Goal: Task Accomplishment & Management: Complete application form

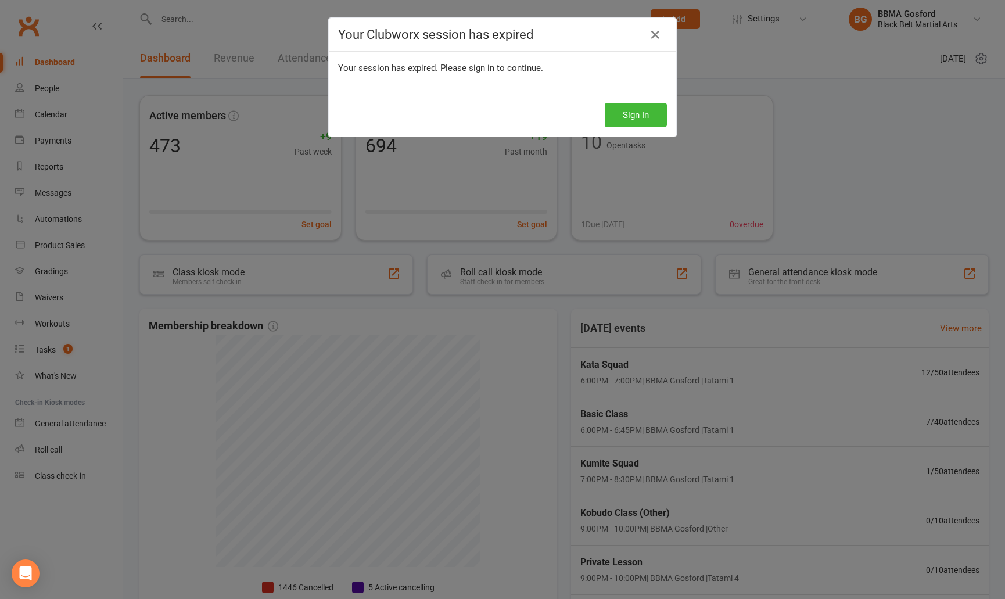
click at [634, 113] on button "Sign In" at bounding box center [636, 115] width 62 height 24
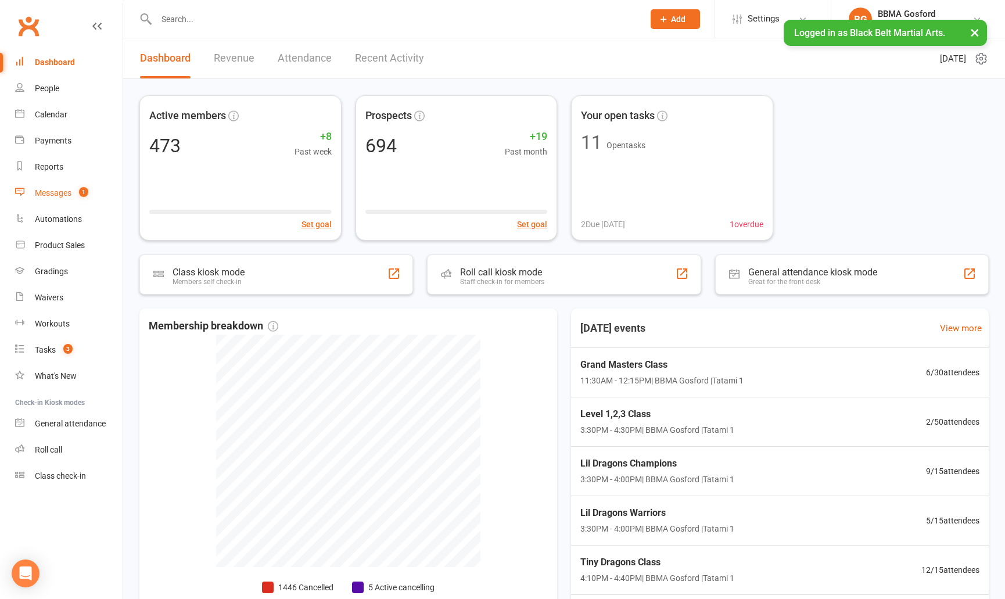
click at [56, 192] on div "Messages" at bounding box center [53, 192] width 37 height 9
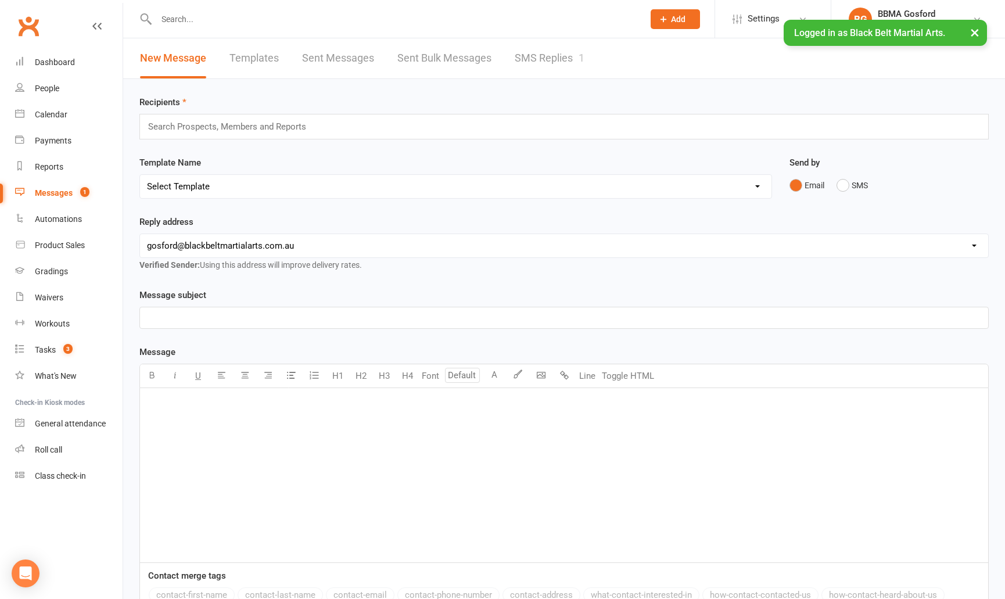
click at [545, 67] on link "SMS Replies 1" at bounding box center [550, 58] width 70 height 40
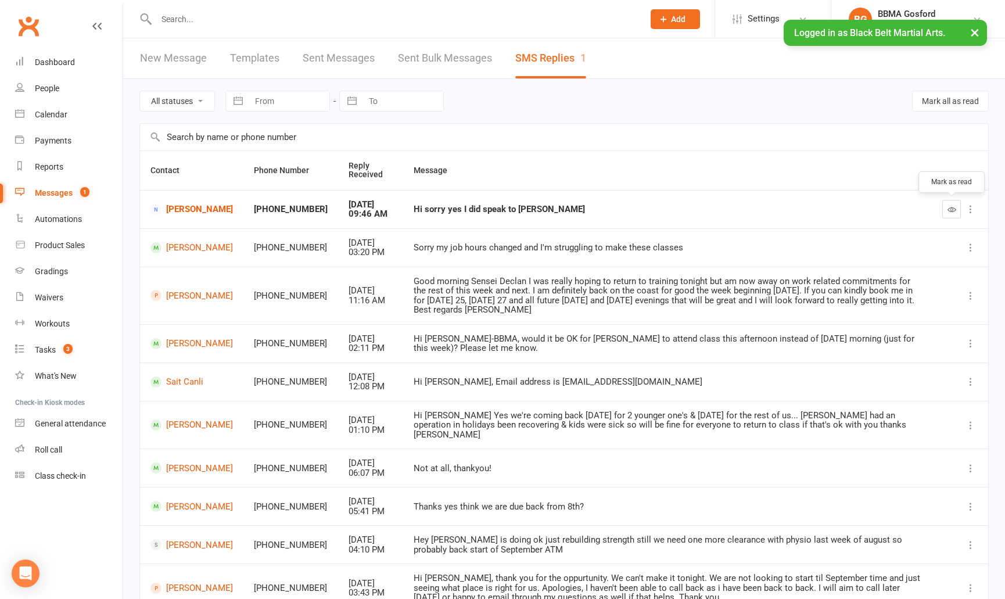
click at [945, 207] on button "button" at bounding box center [951, 209] width 19 height 19
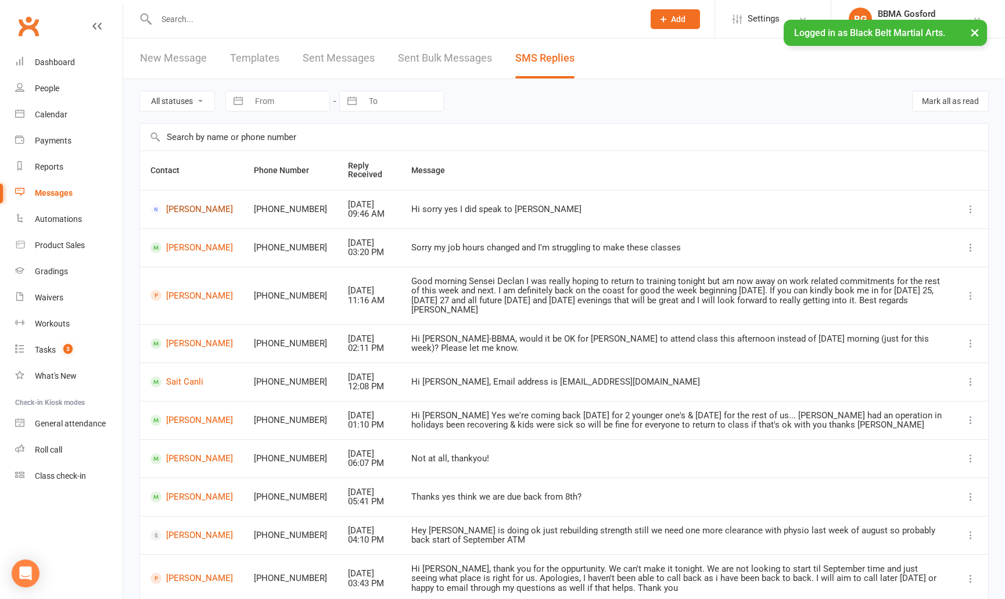
click at [171, 209] on link "Kathryn Gray" at bounding box center [191, 209] width 82 height 11
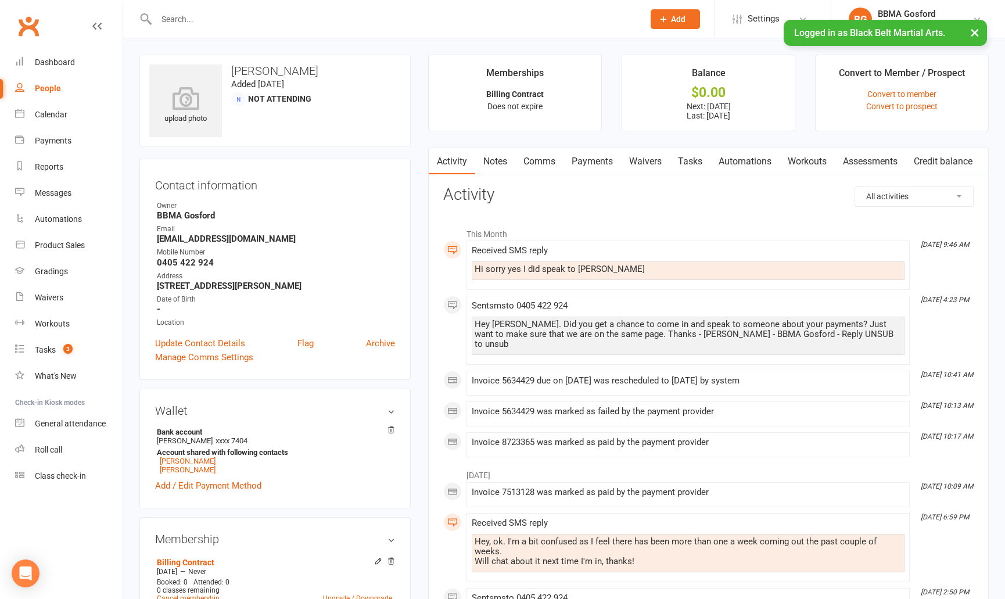
scroll to position [1, 0]
click at [606, 161] on link "Payments" at bounding box center [591, 161] width 57 height 27
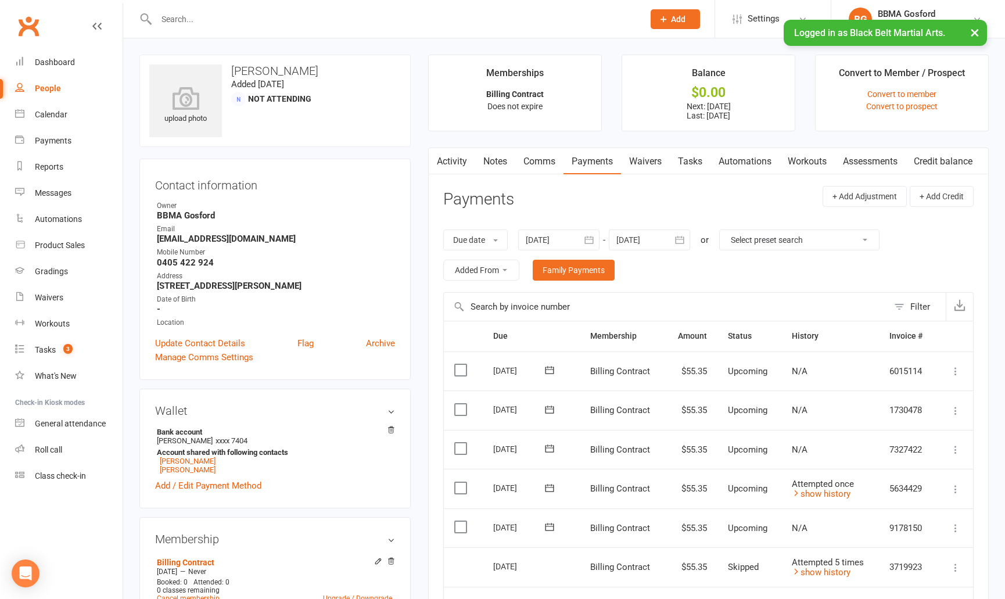
click at [455, 166] on link "Activity" at bounding box center [452, 161] width 46 height 27
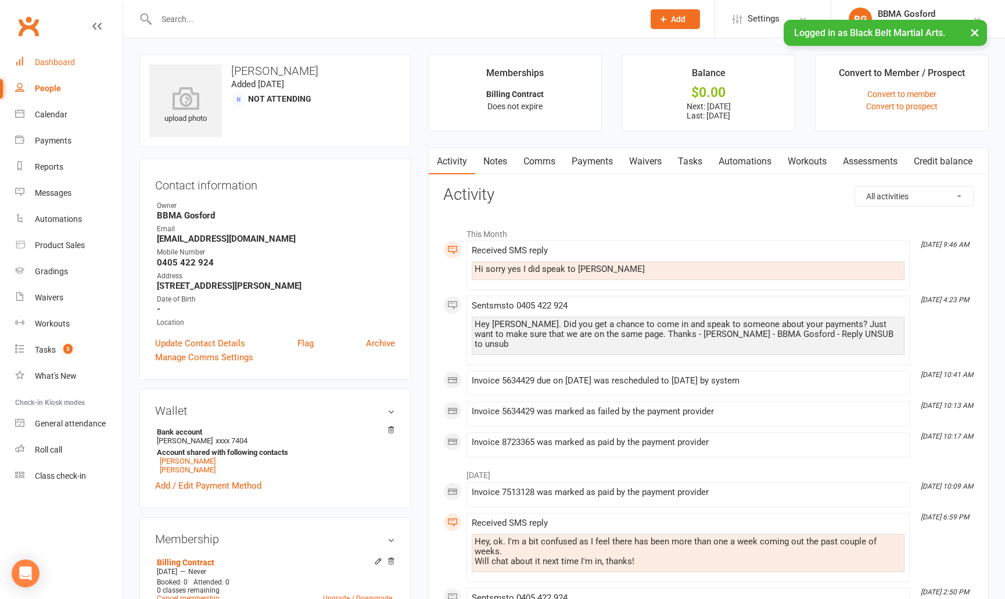
click at [60, 57] on link "Dashboard" at bounding box center [68, 62] width 107 height 26
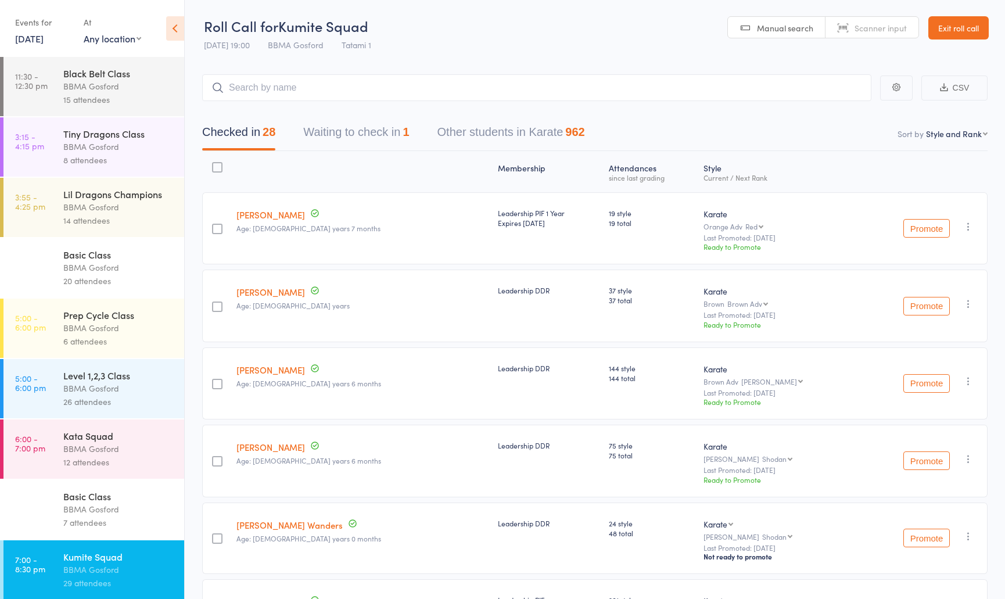
click at [44, 40] on link "12 Aug, 2025" at bounding box center [29, 38] width 28 height 13
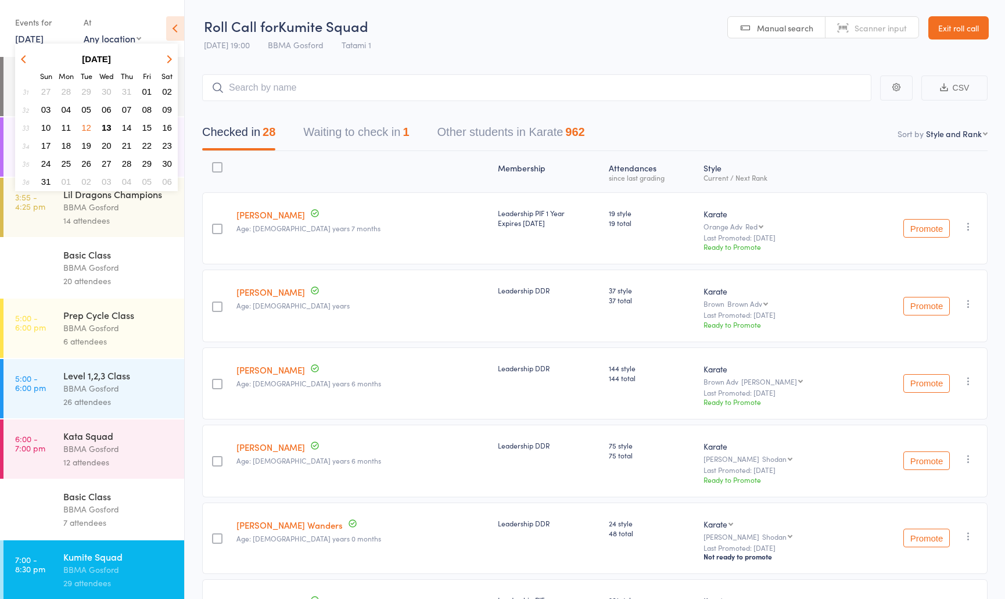
click at [106, 131] on span "13" at bounding box center [107, 128] width 10 height 10
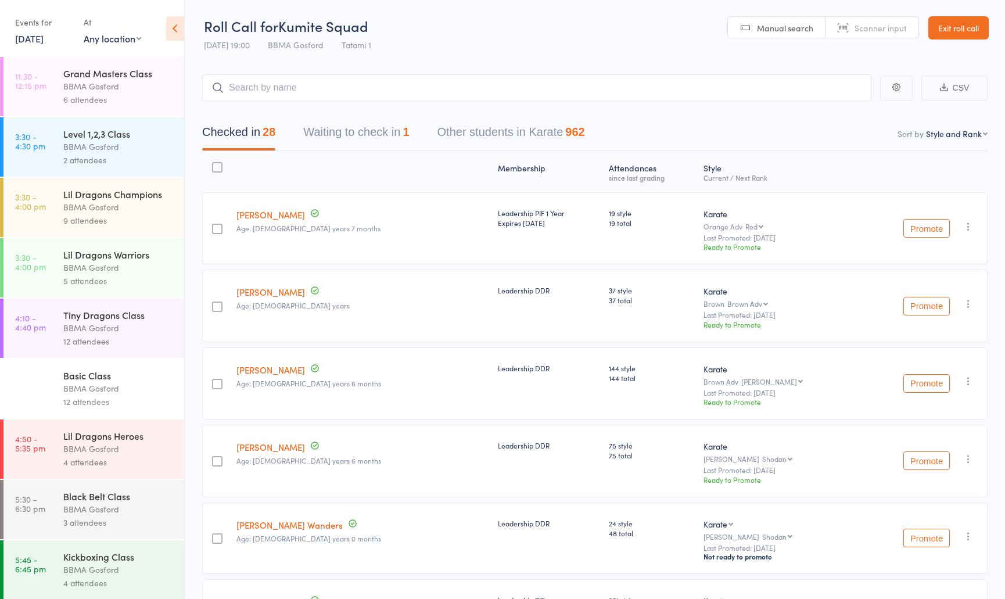
click at [92, 86] on div "BBMA Gosford" at bounding box center [118, 86] width 111 height 13
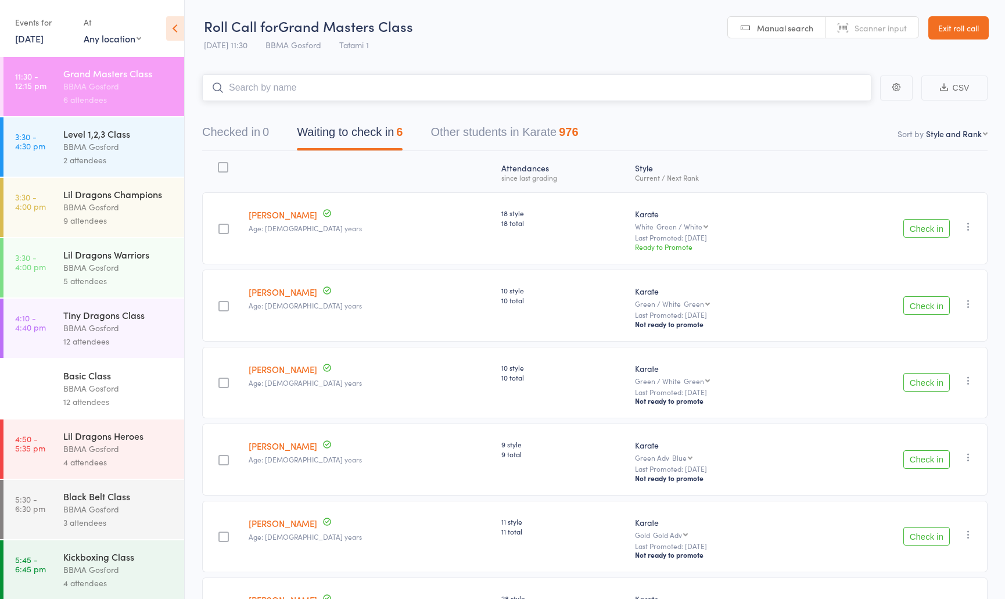
scroll to position [107, 0]
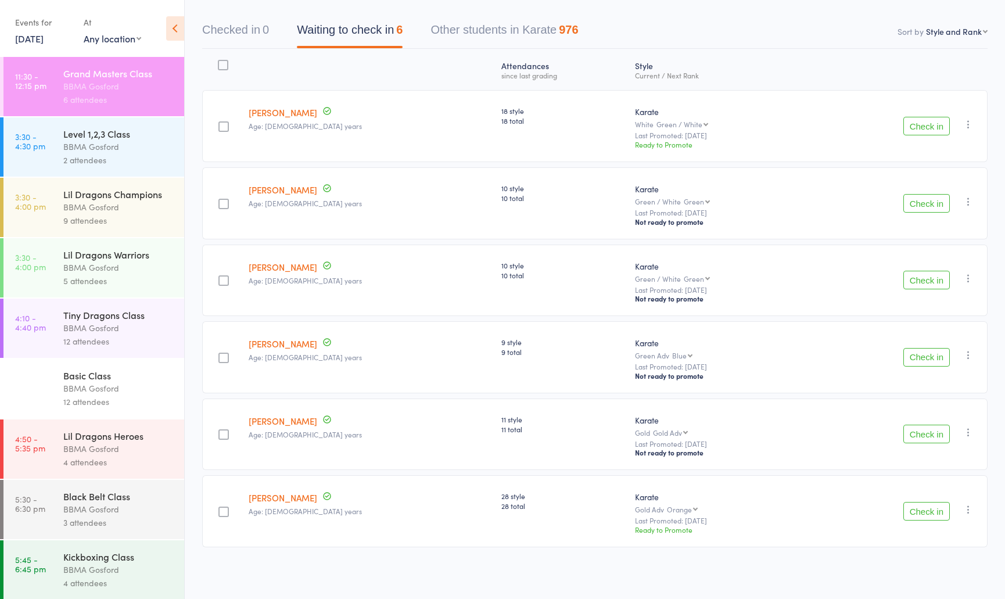
click at [926, 356] on button "Check in" at bounding box center [926, 357] width 46 height 19
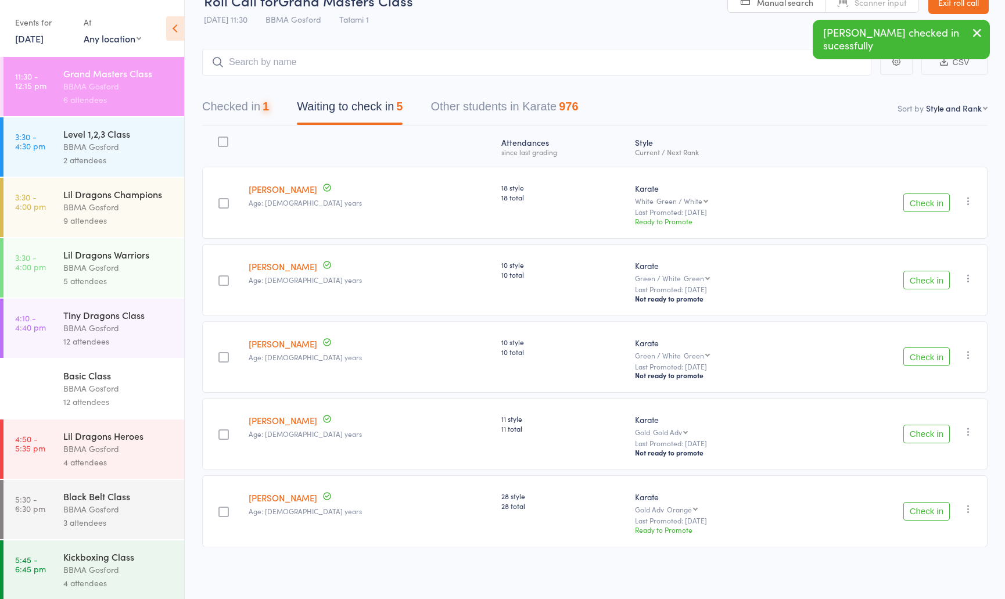
scroll to position [30, 0]
click at [919, 433] on button "Check in" at bounding box center [926, 434] width 46 height 19
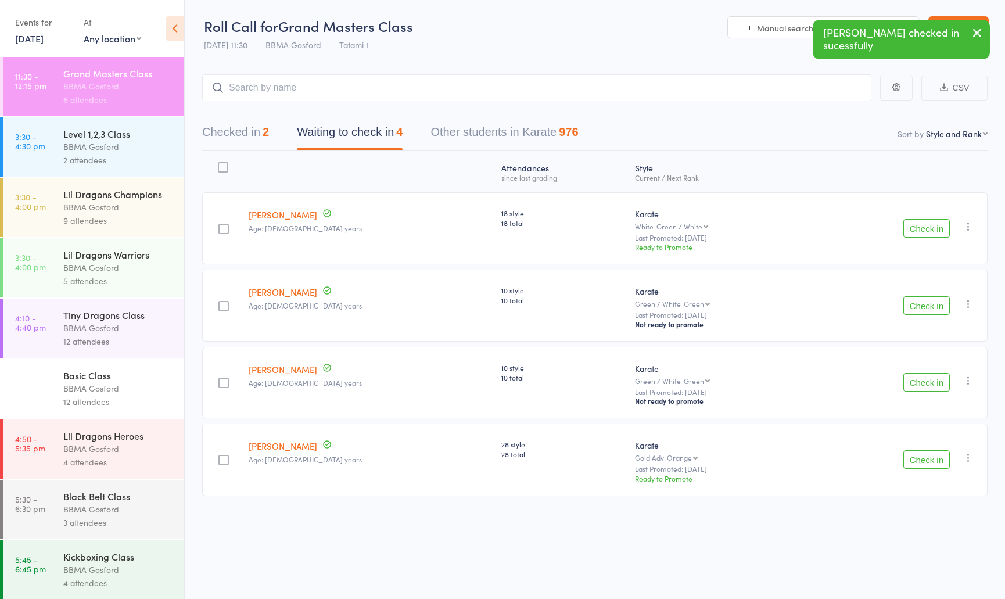
click at [238, 134] on button "Checked in 2" at bounding box center [235, 135] width 67 height 31
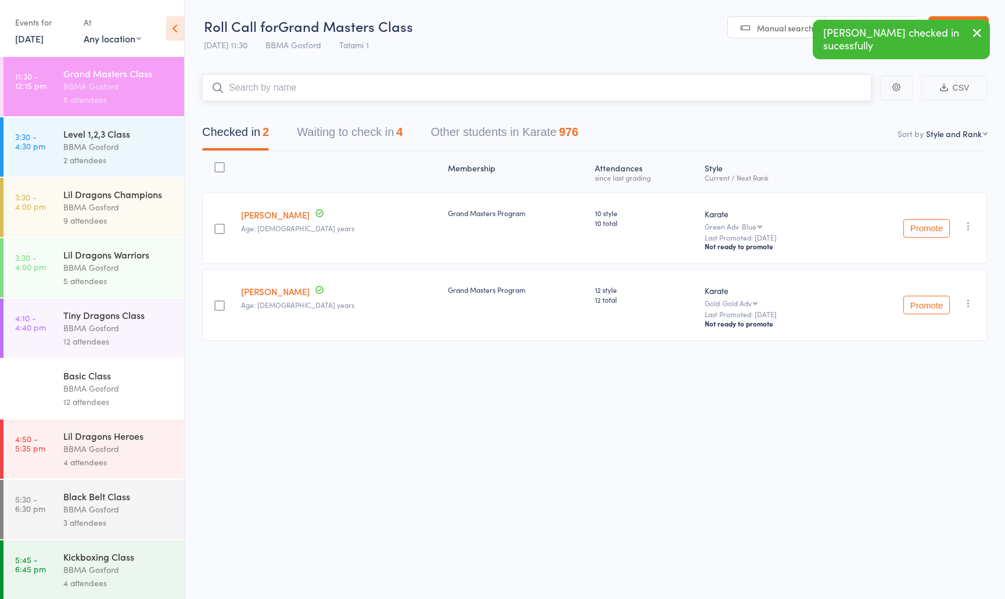
click at [293, 88] on input "search" at bounding box center [536, 87] width 669 height 27
type input "coralie sm"
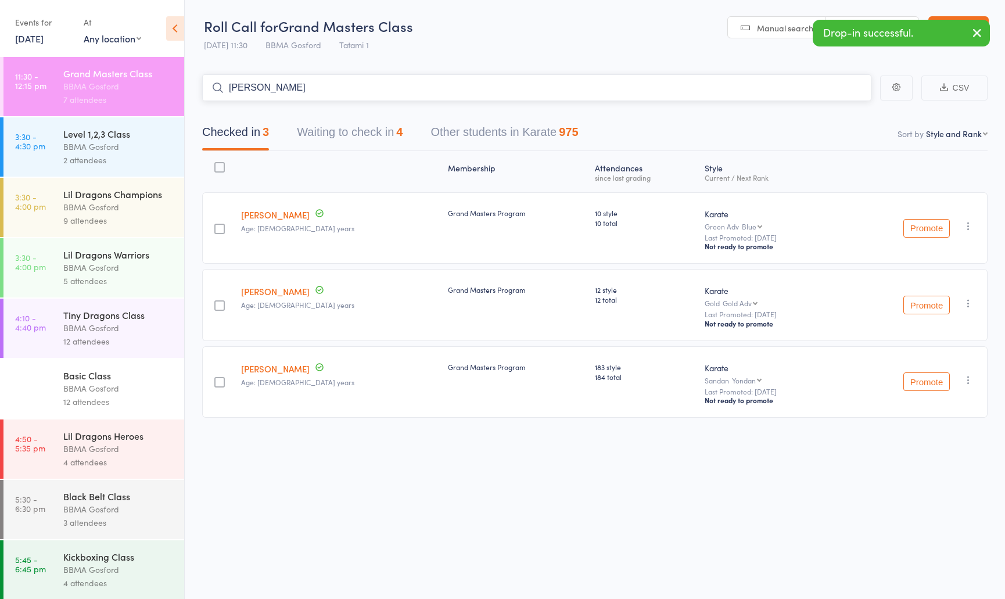
type input "wendy orchin"
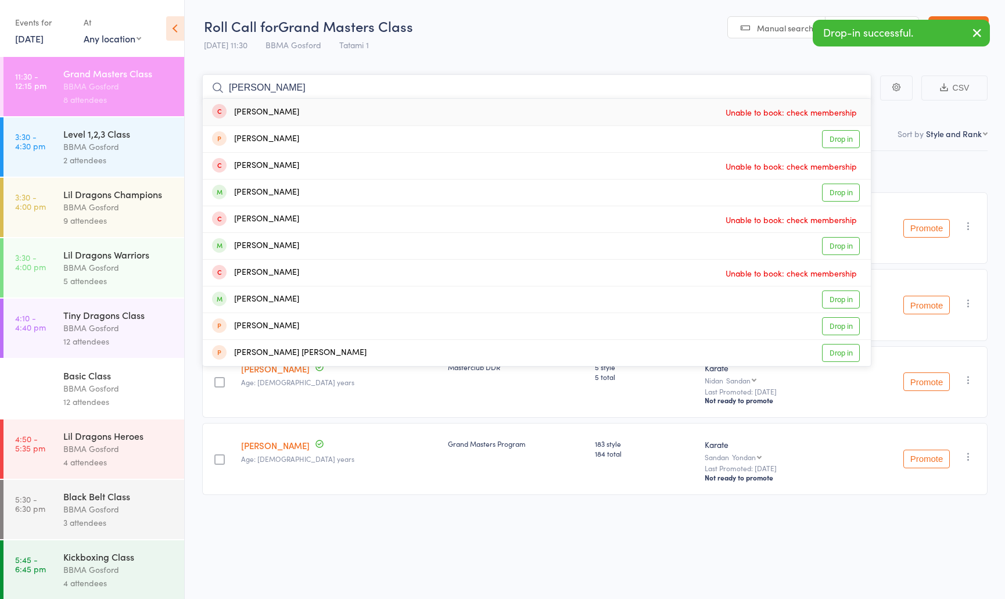
type input "kay hunt"
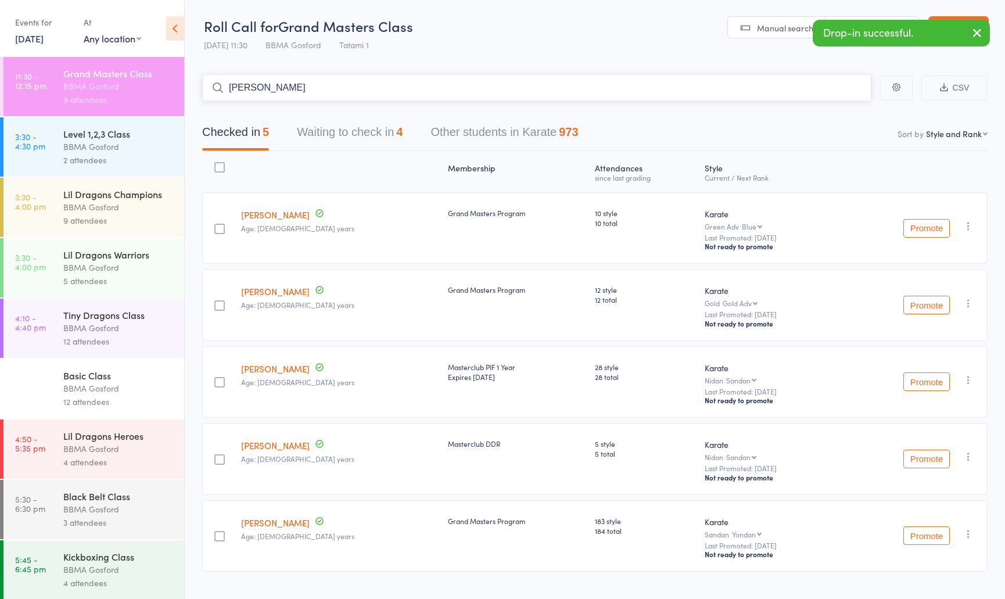
type input "david woodbr"
type input "david forbes"
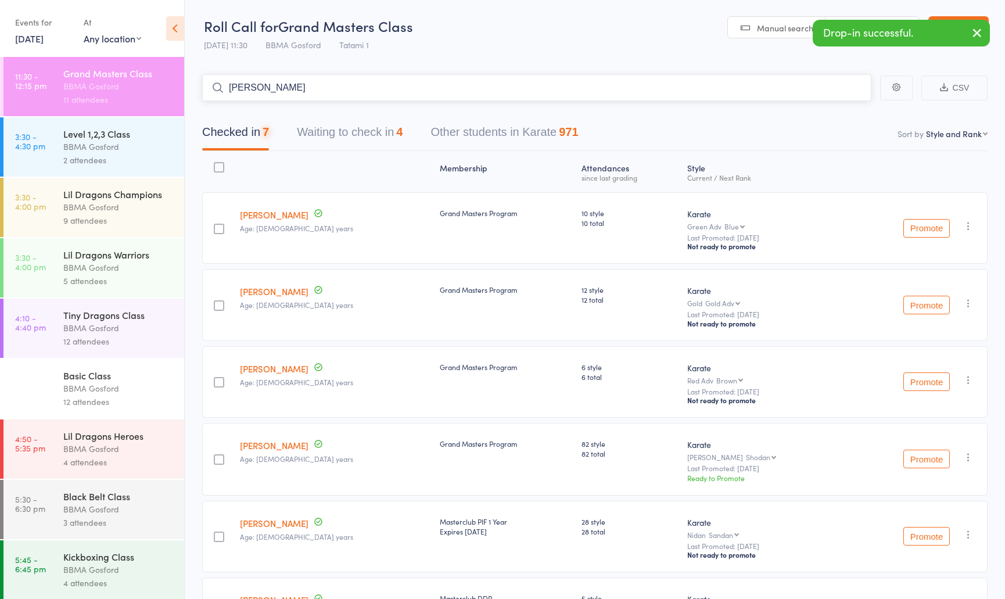
type input "glenn fabar"
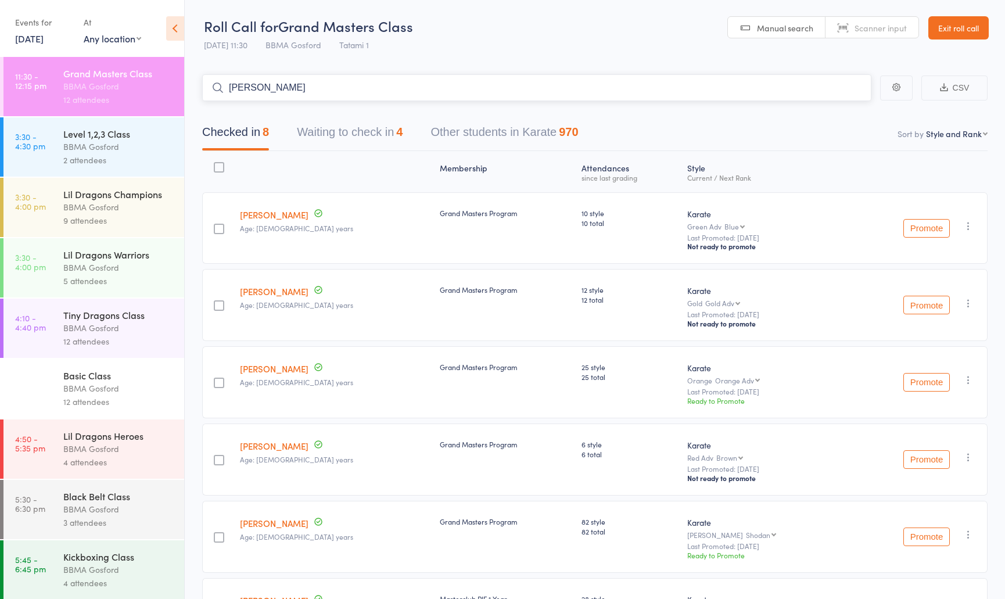
type input "brett jasmin"
type input "bob s"
click at [376, 131] on button "Waiting to check in 4" at bounding box center [356, 135] width 106 height 31
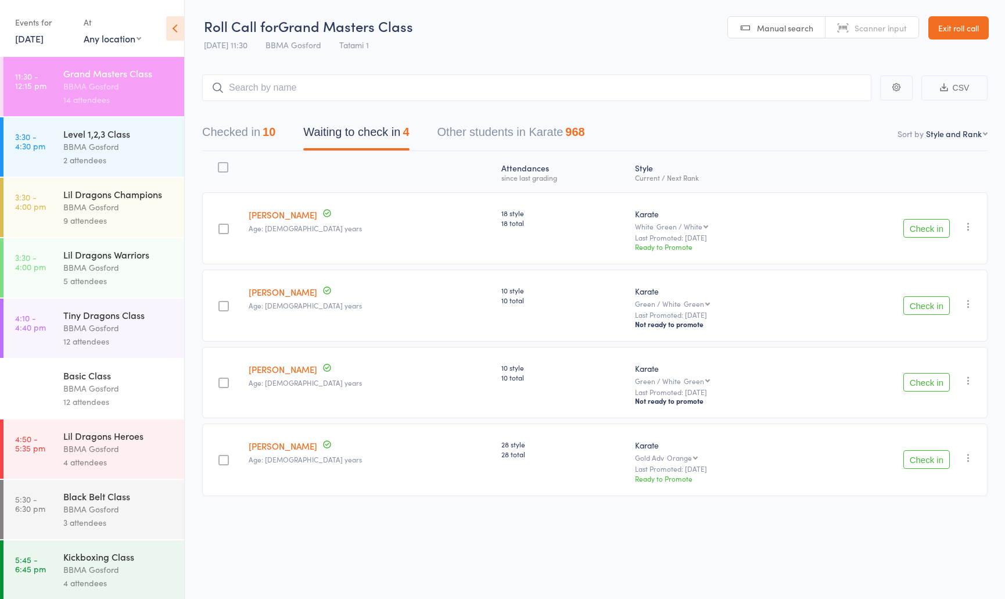
click at [927, 308] on button "Check in" at bounding box center [926, 305] width 46 height 19
click at [933, 312] on button "Check in" at bounding box center [926, 305] width 46 height 19
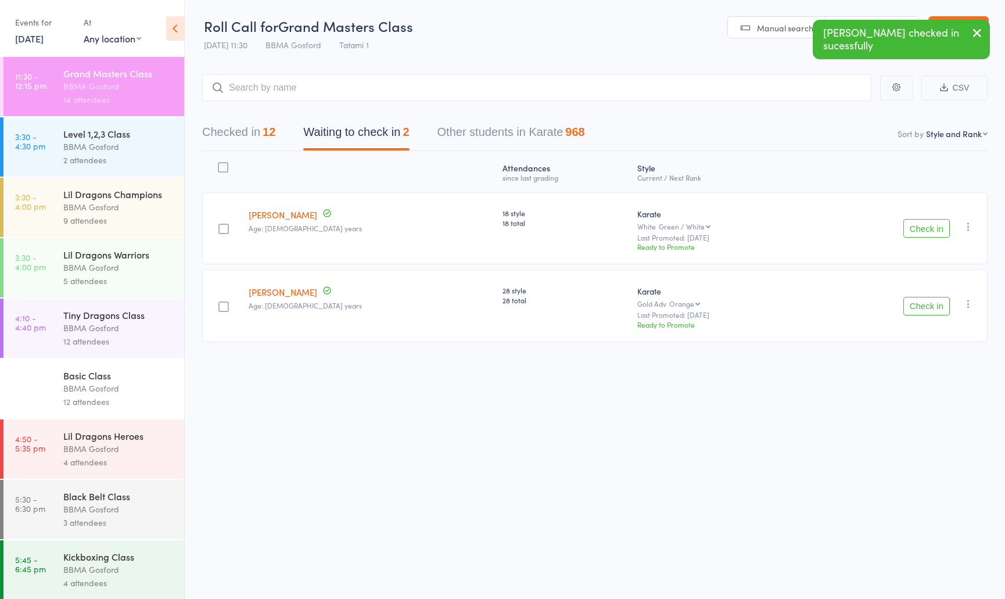
click at [241, 139] on button "Checked in 12" at bounding box center [238, 135] width 73 height 31
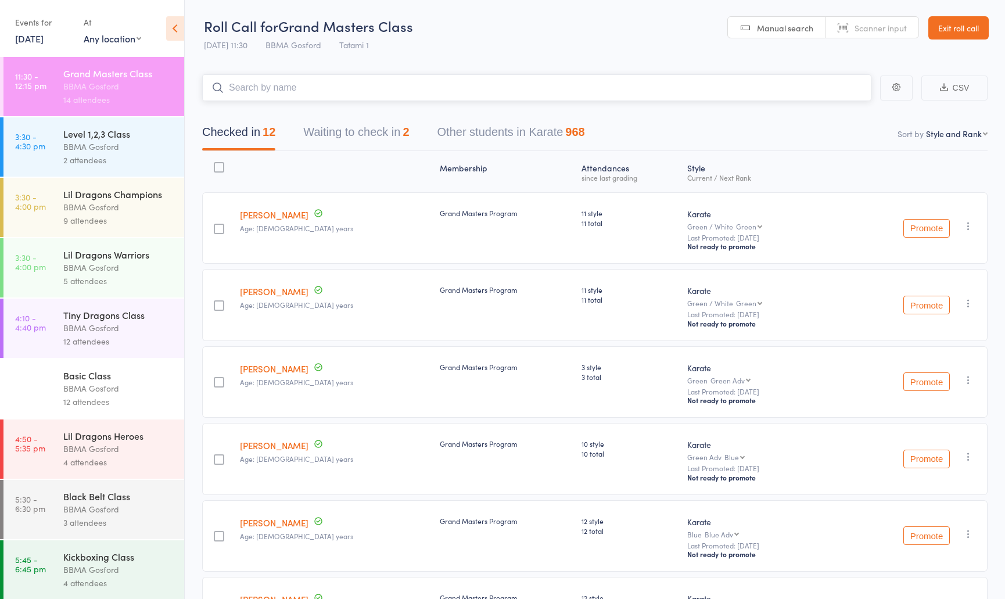
click at [314, 88] on input "search" at bounding box center [536, 87] width 669 height 27
type input "jodie cesca"
click at [379, 143] on button "Waiting to check in 2" at bounding box center [356, 135] width 106 height 31
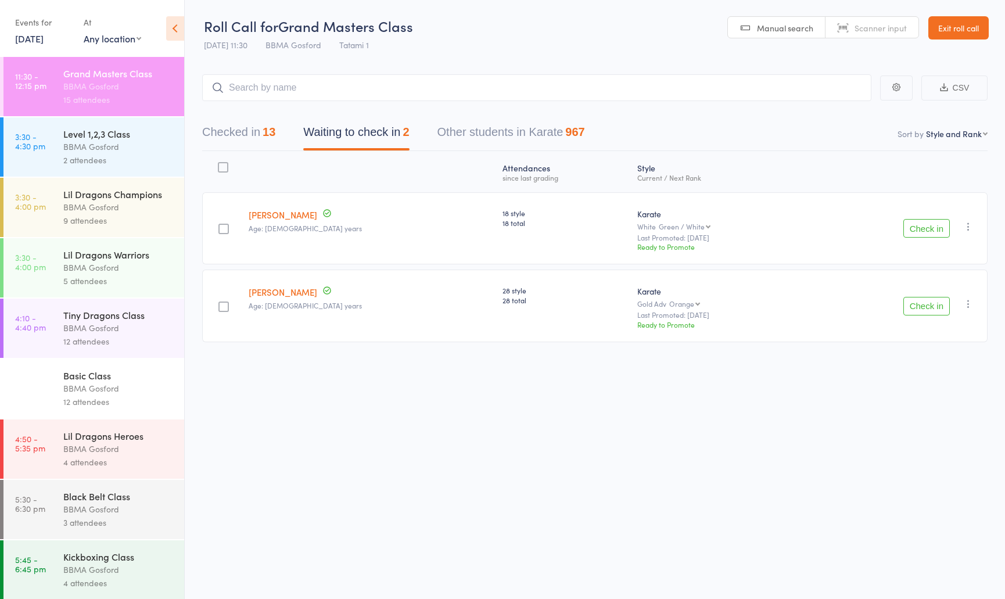
click at [933, 310] on button "Check in" at bounding box center [926, 306] width 46 height 19
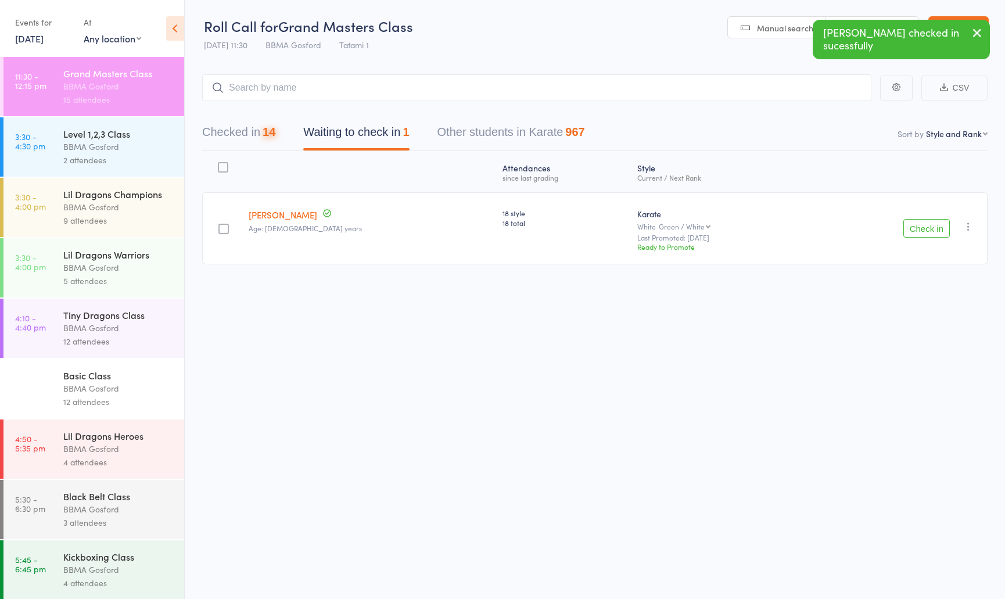
click at [246, 132] on button "Checked in 14" at bounding box center [238, 135] width 73 height 31
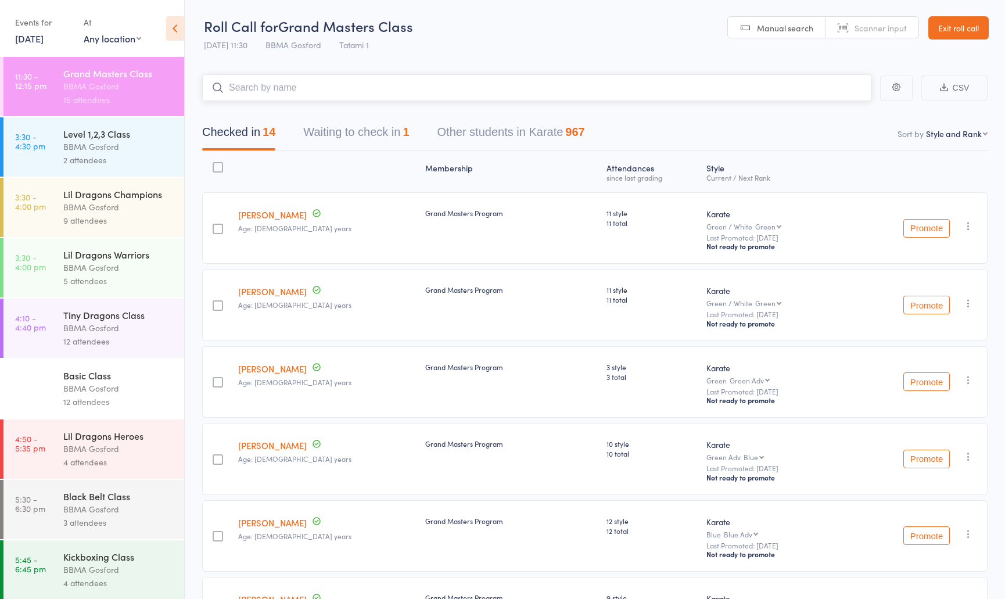
click at [307, 93] on input "search" at bounding box center [536, 87] width 669 height 27
type input "DARREN RICKET"
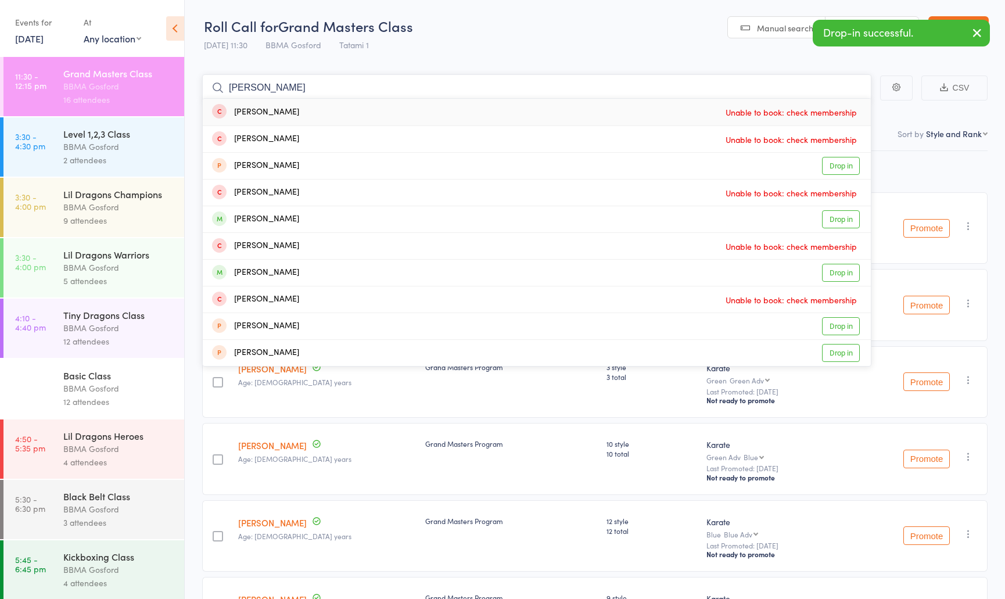
type input "CHRIS BUNCH"
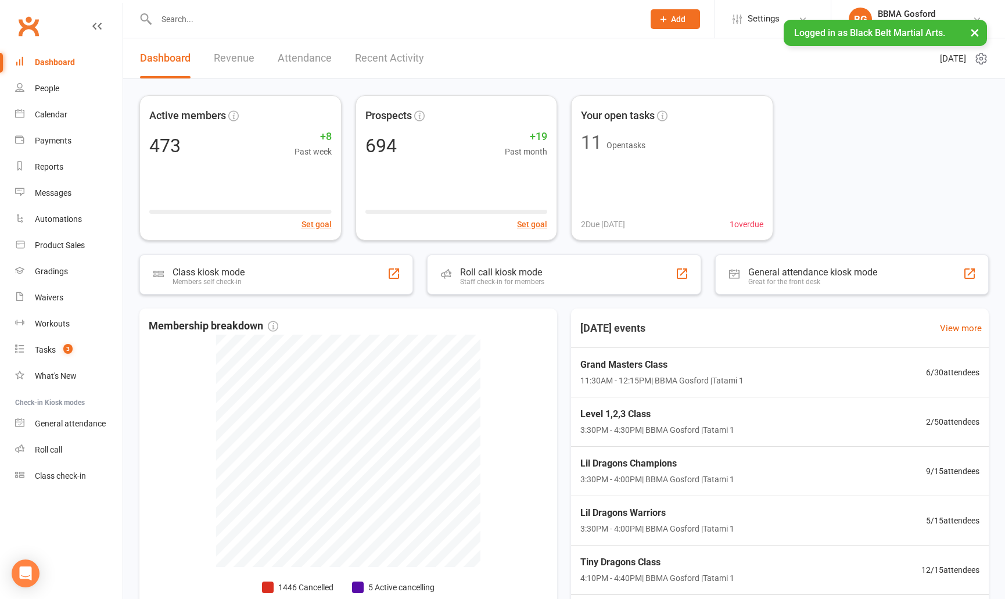
click at [199, 18] on input "text" at bounding box center [394, 19] width 483 height 16
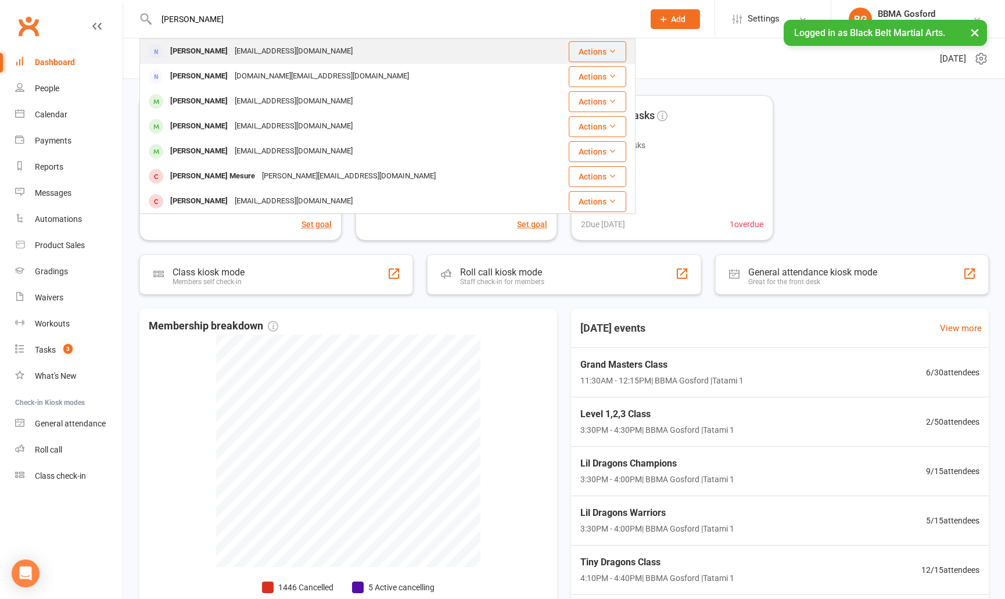
type input "kathy gray"
click at [215, 56] on div "Kathryn Gray" at bounding box center [199, 51] width 64 height 17
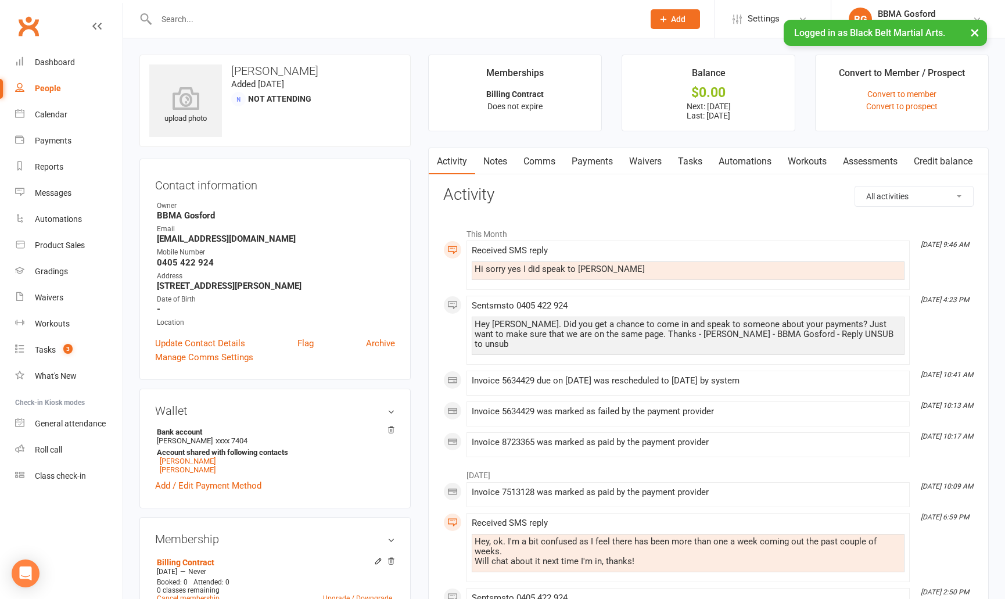
click at [602, 159] on link "Payments" at bounding box center [591, 161] width 57 height 27
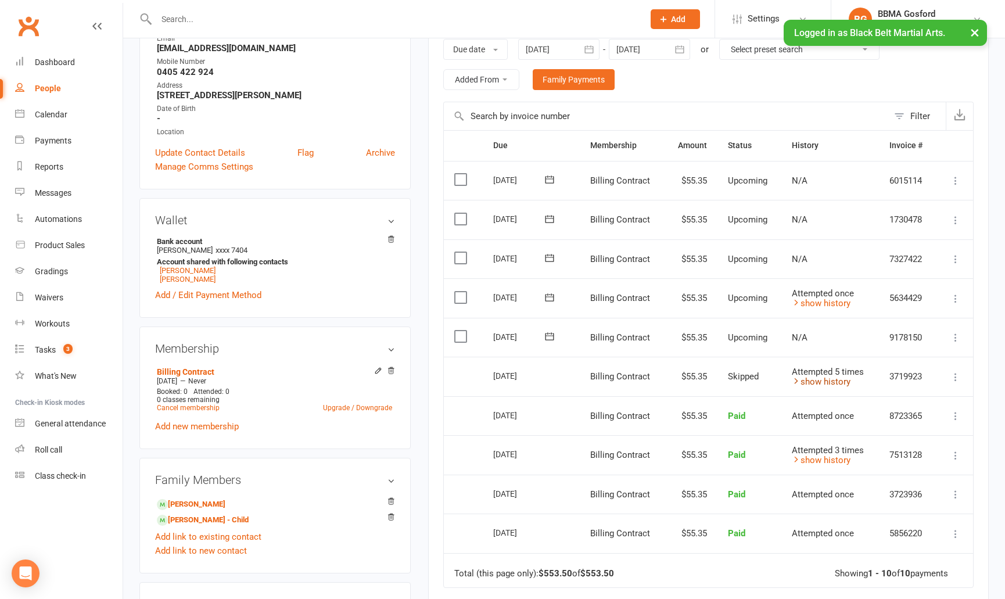
scroll to position [192, 0]
click at [824, 304] on link "show history" at bounding box center [821, 301] width 59 height 10
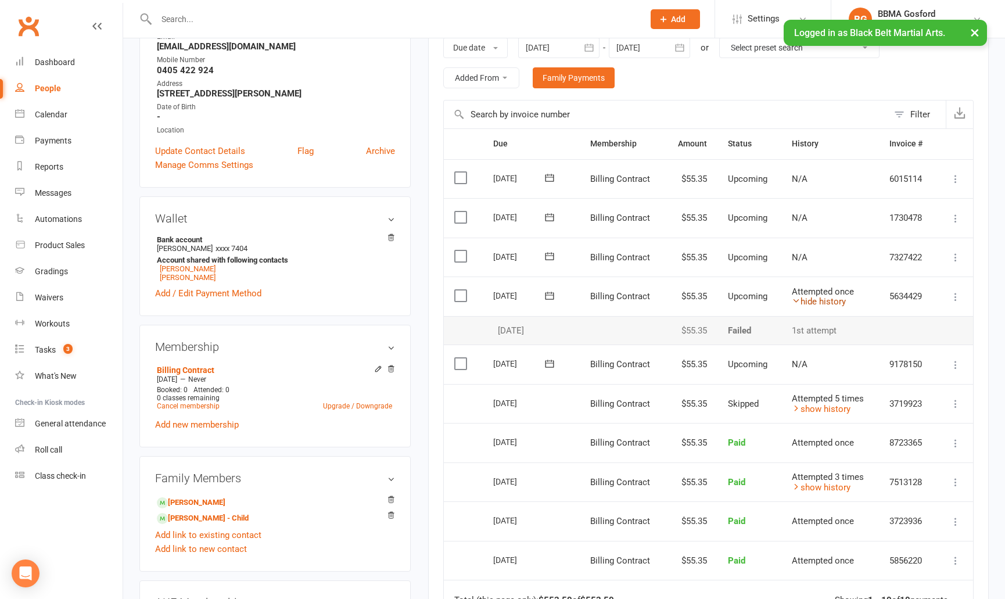
click at [824, 304] on link "hide history" at bounding box center [819, 301] width 54 height 10
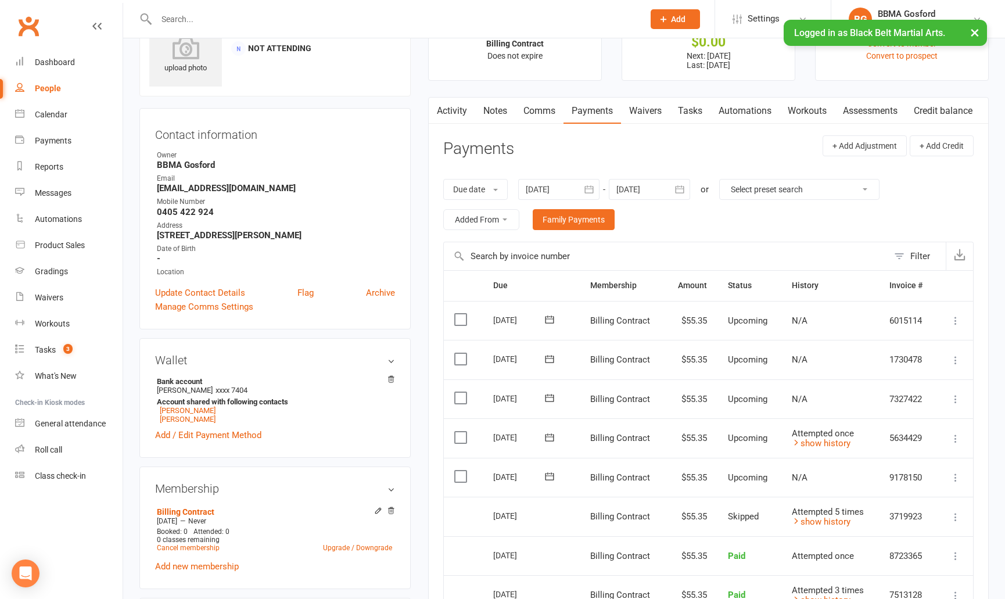
scroll to position [0, 0]
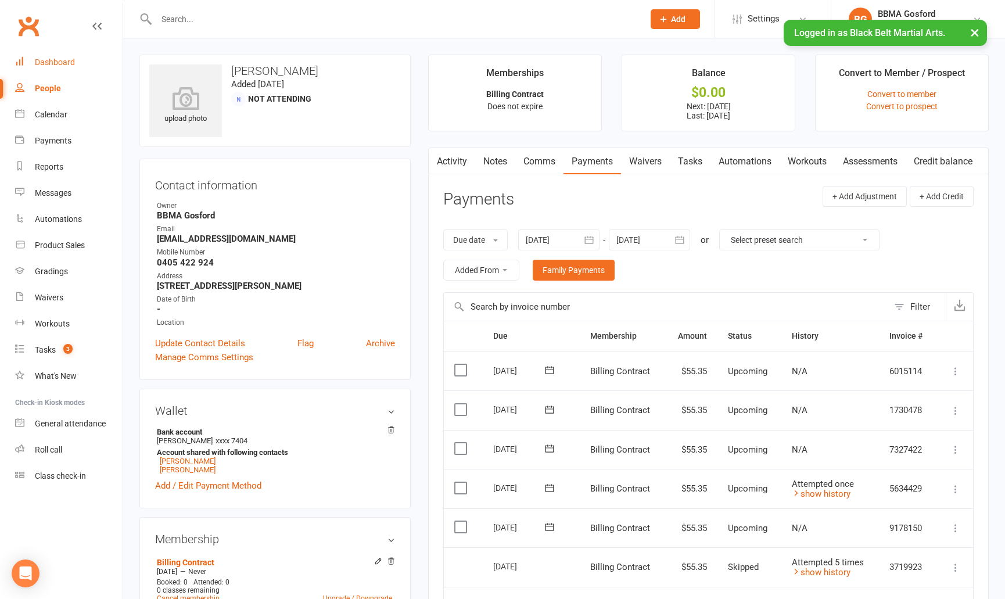
click at [58, 63] on div "Dashboard" at bounding box center [55, 61] width 40 height 9
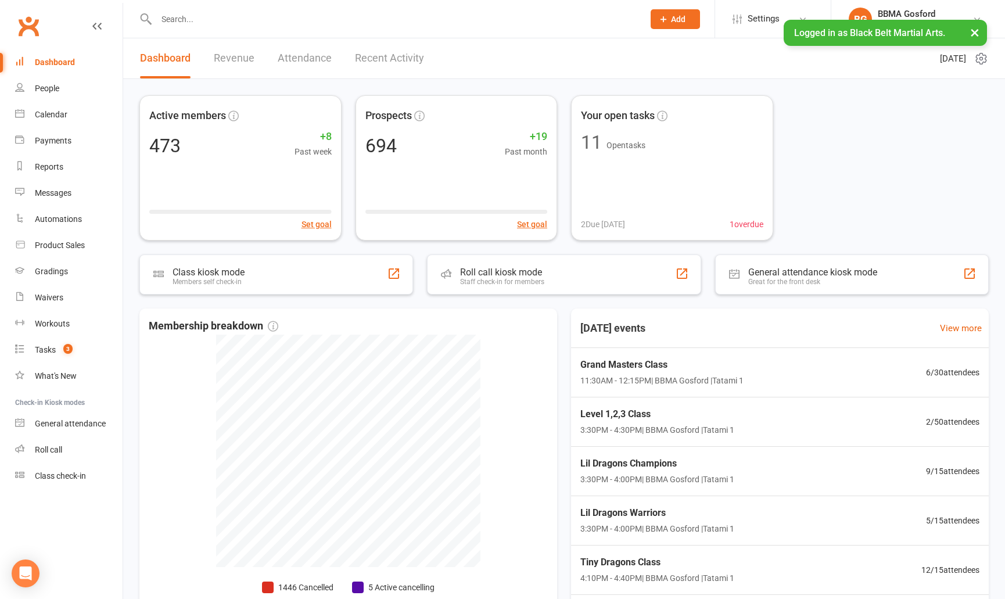
click at [975, 33] on button "×" at bounding box center [974, 32] width 21 height 25
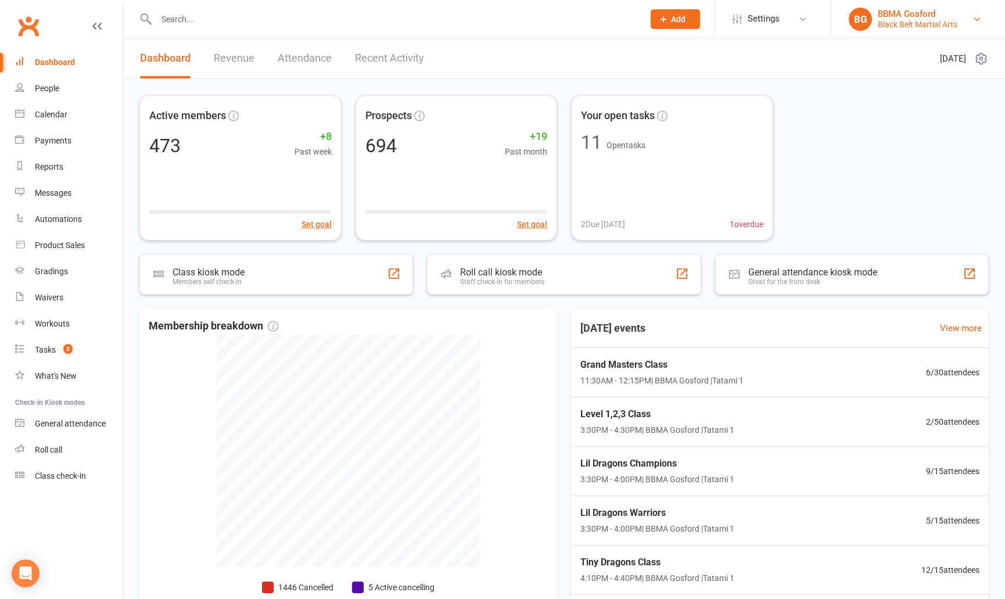
click at [925, 13] on div "BBMA Gosford" at bounding box center [917, 14] width 80 height 10
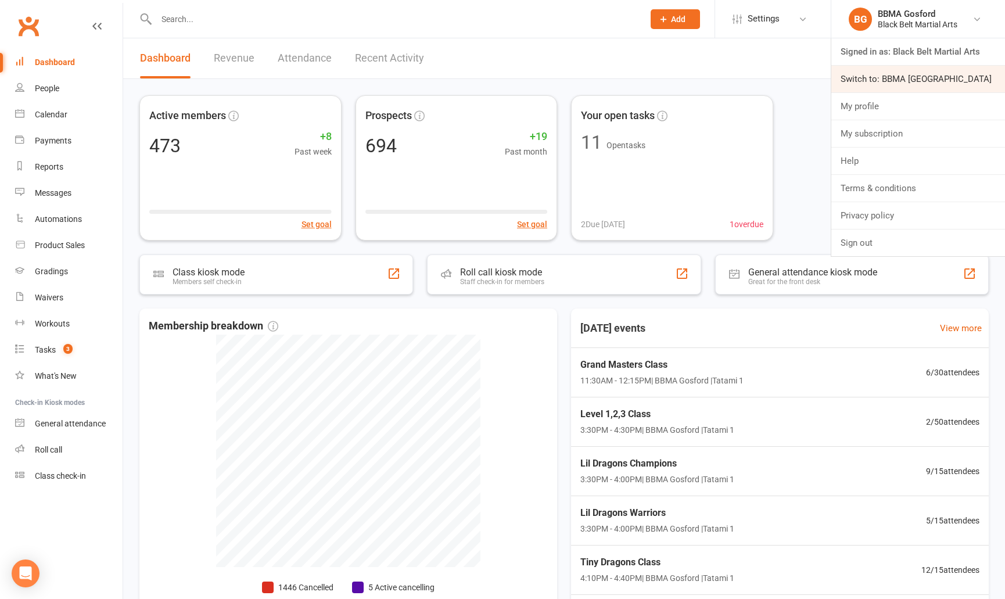
click at [919, 78] on link "Switch to: BBMA [GEOGRAPHIC_DATA]" at bounding box center [918, 79] width 174 height 27
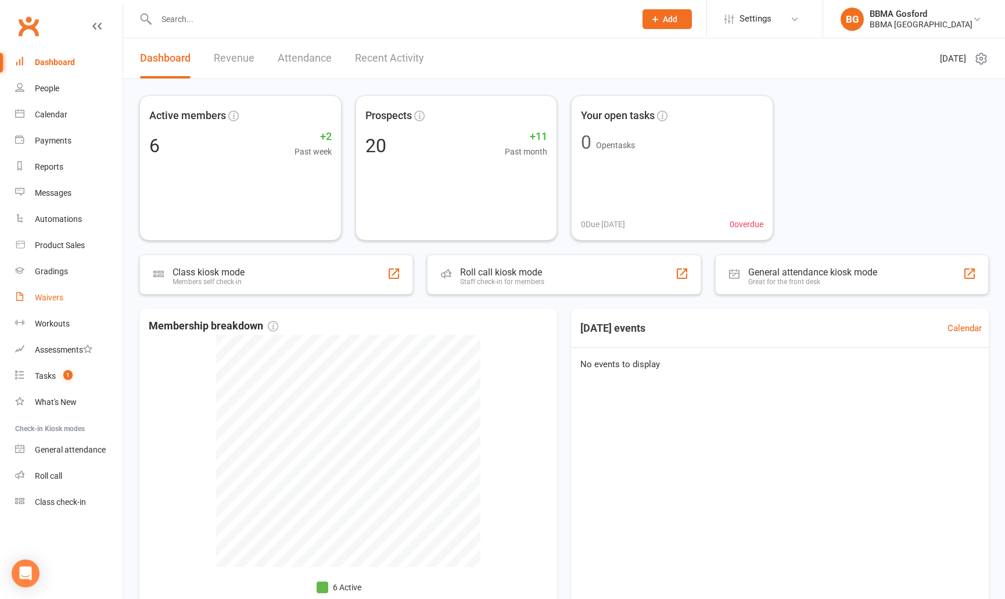
drag, startPoint x: 48, startPoint y: 300, endPoint x: 59, endPoint y: 298, distance: 11.3
click at [48, 300] on div "Waivers" at bounding box center [49, 297] width 28 height 9
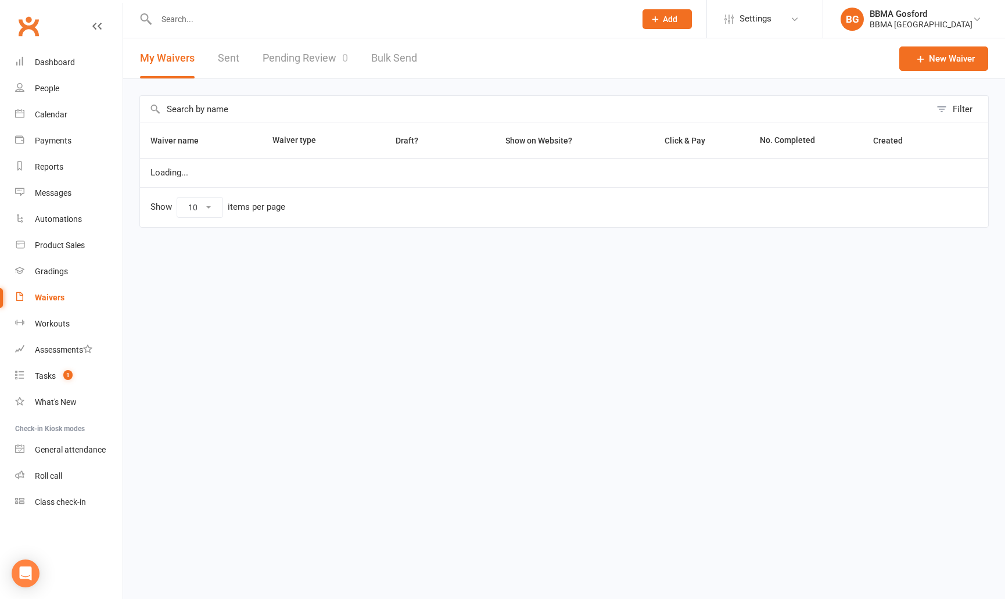
click at [308, 64] on link "Pending Review 0" at bounding box center [304, 58] width 85 height 40
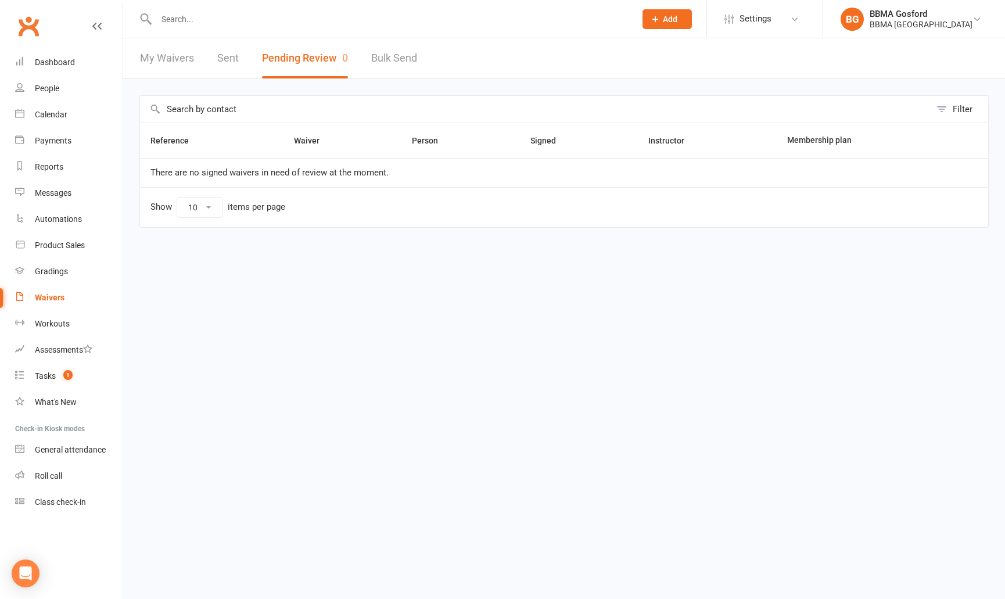
click at [154, 60] on link "My Waivers" at bounding box center [167, 58] width 54 height 40
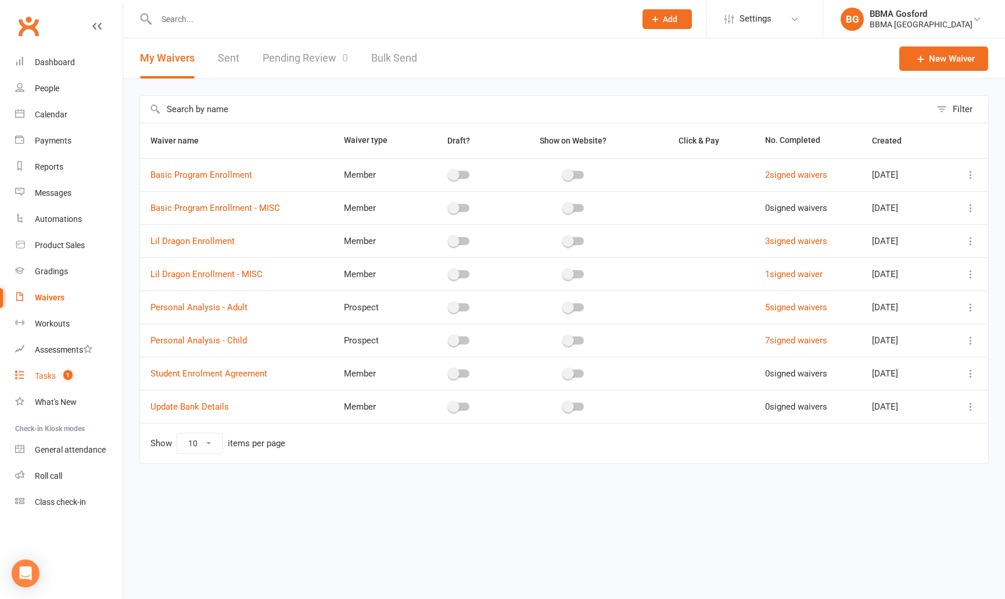
click at [46, 370] on link "Tasks 1" at bounding box center [68, 376] width 107 height 26
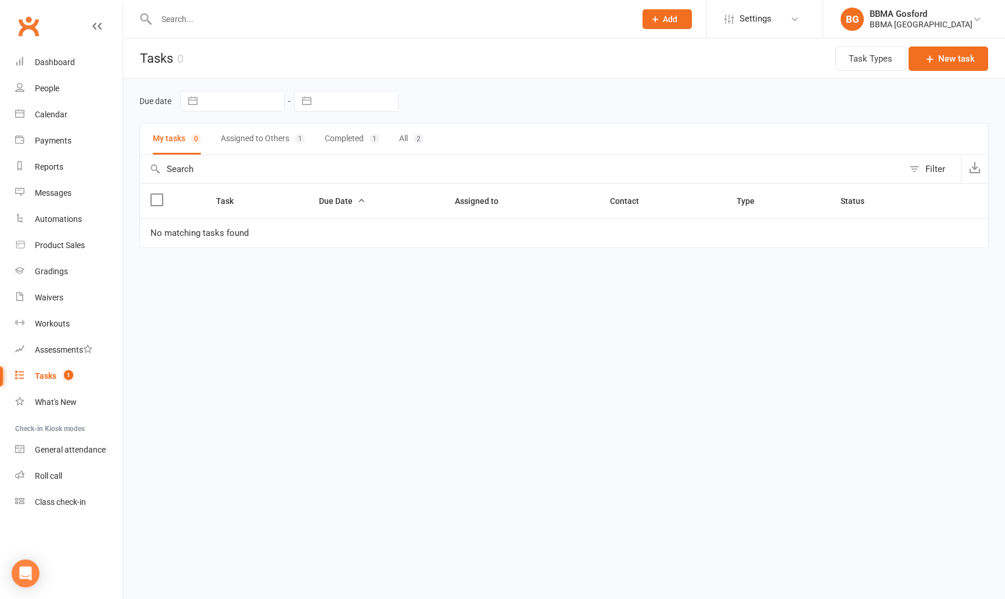
click at [250, 141] on button "Assigned to Others 1" at bounding box center [263, 139] width 84 height 31
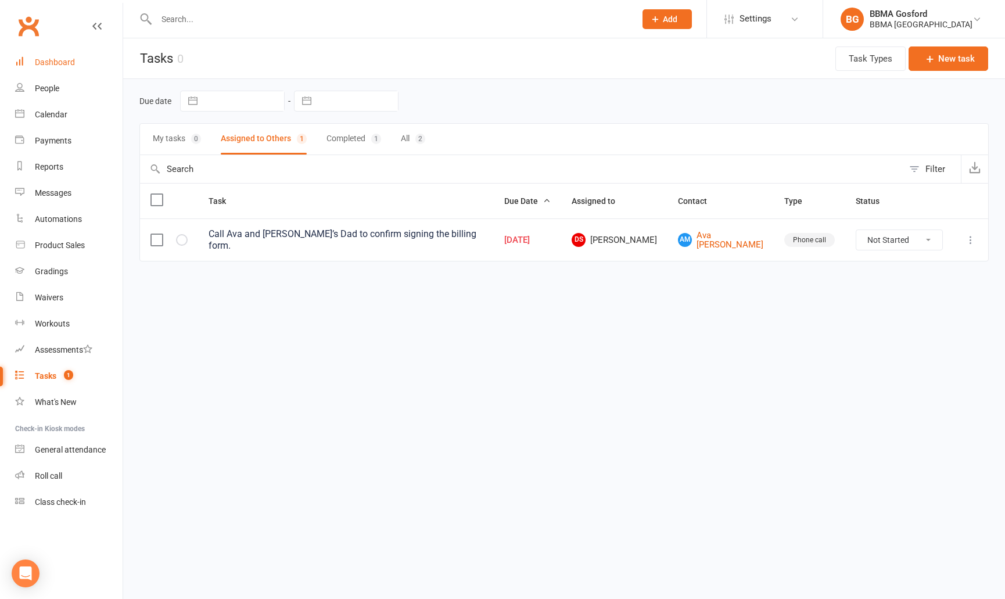
click at [57, 61] on div "Dashboard" at bounding box center [55, 61] width 40 height 9
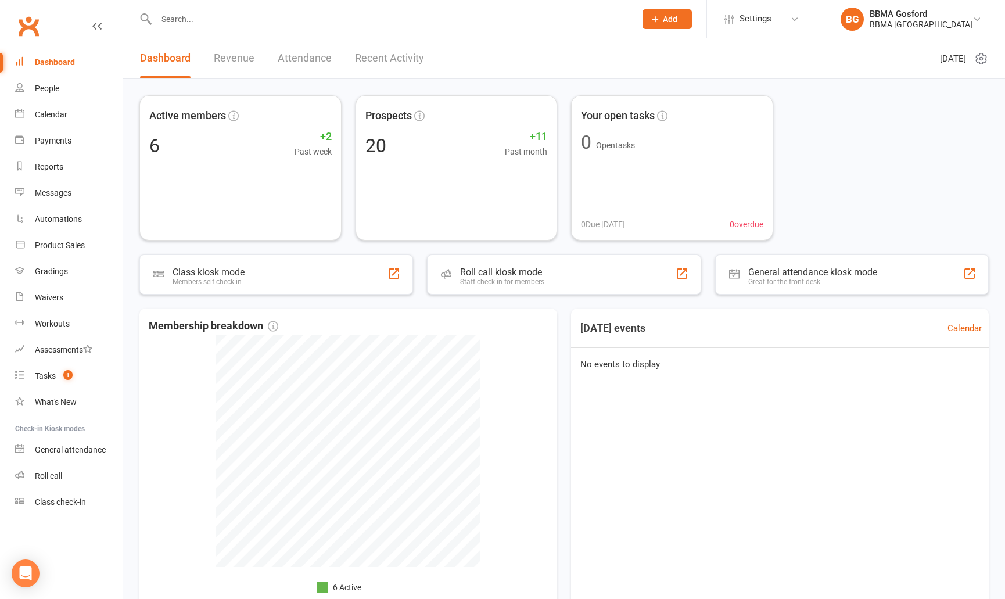
click at [670, 22] on button "Add" at bounding box center [666, 19] width 49 height 20
click at [654, 48] on link "Prospect" at bounding box center [654, 51] width 103 height 27
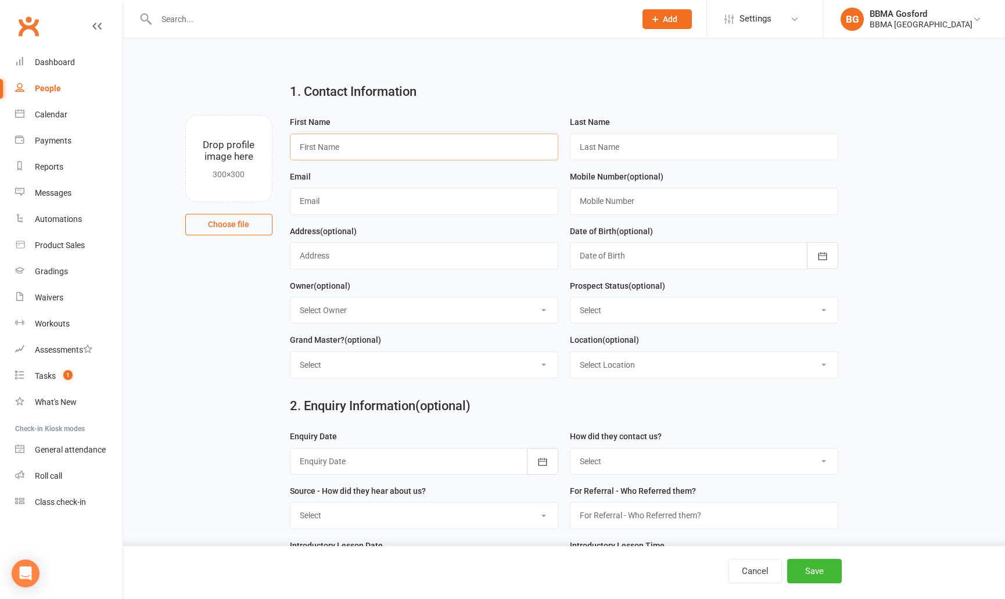
click at [344, 145] on input "text" at bounding box center [424, 147] width 268 height 27
type input "Michaela"
type input "MacGilles"
type input "michaelamacgilles@gmail.com"
type input "0400 760 417"
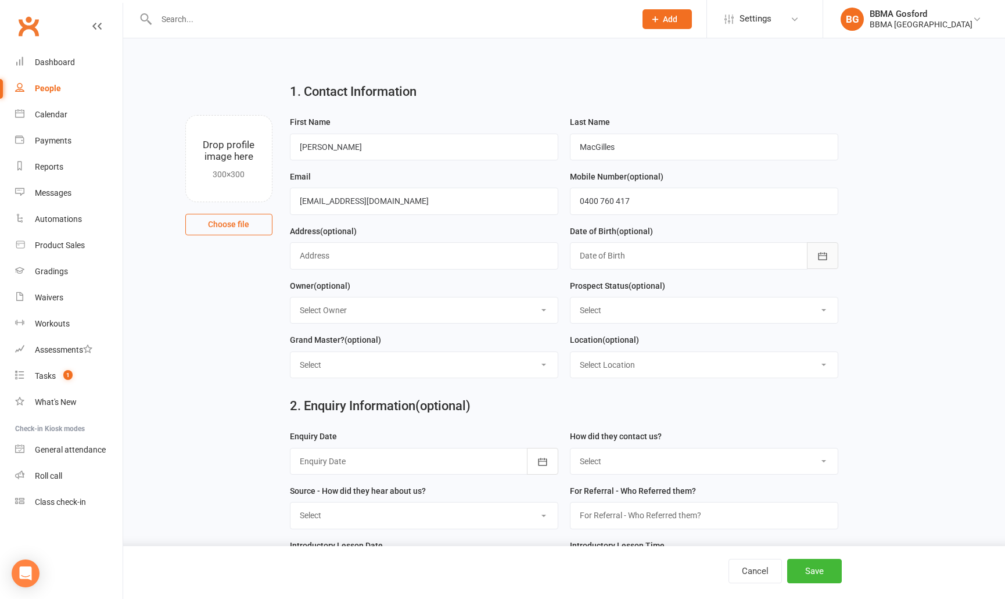
scroll to position [29, 0]
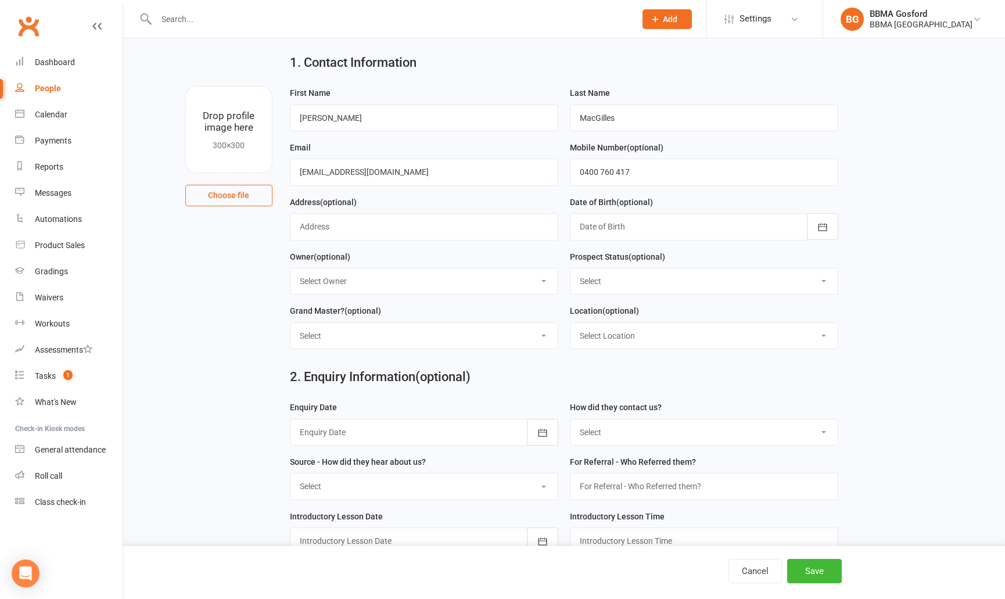
select select "Initial Contact"
click option "Initial Contact" at bounding box center [0, 0] width 0 height 0
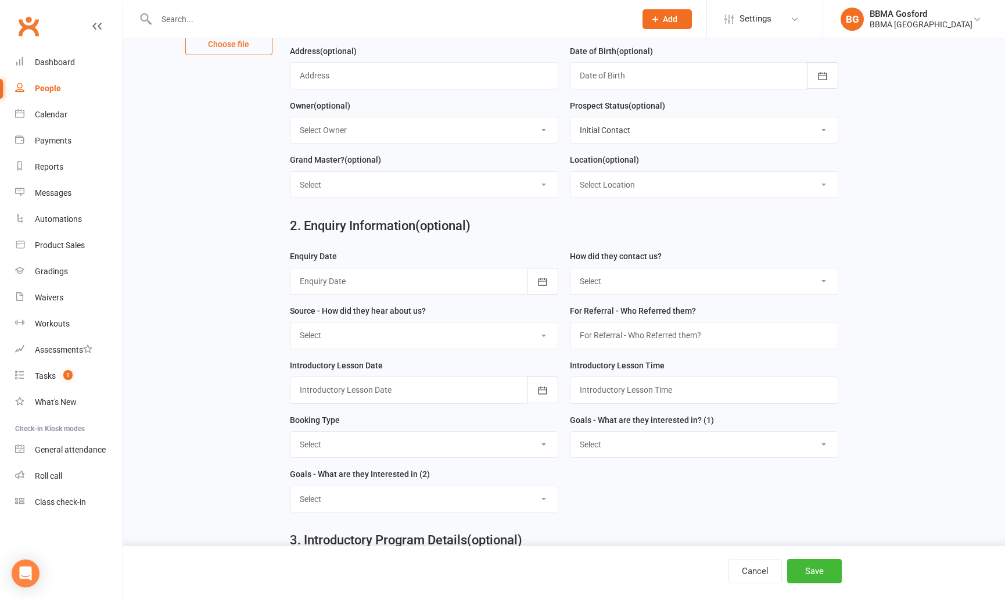
scroll to position [181, 0]
click at [383, 276] on div at bounding box center [424, 280] width 268 height 27
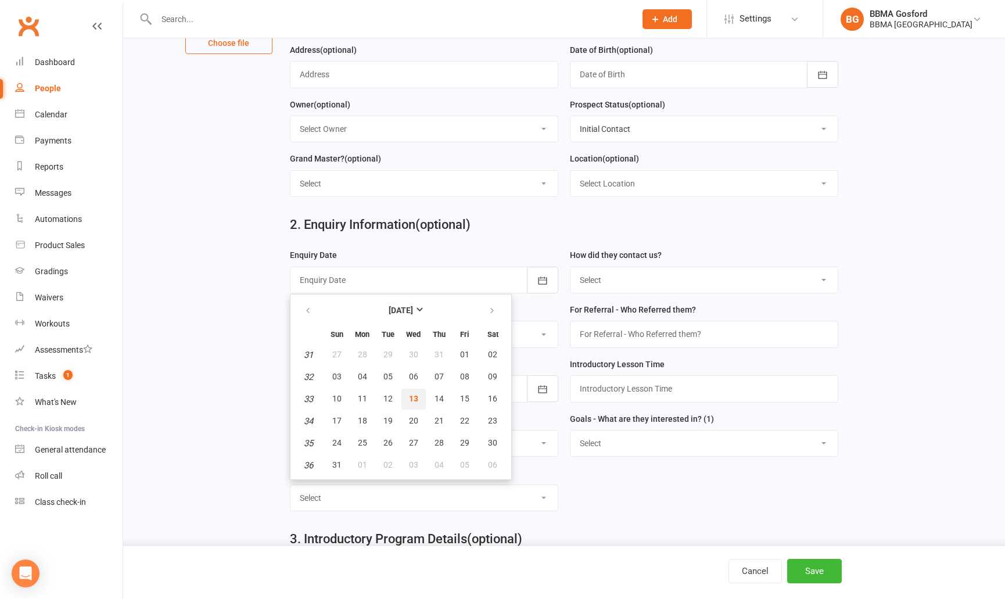
click at [416, 407] on button "13" at bounding box center [413, 398] width 24 height 21
type input "13 Aug 2025"
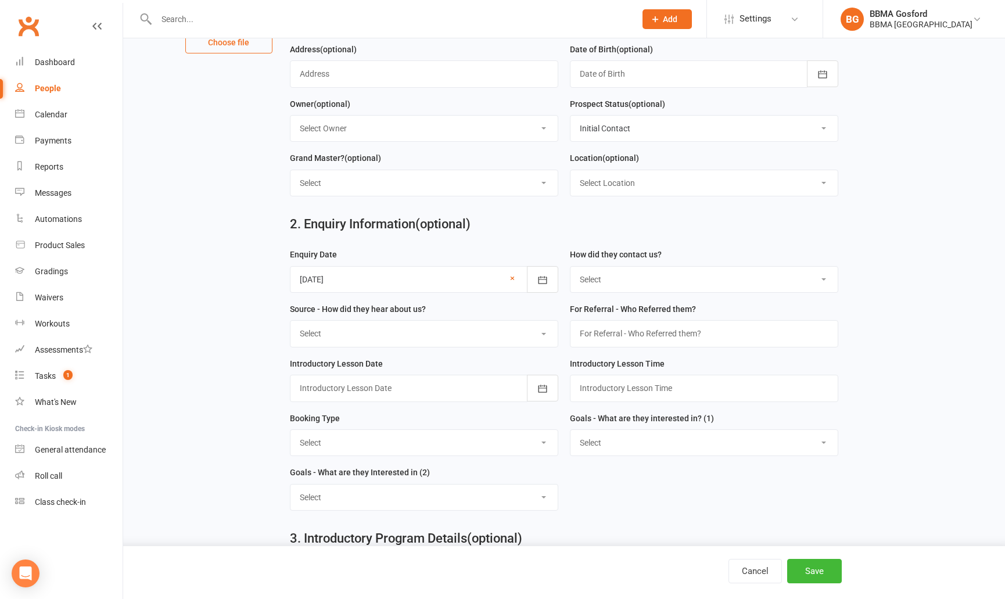
select select "(I) Internet / Online"
click option "(I) Internet / Online" at bounding box center [0, 0] width 0 height 0
click at [290, 321] on select "Select A1 - Direct Mail A2 - Print Media A3 - Flyer A5 - Radio A6 - Sign A7 - T…" at bounding box center [423, 334] width 267 height 26
select select "R4 - Word of Mouth"
click option "R4 - Word of Mouth" at bounding box center [0, 0] width 0 height 0
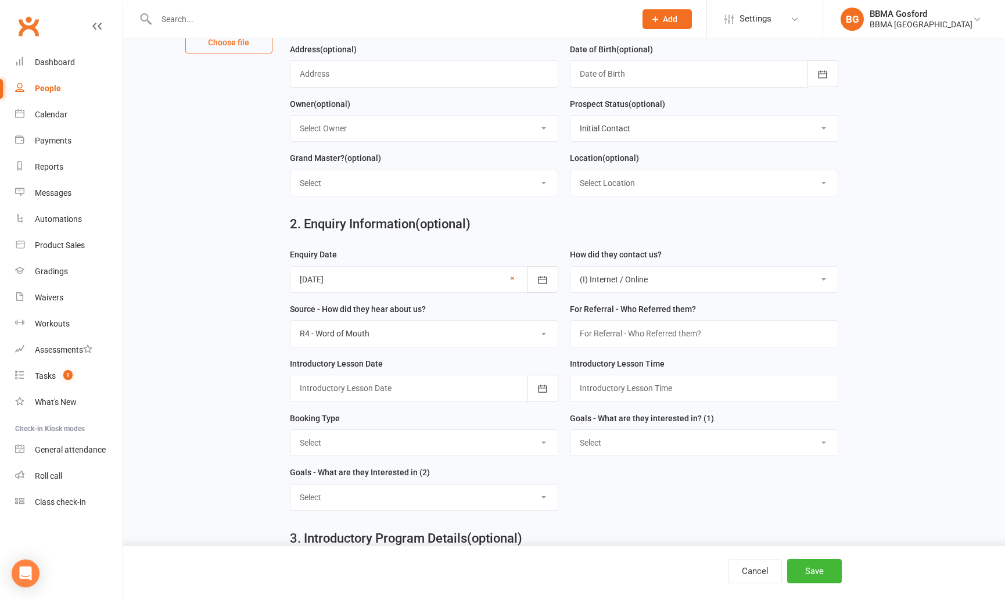
click at [465, 385] on div at bounding box center [424, 388] width 268 height 27
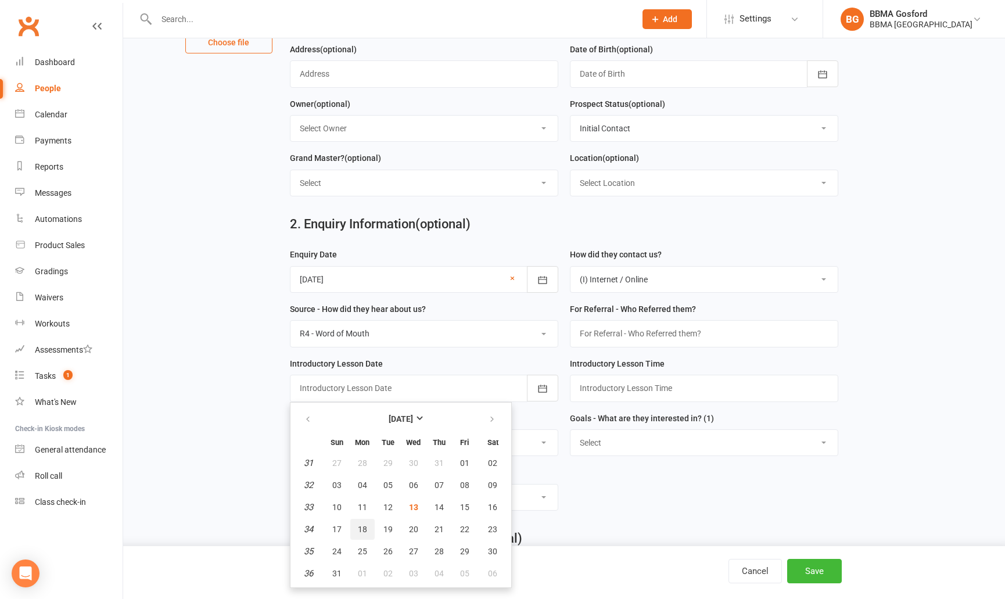
click at [361, 529] on span "18" at bounding box center [362, 528] width 9 height 9
type input "18 Aug 2025"
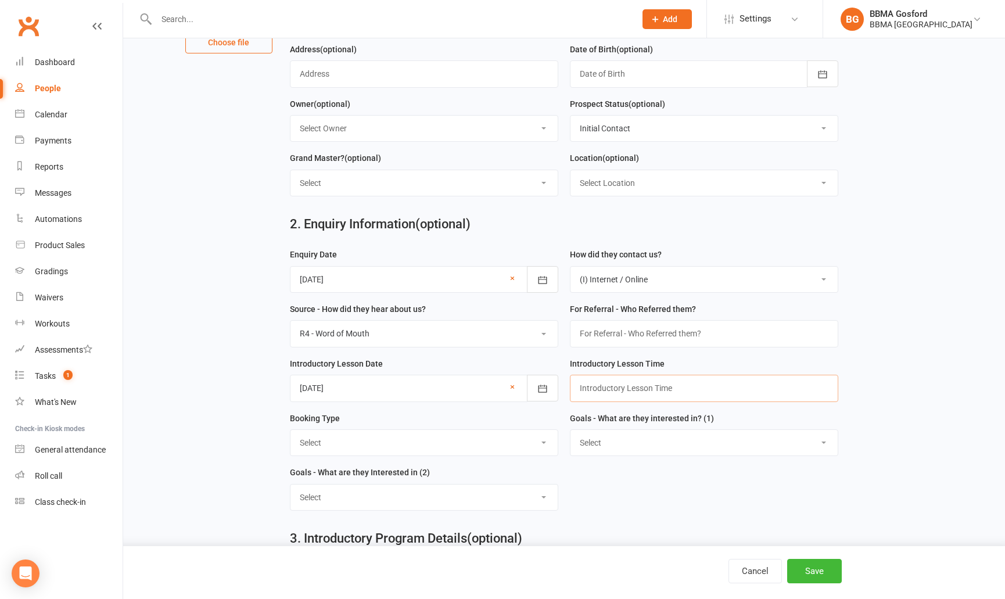
click at [609, 388] on input "text" at bounding box center [704, 388] width 268 height 27
type input "4:45pm"
select select "Trial Class - Karate"
click option "Trial Class - Karate" at bounding box center [0, 0] width 0 height 0
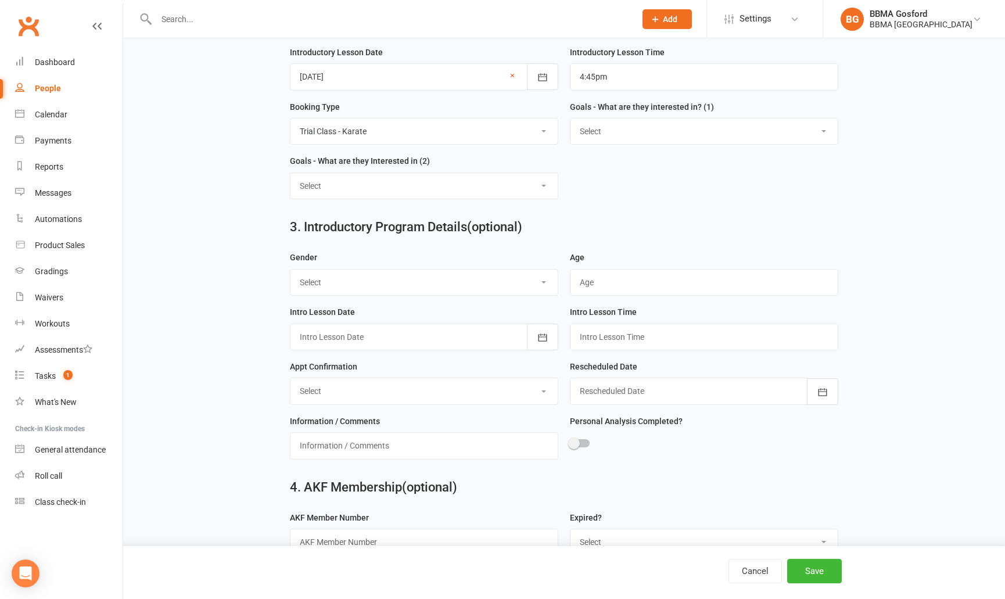
scroll to position [495, 0]
select select "Female"
click option "Female" at bounding box center [0, 0] width 0 height 0
click at [589, 282] on input "text" at bounding box center [704, 280] width 268 height 27
type input "A"
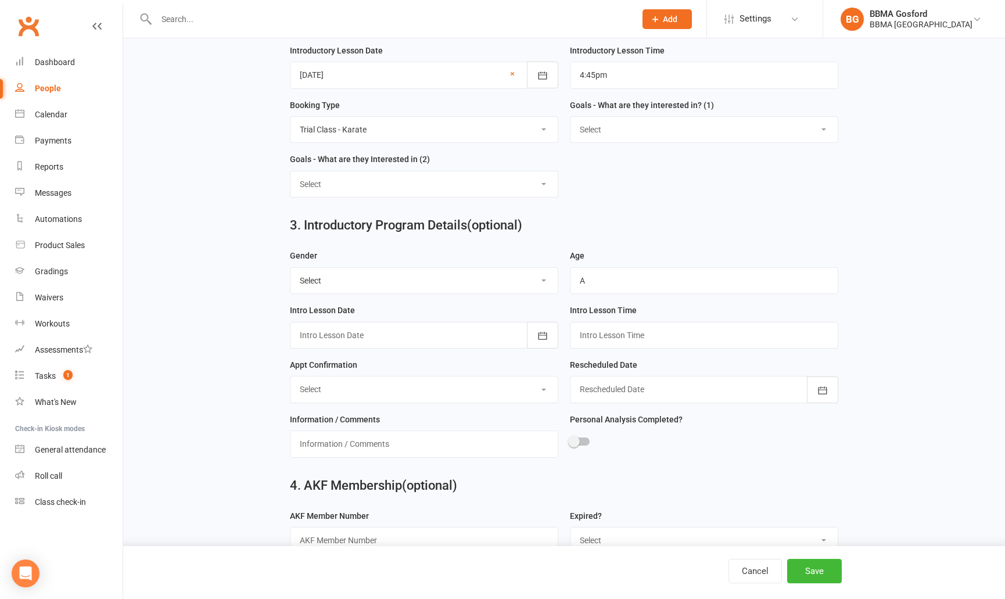
click at [437, 332] on div at bounding box center [424, 335] width 268 height 27
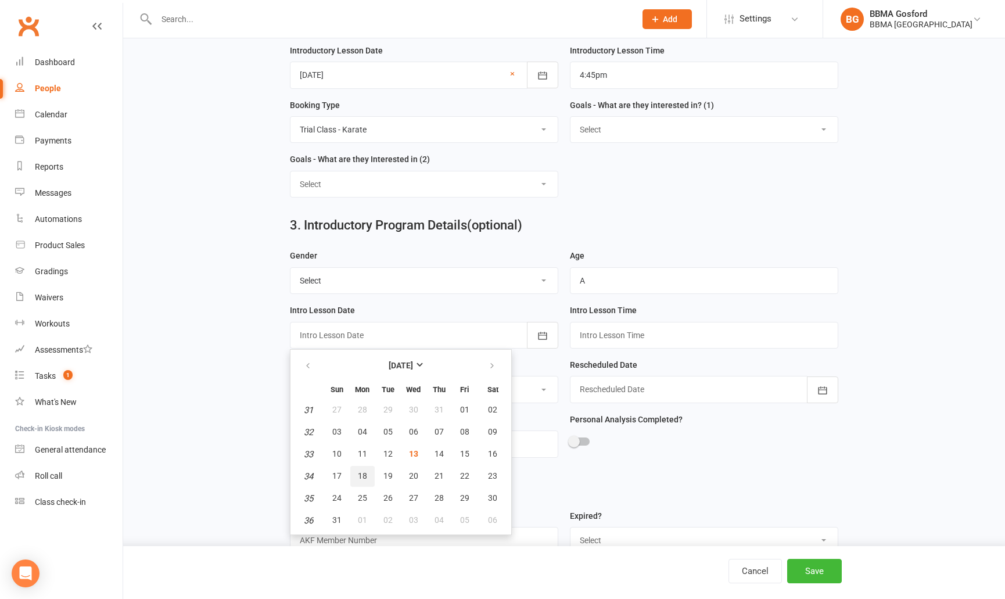
click at [362, 476] on span "18" at bounding box center [362, 475] width 9 height 9
type input "18 Aug 2025"
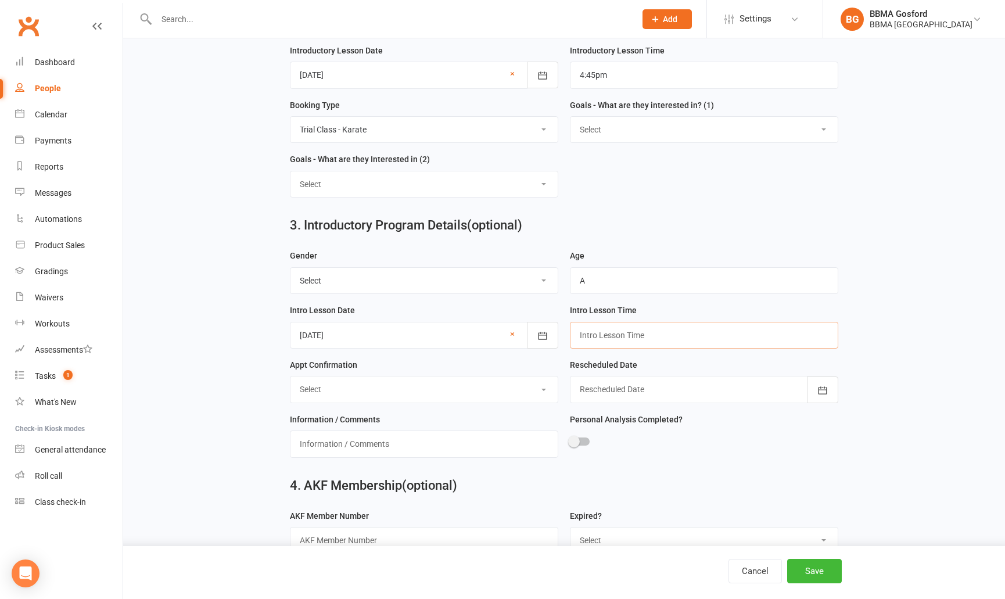
click at [625, 339] on input "text" at bounding box center [704, 335] width 268 height 27
type input "4:45pm"
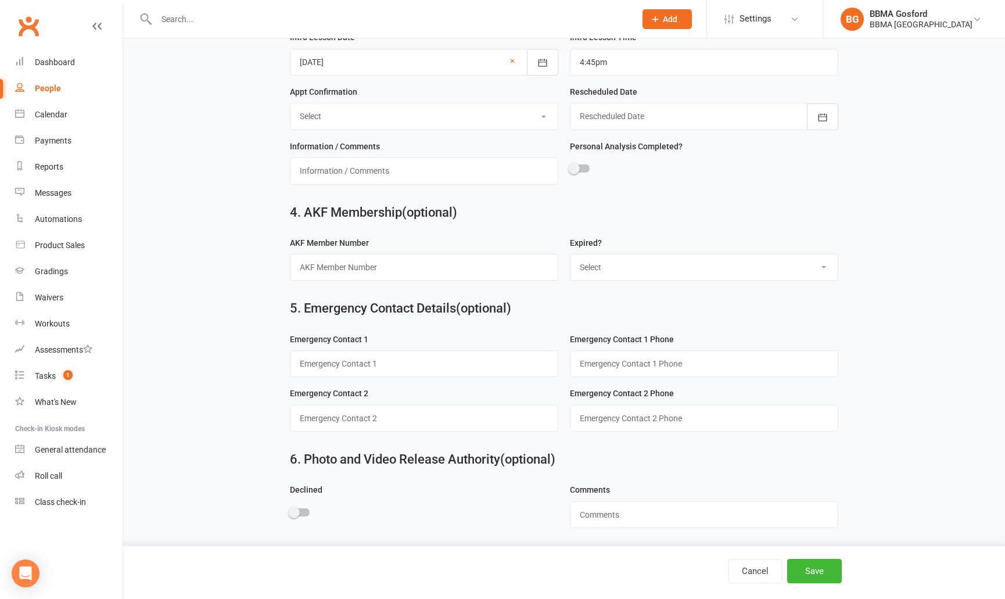
scroll to position [771, 0]
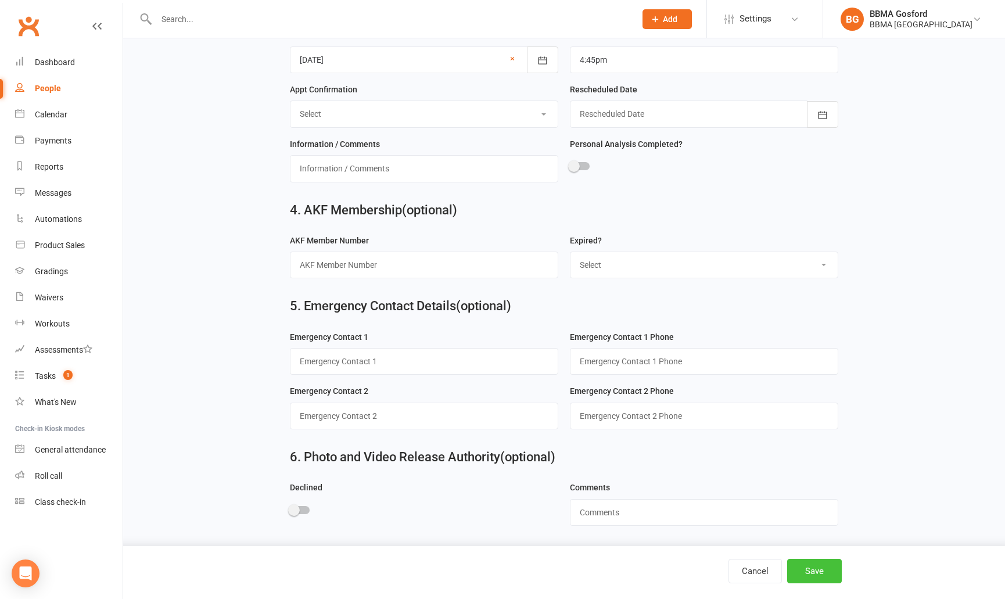
click at [818, 572] on button "Save" at bounding box center [814, 571] width 55 height 24
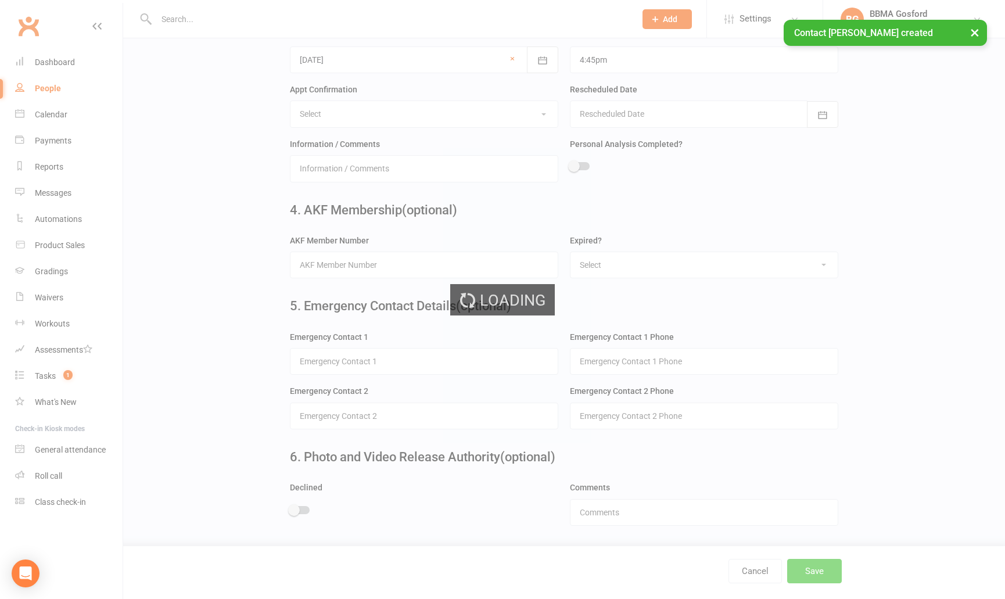
scroll to position [0, 0]
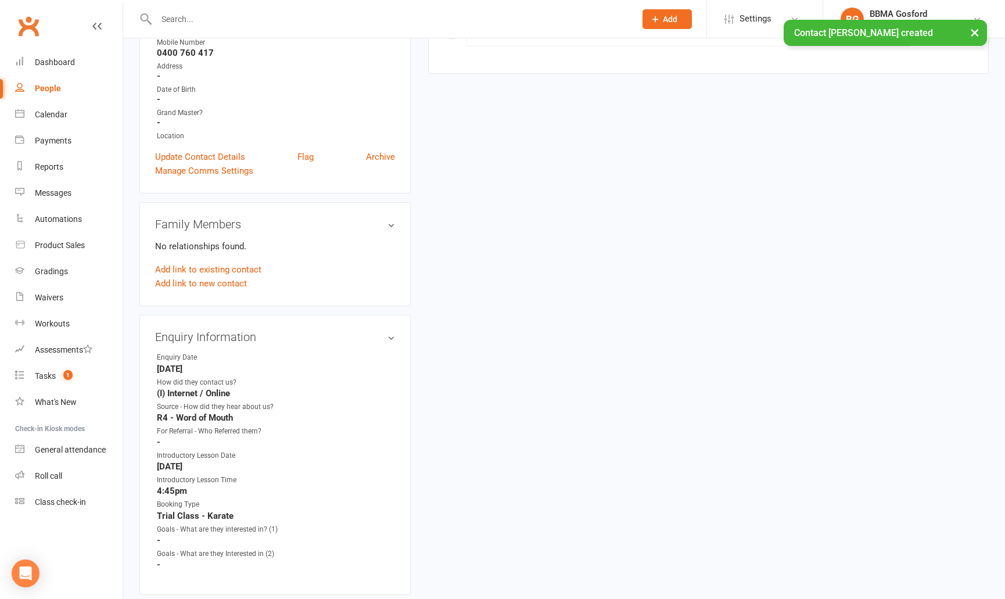
scroll to position [211, 0]
click at [208, 282] on link "Add link to new contact" at bounding box center [201, 282] width 92 height 14
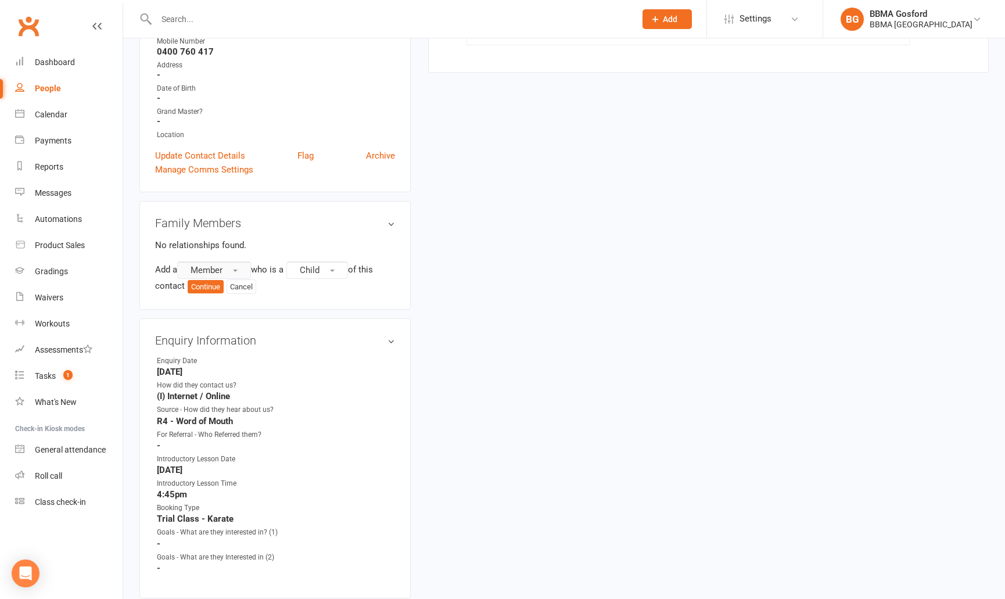
click at [235, 269] on button "Member" at bounding box center [214, 269] width 74 height 17
click at [212, 318] on span "Prospect" at bounding box center [204, 317] width 35 height 10
click at [208, 286] on button "Continue" at bounding box center [206, 287] width 36 height 14
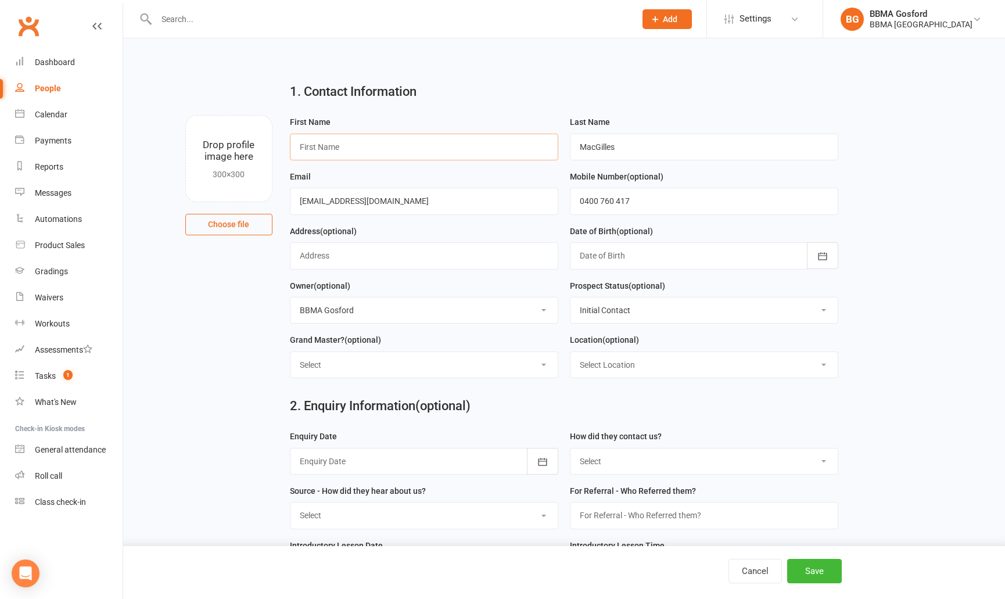
click at [364, 148] on input "text" at bounding box center [424, 147] width 268 height 27
type input "Ernie"
type input "Ryan"
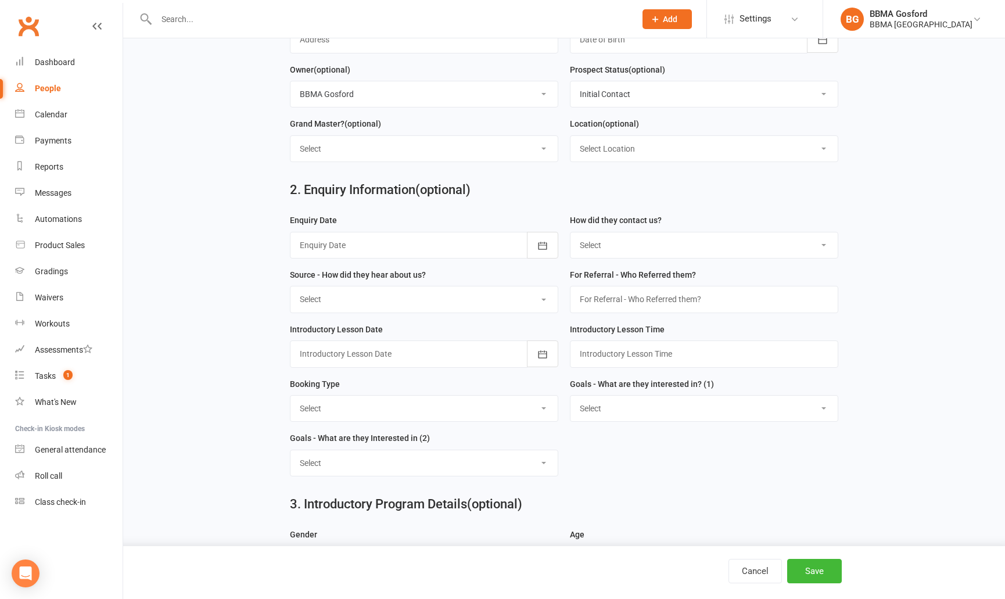
scroll to position [217, 0]
click at [355, 247] on div at bounding box center [424, 244] width 268 height 27
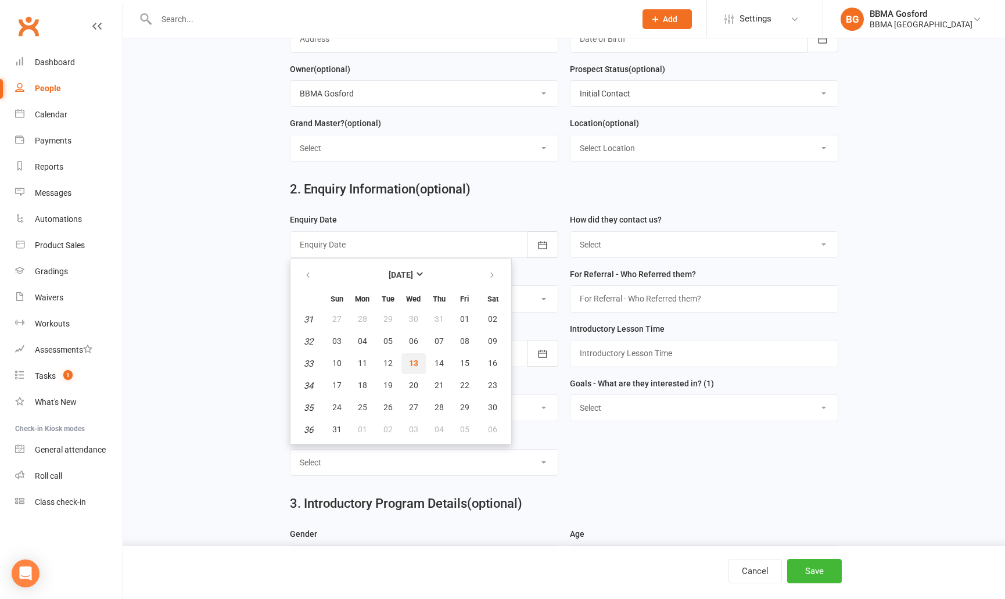
click at [414, 359] on button "13" at bounding box center [413, 363] width 24 height 21
type input "13 Aug 2025"
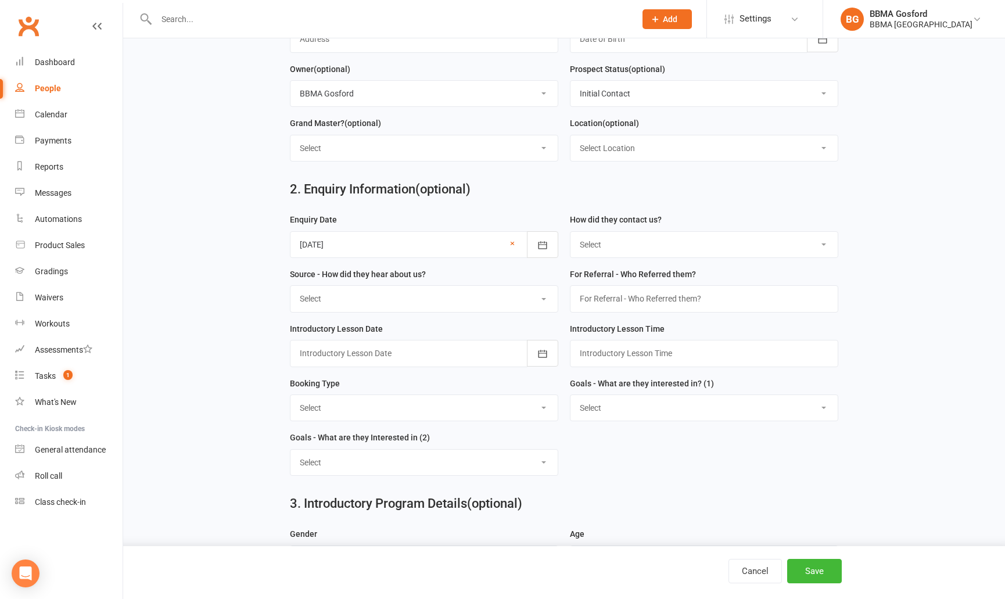
select select "(I) Internet / Online"
click option "(I) Internet / Online" at bounding box center [0, 0] width 0 height 0
click at [290, 286] on select "Select A1 - Direct Mail A2 - Print Media A3 - Flyer A5 - Radio A6 - Sign A7 - T…" at bounding box center [423, 299] width 267 height 26
select select "R4 - Word of Mouth"
click option "R4 - Word of Mouth" at bounding box center [0, 0] width 0 height 0
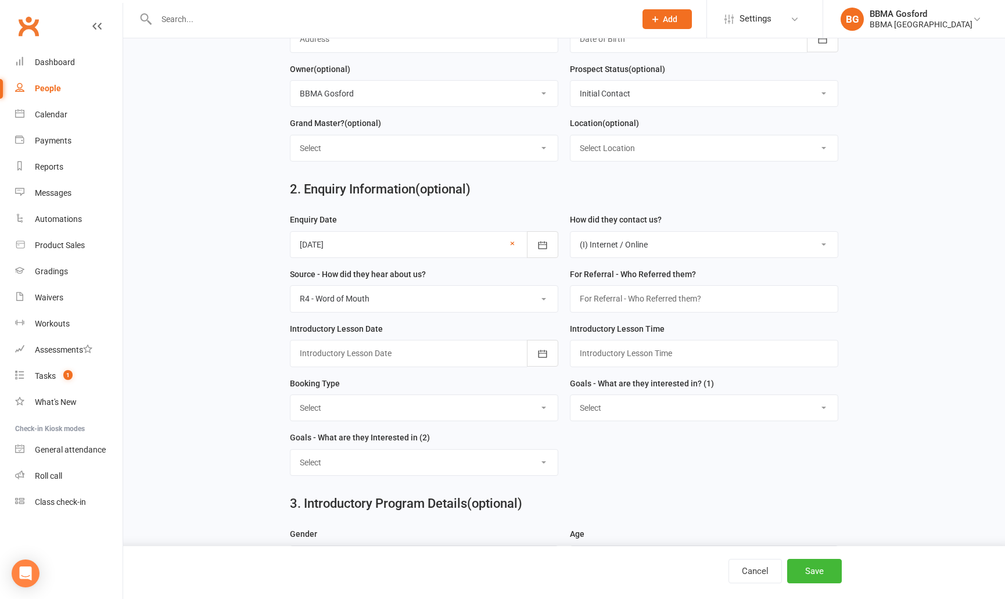
click at [408, 347] on div at bounding box center [424, 353] width 268 height 27
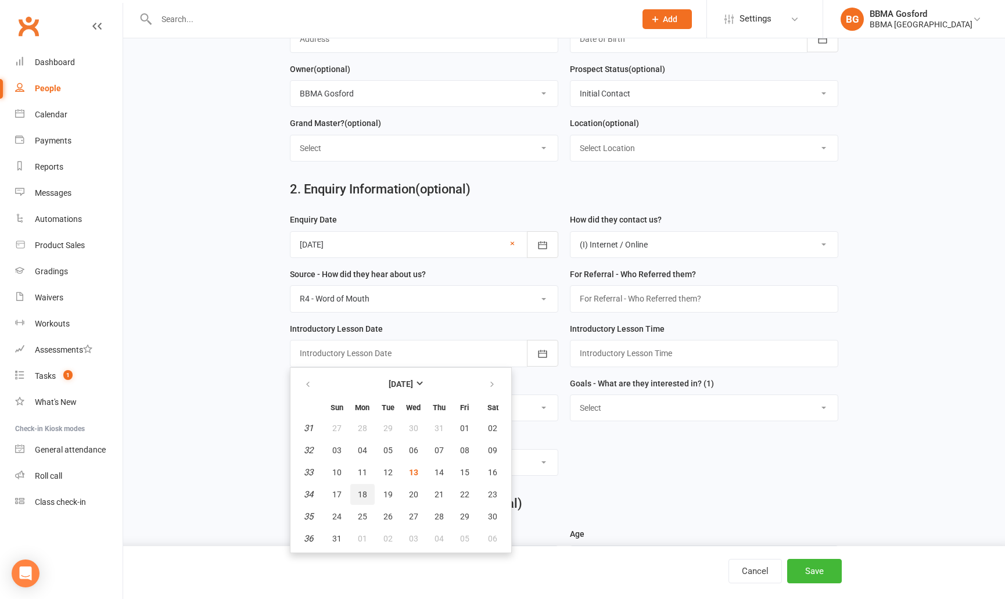
click at [365, 494] on span "18" at bounding box center [362, 494] width 9 height 9
type input "18 Aug 2025"
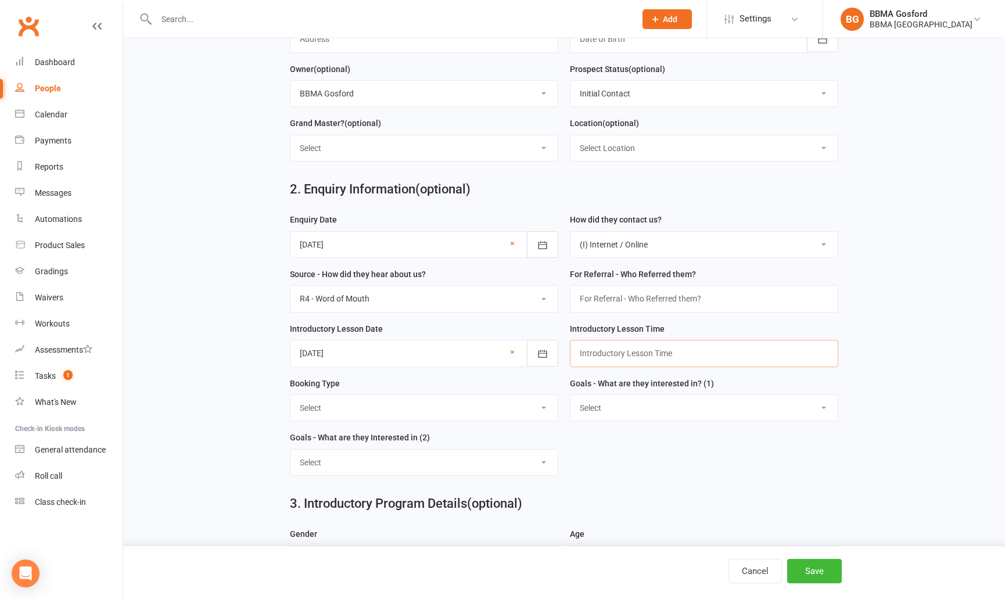
click at [608, 353] on input "text" at bounding box center [704, 353] width 268 height 27
type input "4:45pm"
select select "Trial Class - Karate"
click option "Trial Class - Karate" at bounding box center [0, 0] width 0 height 0
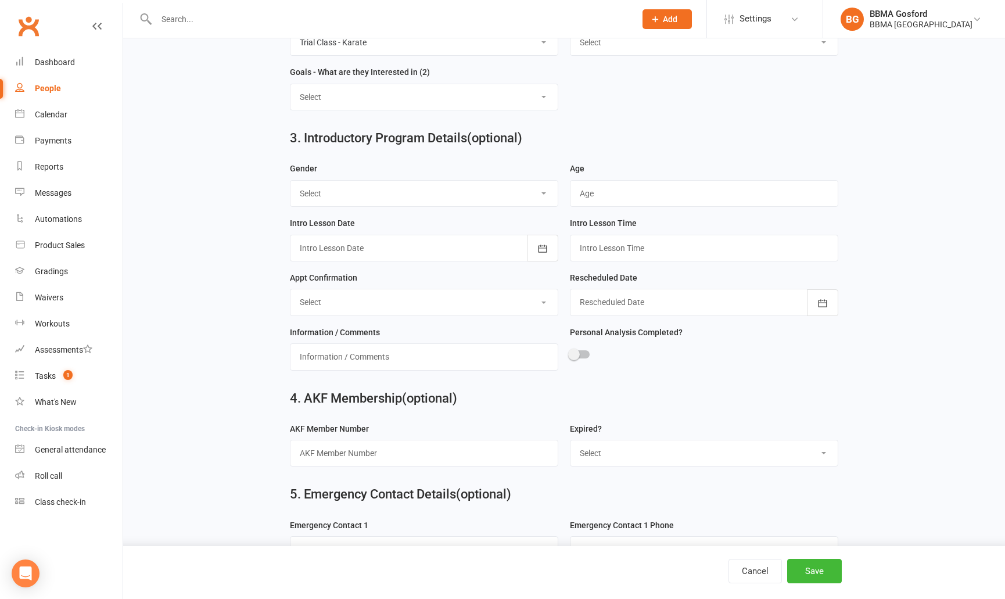
scroll to position [583, 0]
select select "Male"
click option "Male" at bounding box center [0, 0] width 0 height 0
click at [592, 189] on input "text" at bounding box center [704, 192] width 268 height 27
type input "9"
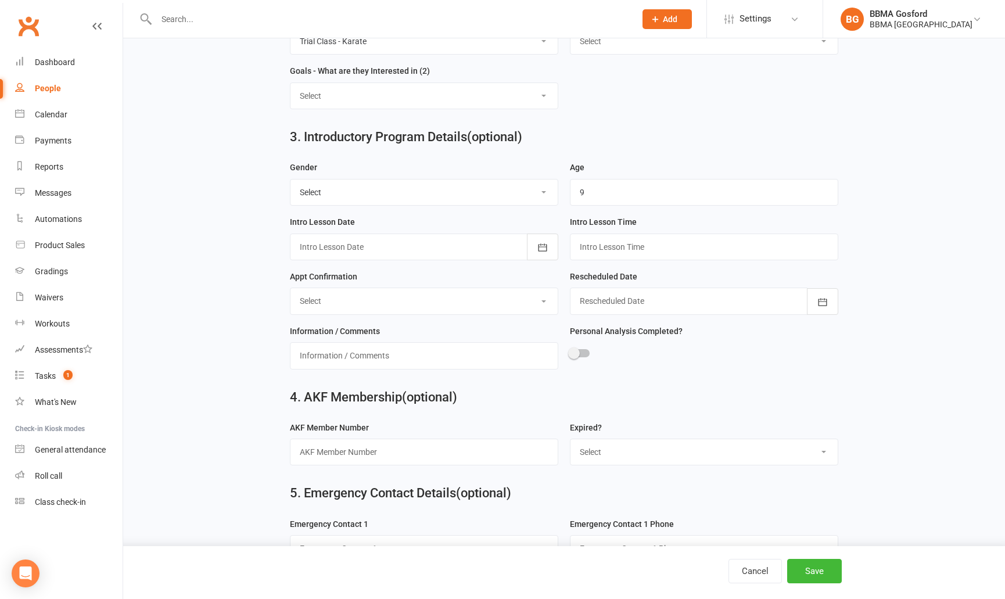
click at [447, 247] on div at bounding box center [424, 246] width 268 height 27
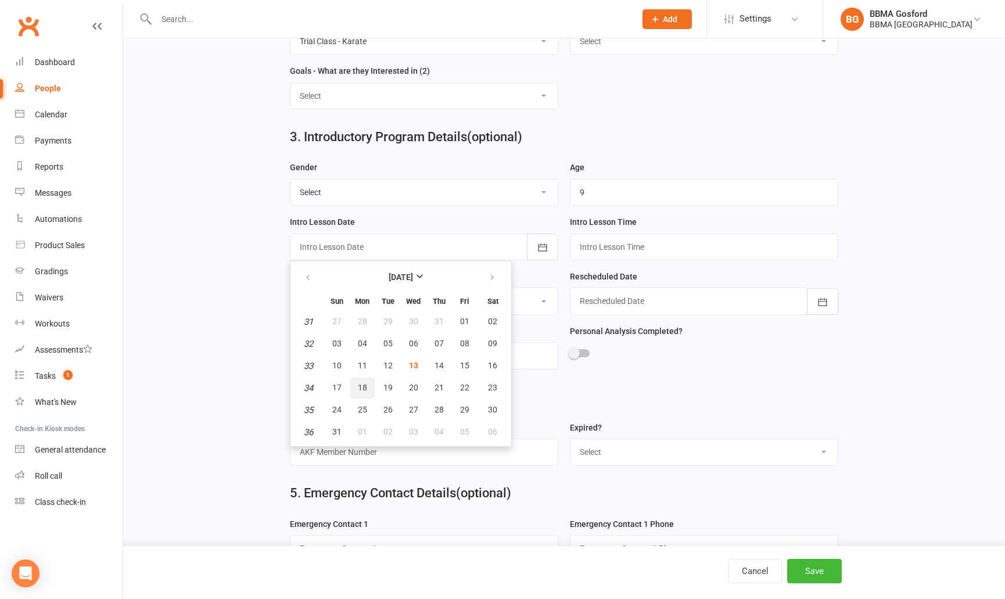
click at [366, 391] on span "18" at bounding box center [362, 387] width 9 height 9
type input "18 Aug 2025"
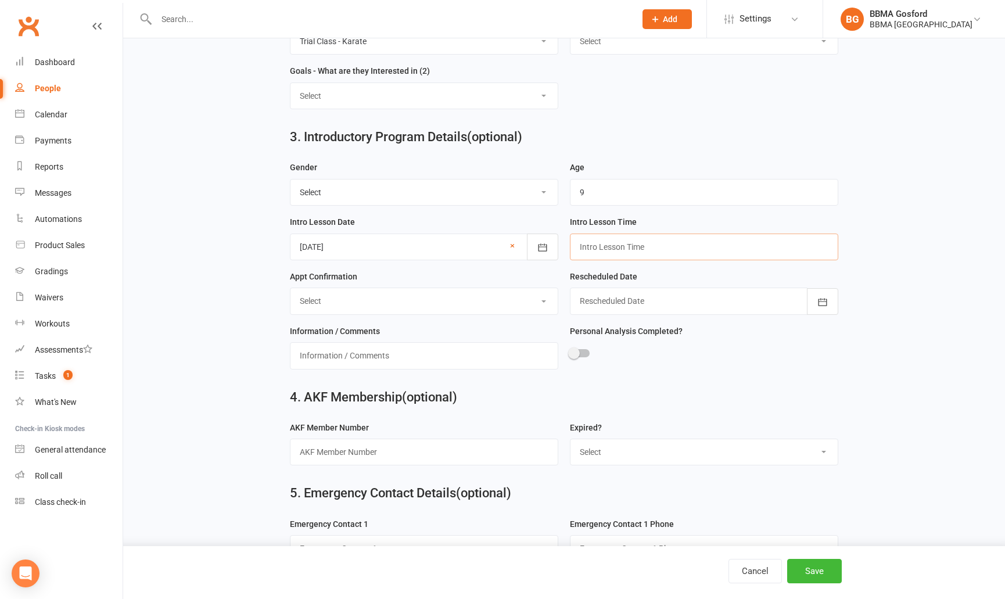
click at [606, 246] on input "text" at bounding box center [704, 246] width 268 height 27
type input "4:45pm"
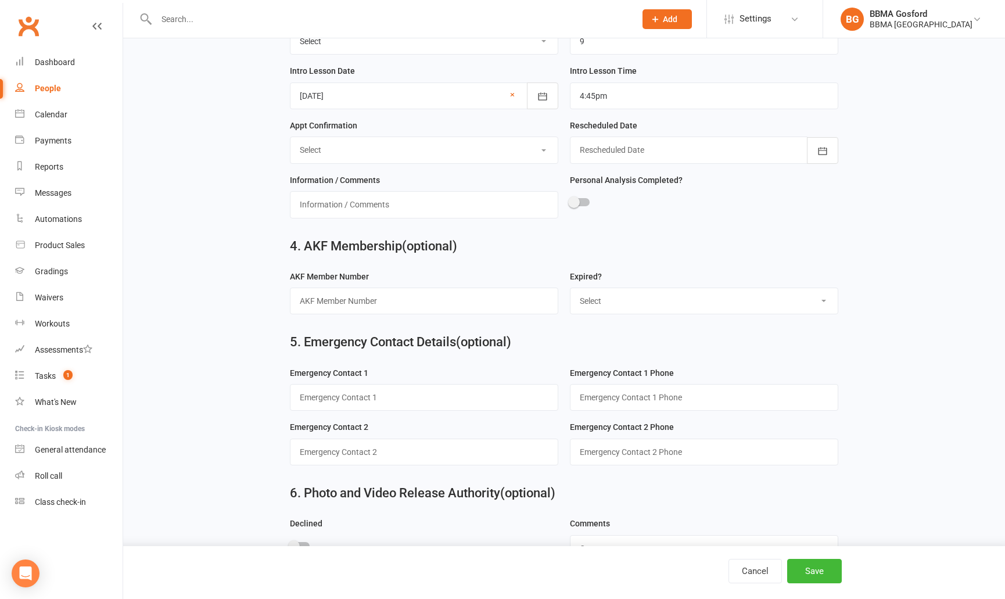
scroll to position [771, 0]
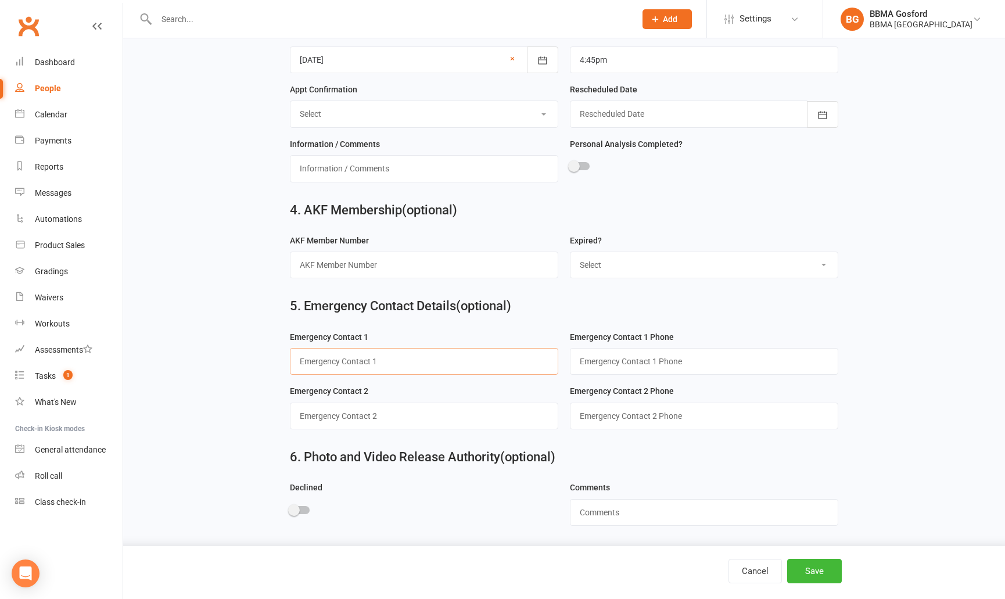
click at [351, 358] on input "text" at bounding box center [424, 361] width 268 height 27
type input "Michaela (mum)"
type input "0400 760 417"
click at [820, 573] on button "Save" at bounding box center [814, 571] width 55 height 24
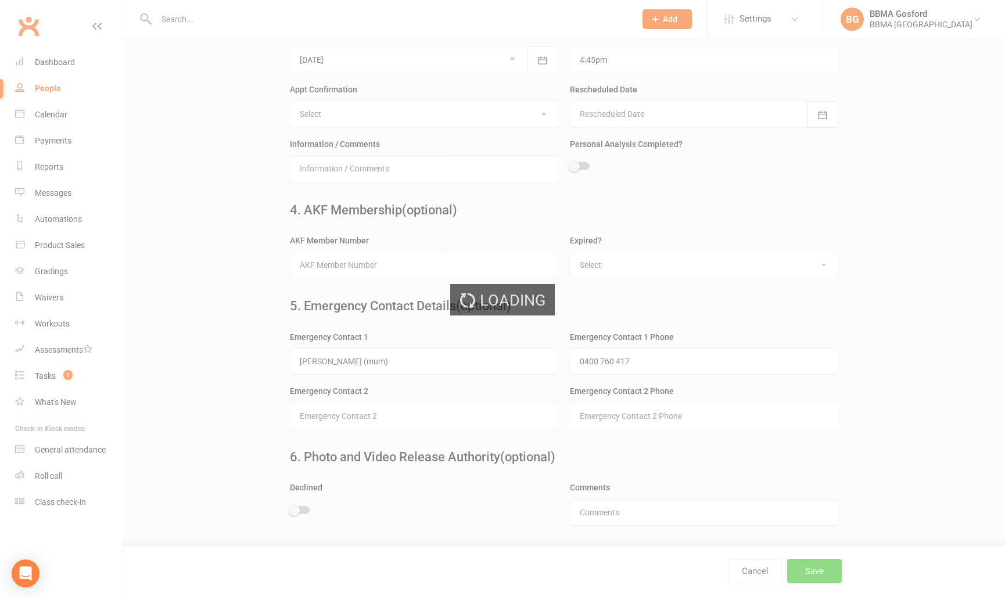
scroll to position [0, 0]
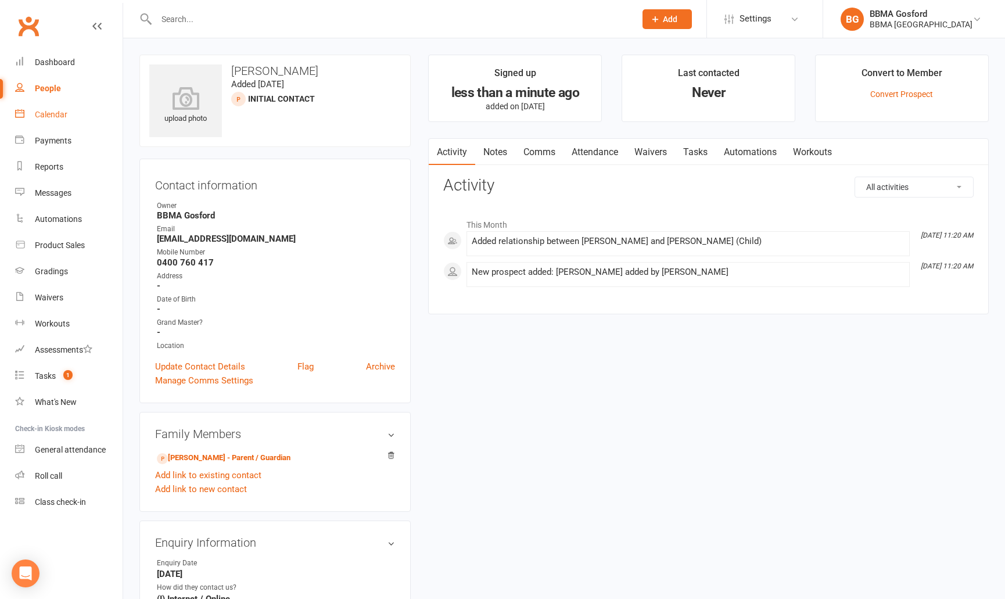
click at [60, 117] on div "Calendar" at bounding box center [51, 114] width 33 height 9
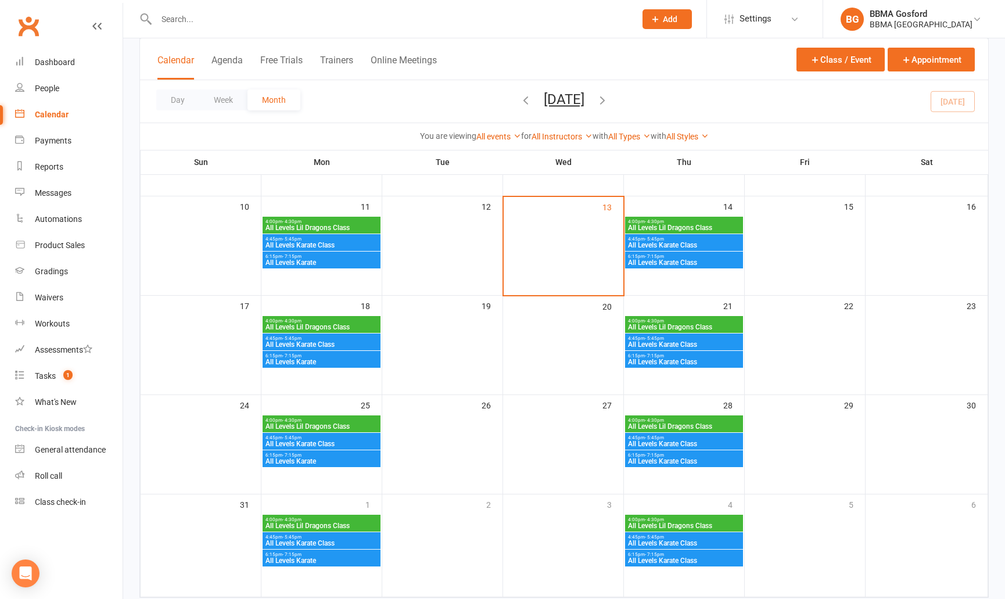
scroll to position [280, 0]
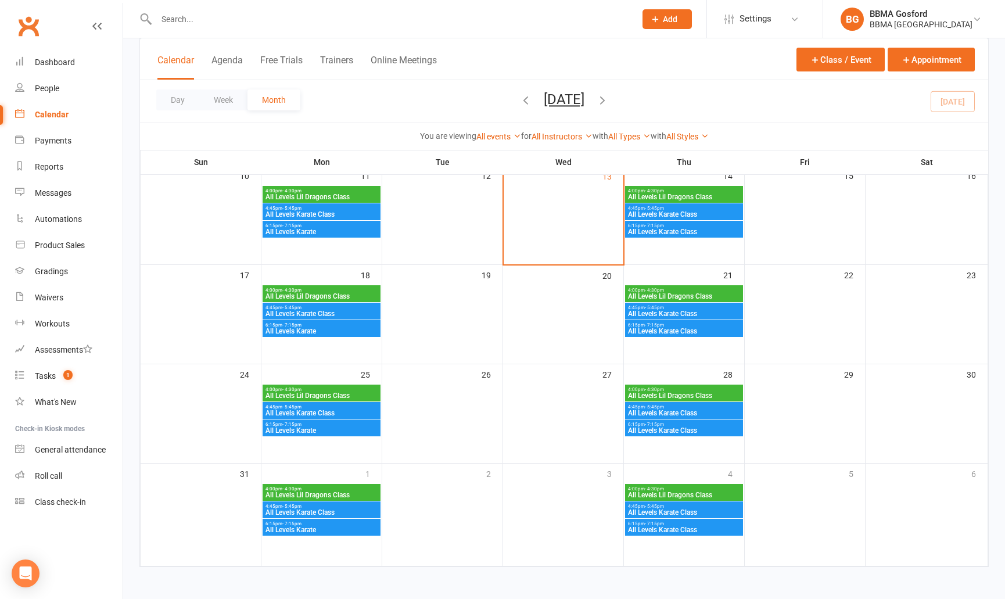
click at [329, 308] on span "4:45pm - 5:45pm" at bounding box center [321, 307] width 113 height 5
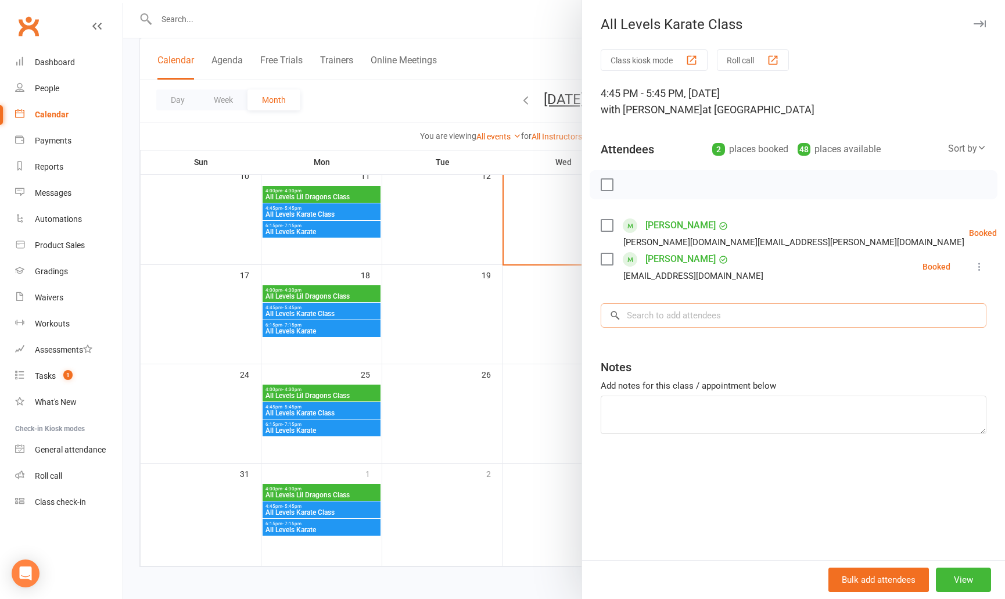
click at [696, 310] on input "search" at bounding box center [793, 315] width 386 height 24
type input "ernie ry"
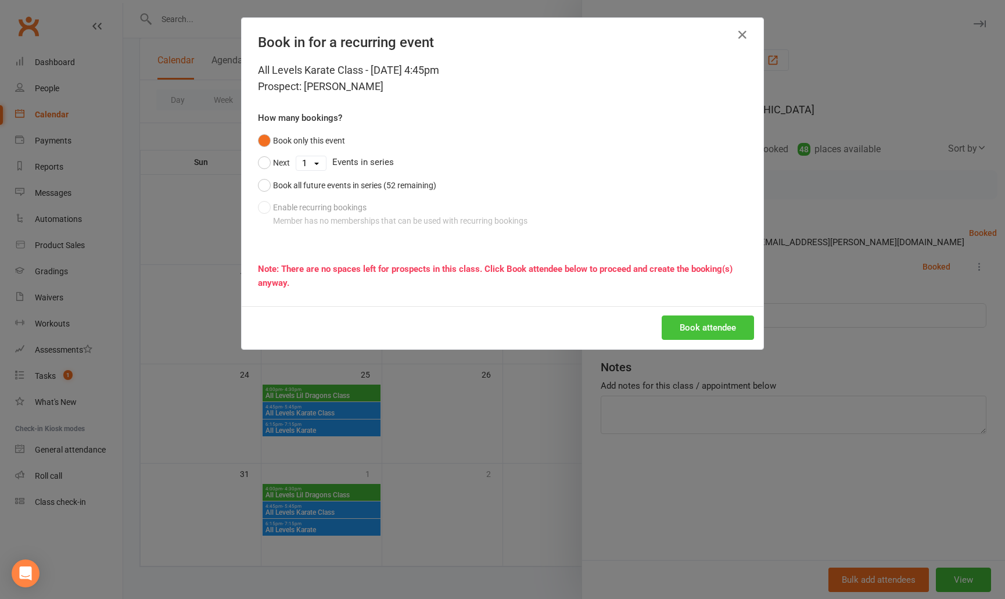
click at [716, 333] on button "Book attendee" at bounding box center [707, 327] width 92 height 24
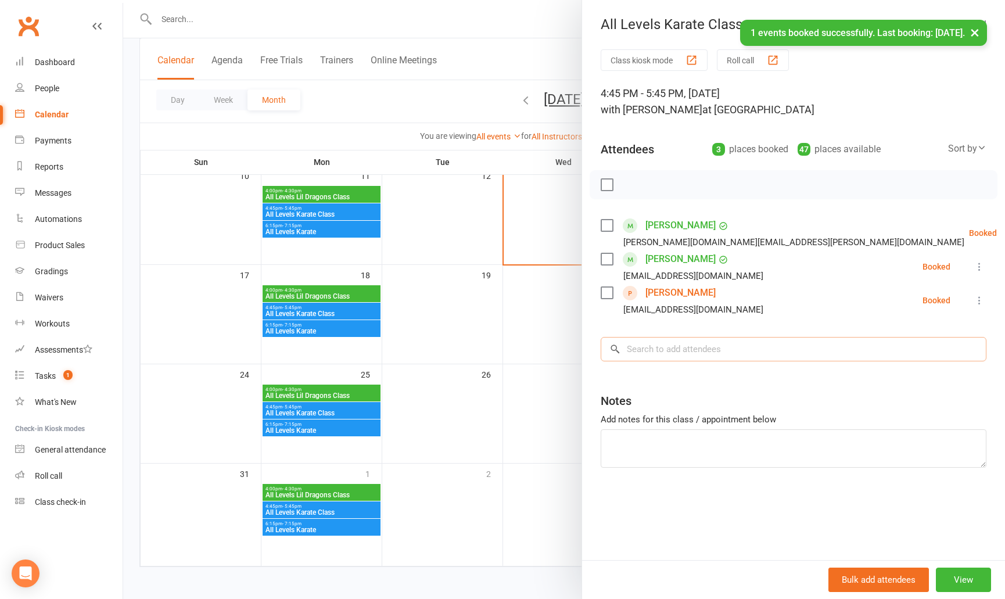
click at [684, 352] on input "search" at bounding box center [793, 349] width 386 height 24
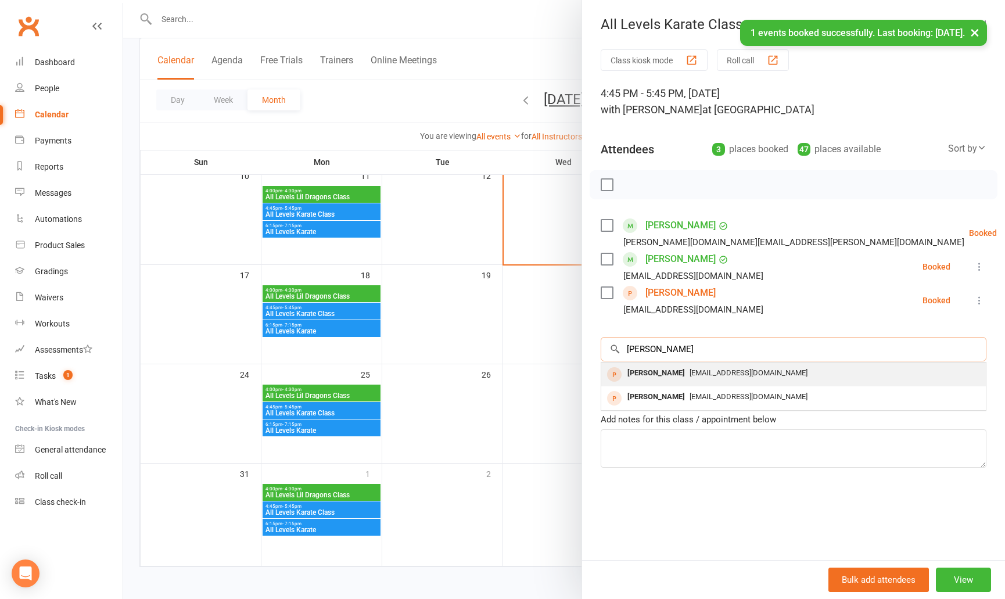
type input "michaela"
click at [689, 375] on div "Michaela MacGilles" at bounding box center [656, 373] width 67 height 17
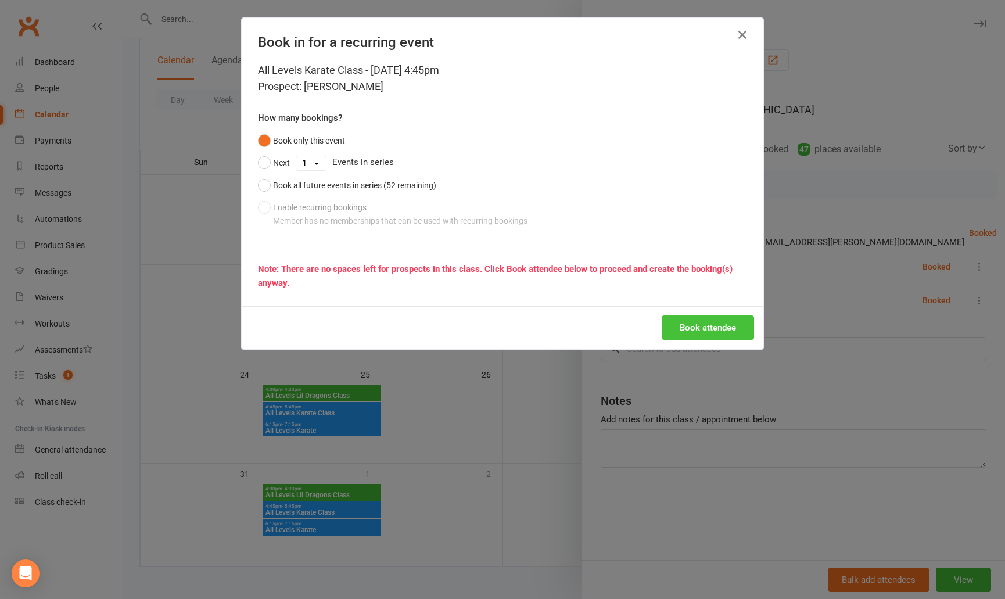
click at [706, 331] on button "Book attendee" at bounding box center [707, 327] width 92 height 24
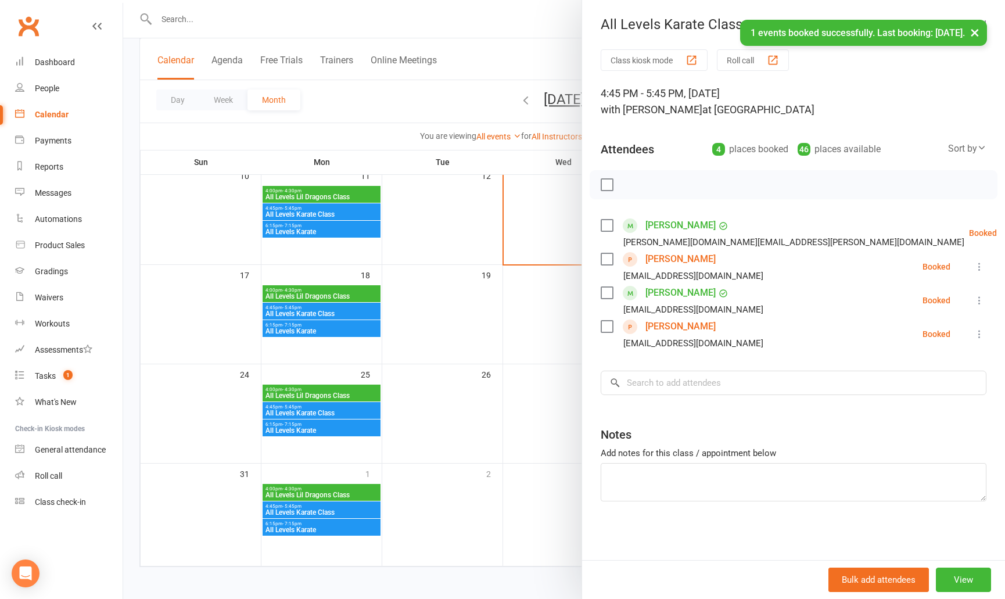
click at [479, 361] on div at bounding box center [564, 299] width 882 height 599
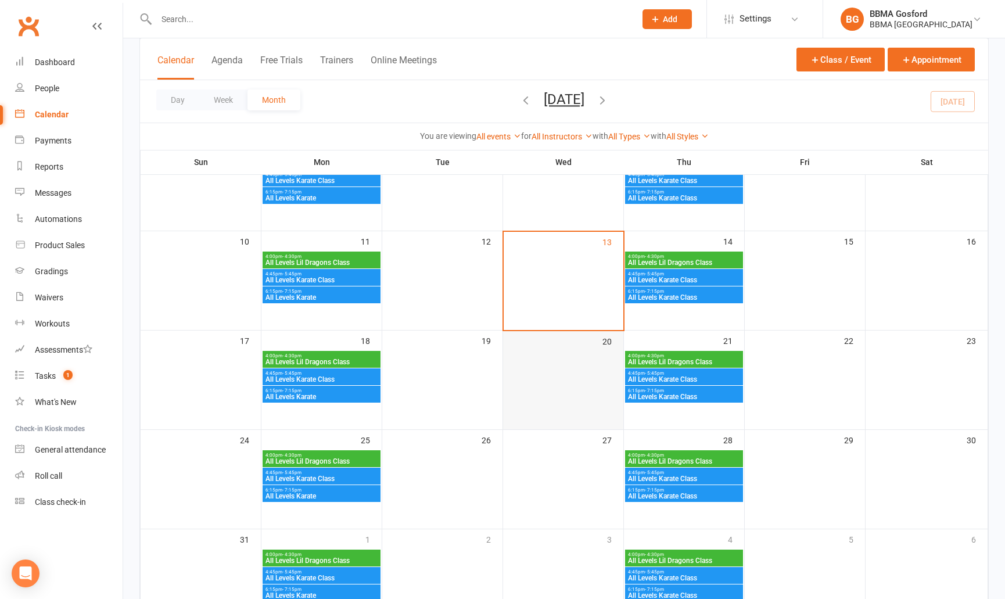
scroll to position [159, 0]
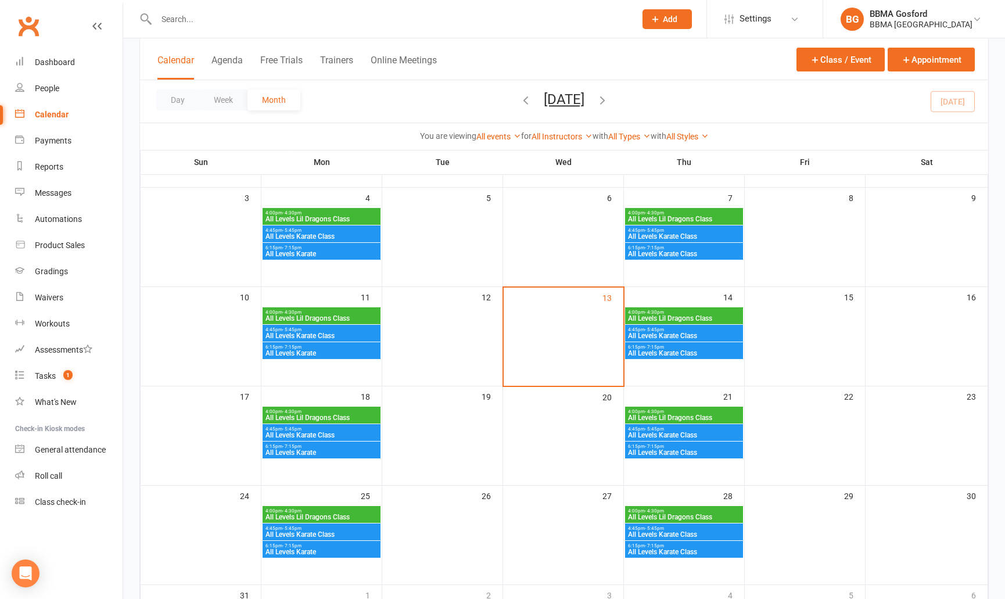
click at [710, 318] on span "All Levels Lil Dragons Class" at bounding box center [683, 318] width 113 height 7
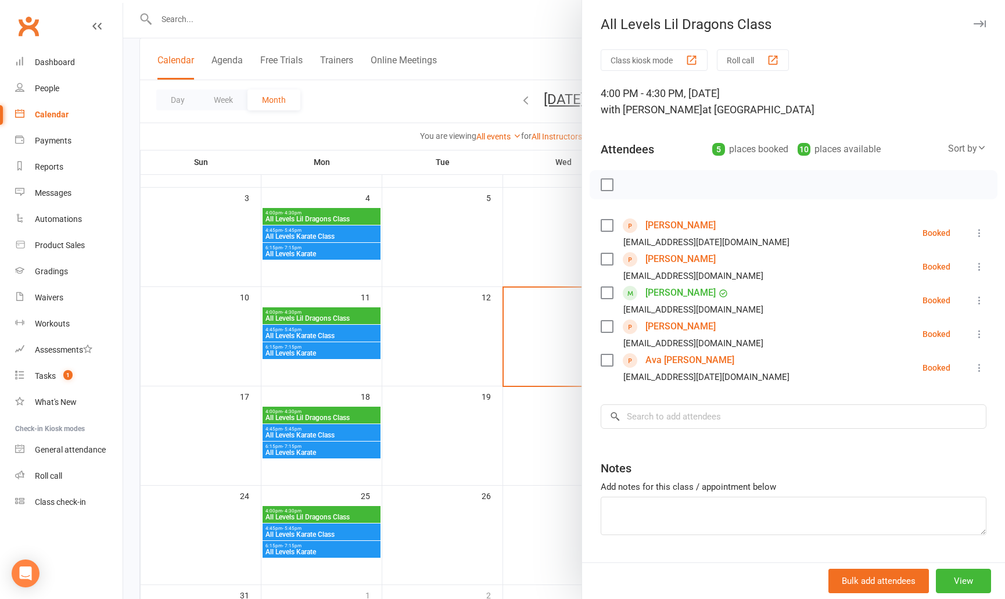
click at [466, 371] on div at bounding box center [564, 299] width 882 height 599
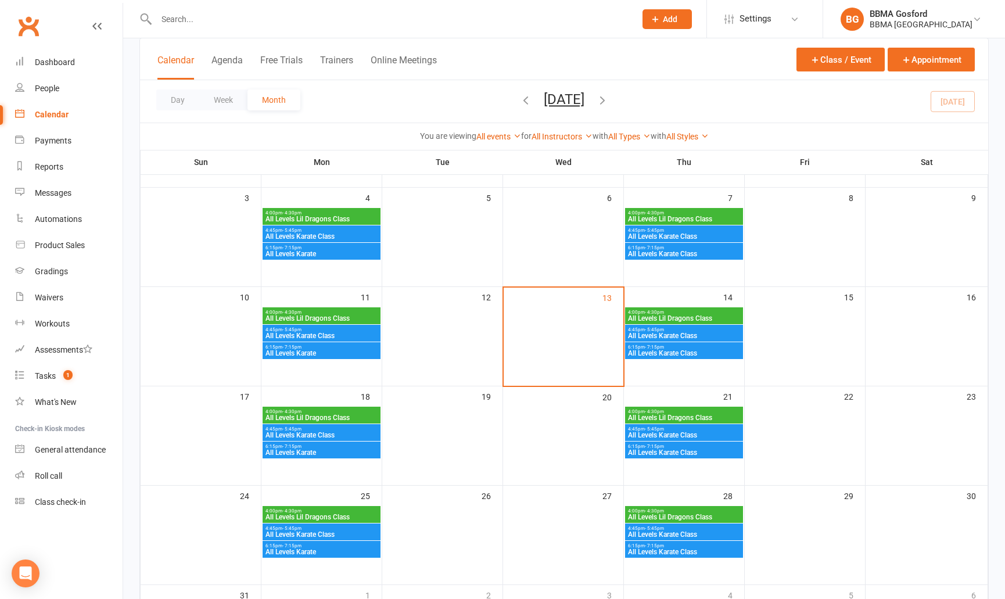
click at [667, 316] on span "All Levels Lil Dragons Class" at bounding box center [683, 318] width 113 height 7
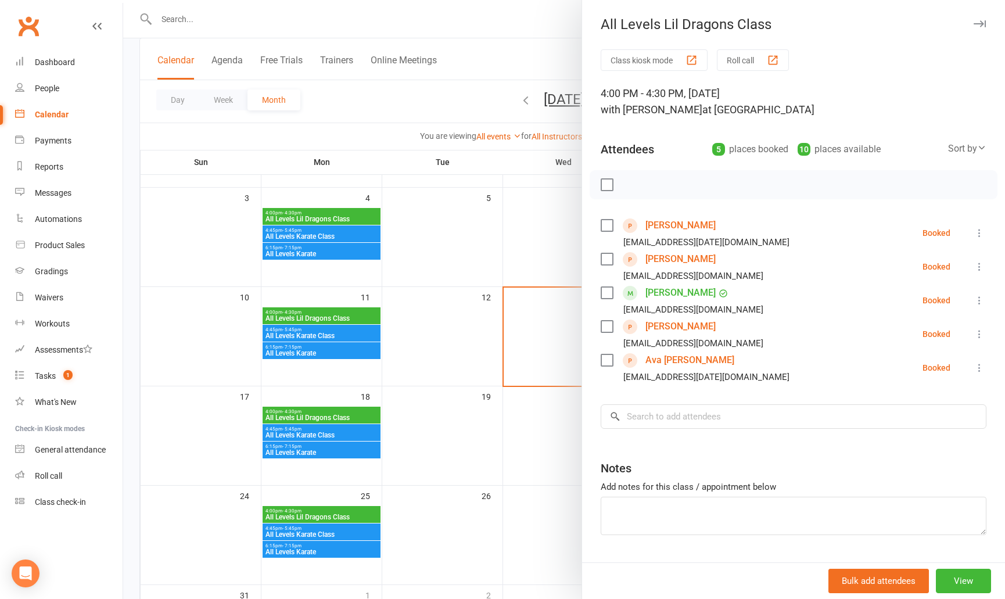
click at [678, 329] on link "Zayden Hooper" at bounding box center [680, 326] width 70 height 19
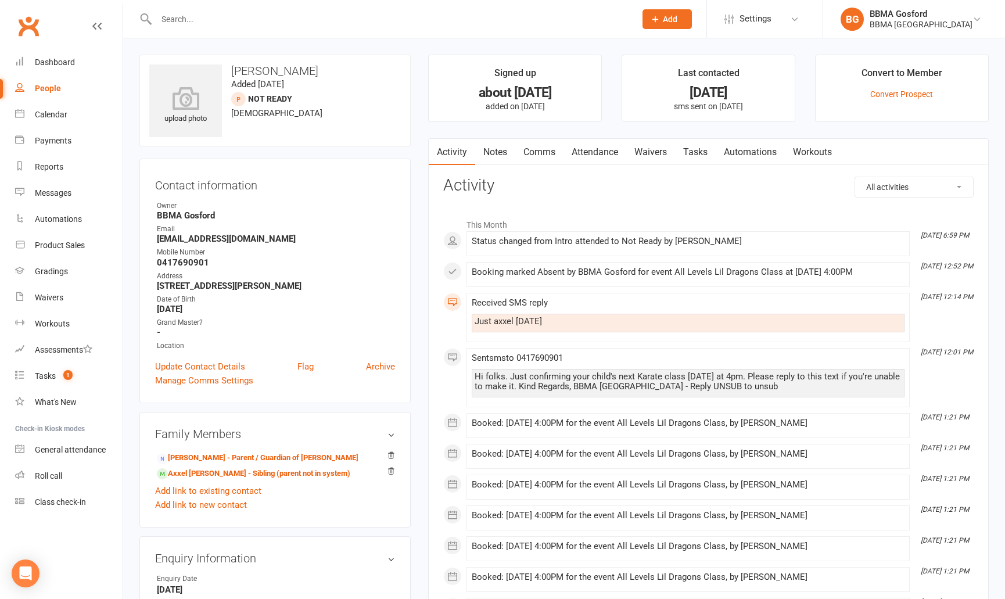
click at [600, 153] on link "Attendance" at bounding box center [594, 152] width 63 height 27
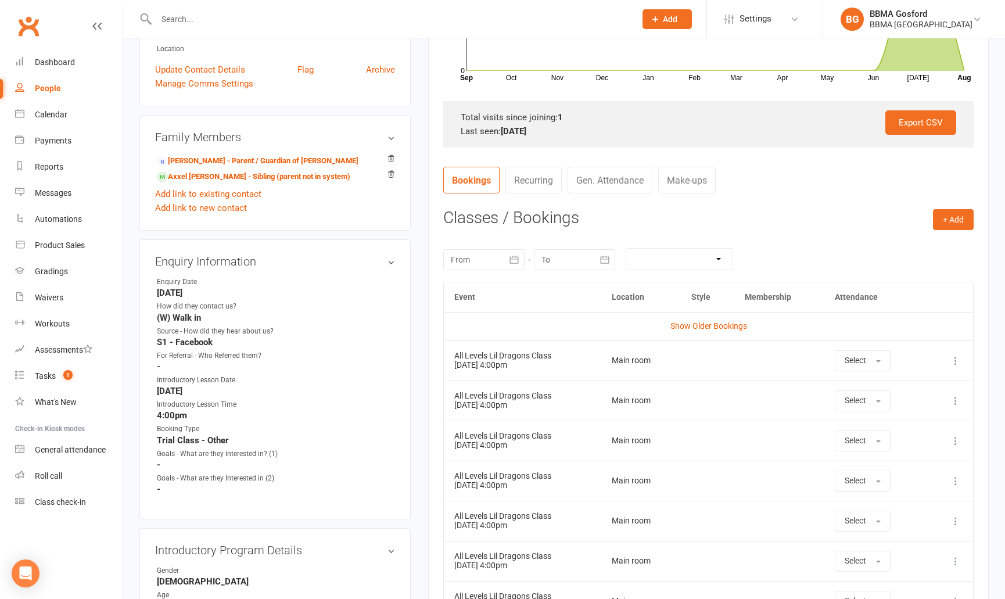
scroll to position [301, 0]
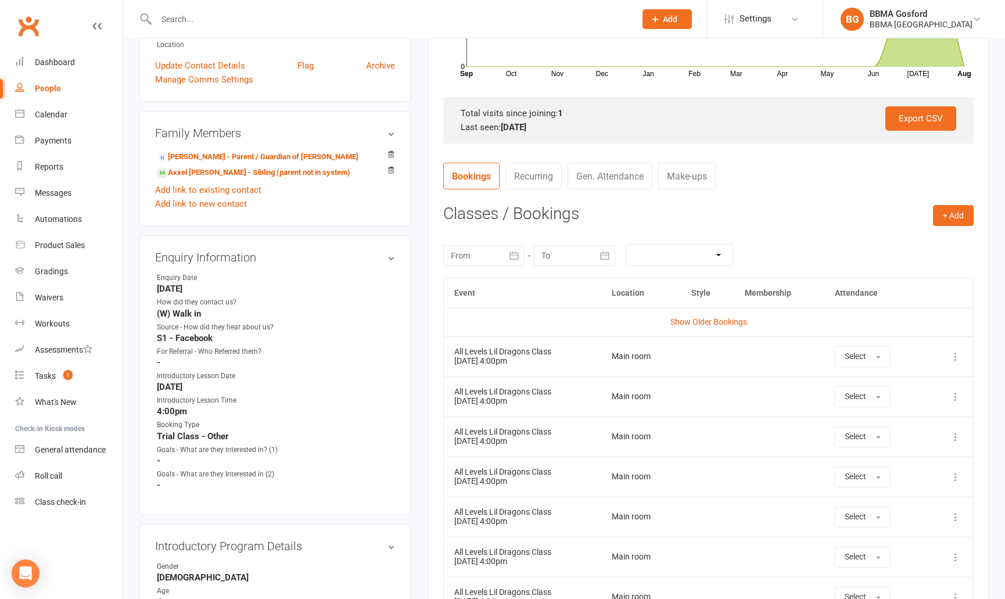
click at [956, 357] on icon at bounding box center [955, 357] width 12 height 12
click at [910, 427] on link "Remove booking" at bounding box center [904, 425] width 115 height 23
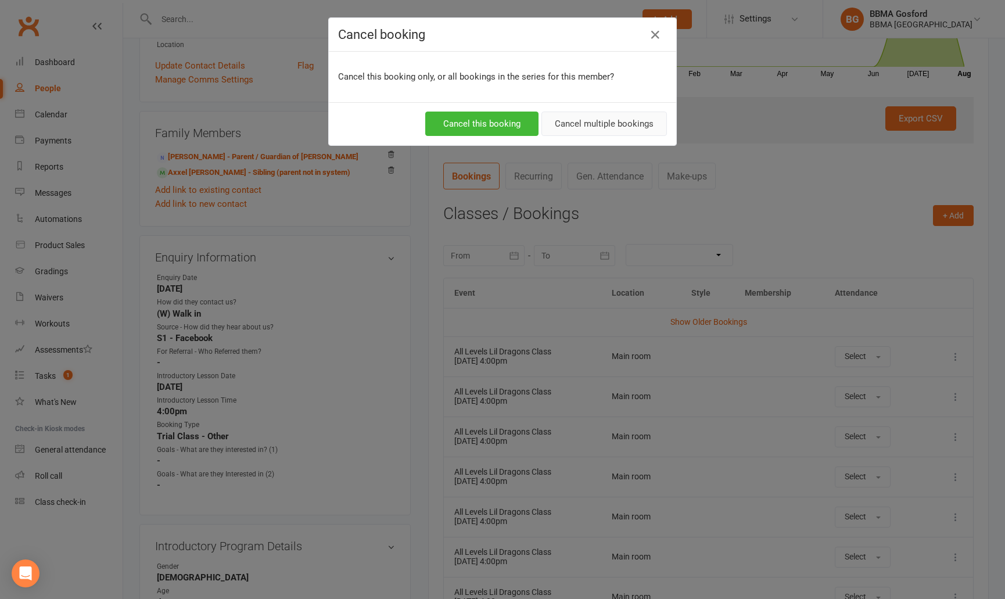
click at [604, 132] on button "Cancel multiple bookings" at bounding box center [603, 123] width 125 height 24
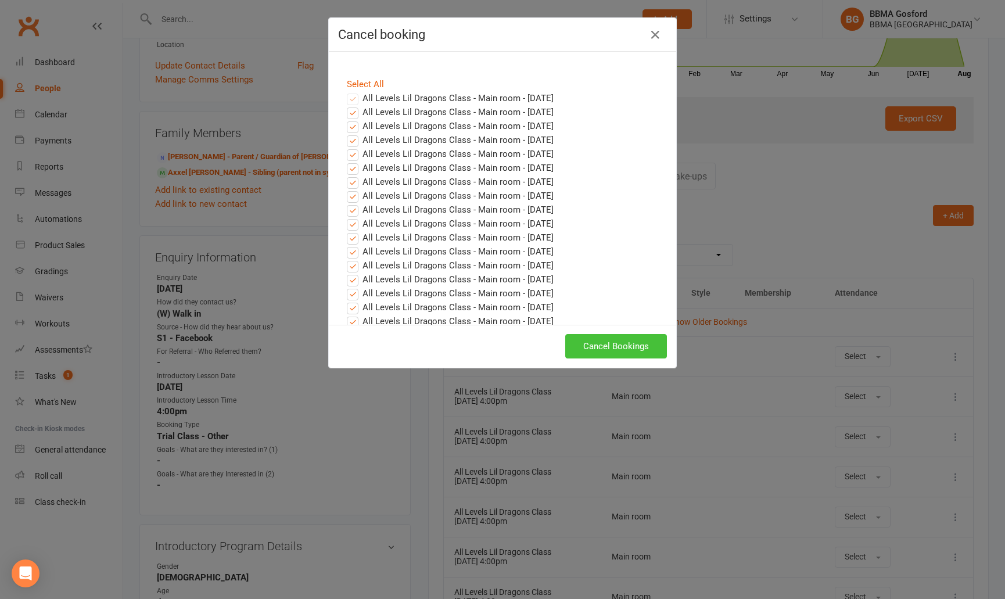
click at [606, 347] on button "Cancel Bookings" at bounding box center [616, 346] width 102 height 24
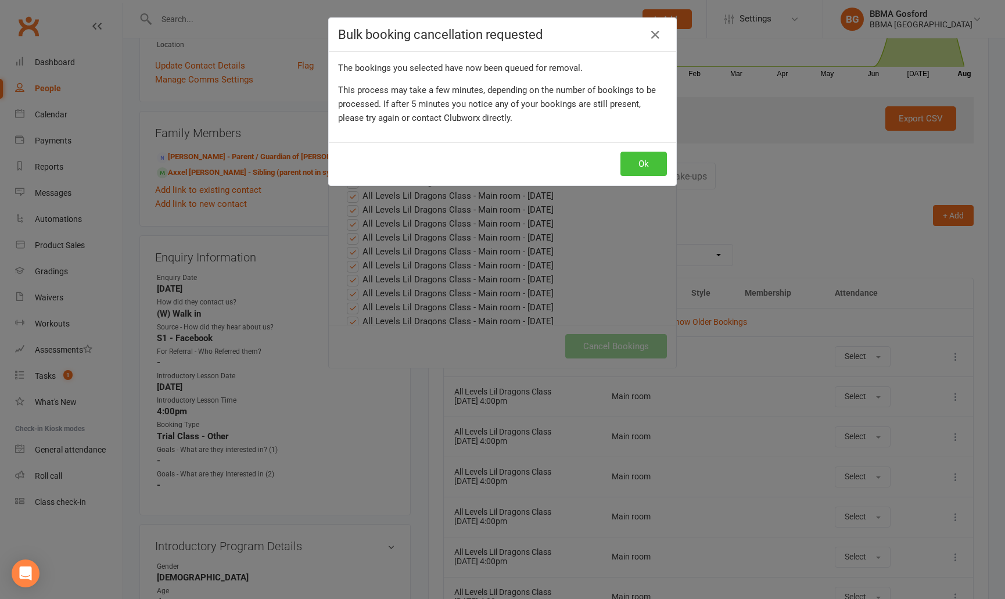
click at [649, 169] on button "Ok" at bounding box center [643, 164] width 46 height 24
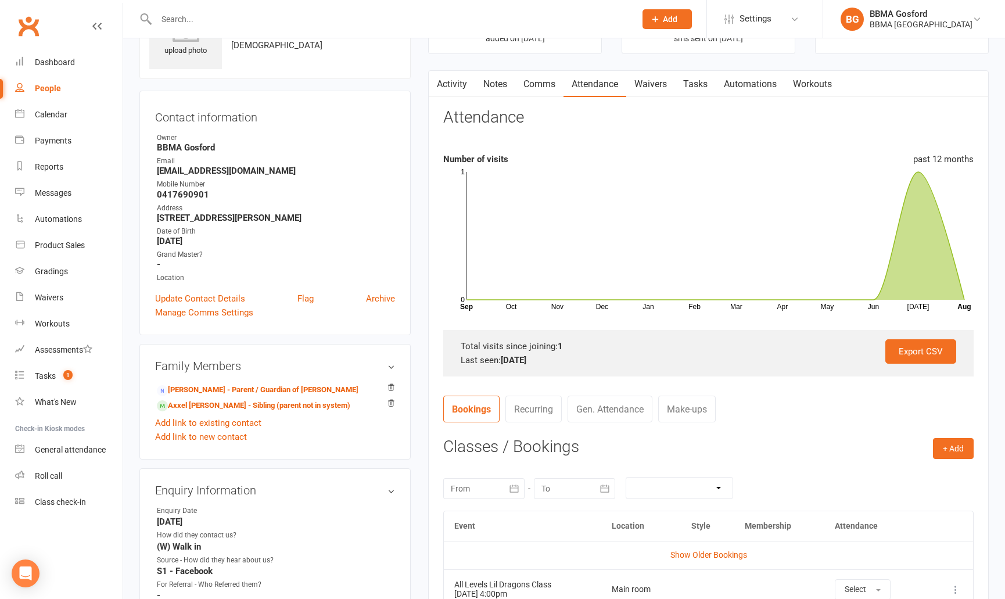
scroll to position [0, 0]
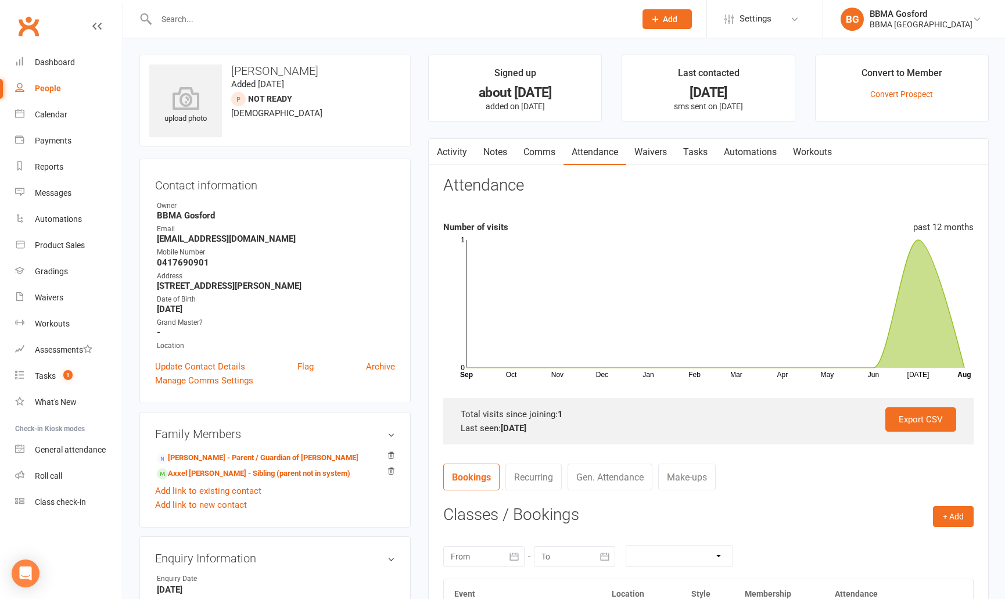
click at [54, 89] on div "People" at bounding box center [48, 88] width 26 height 9
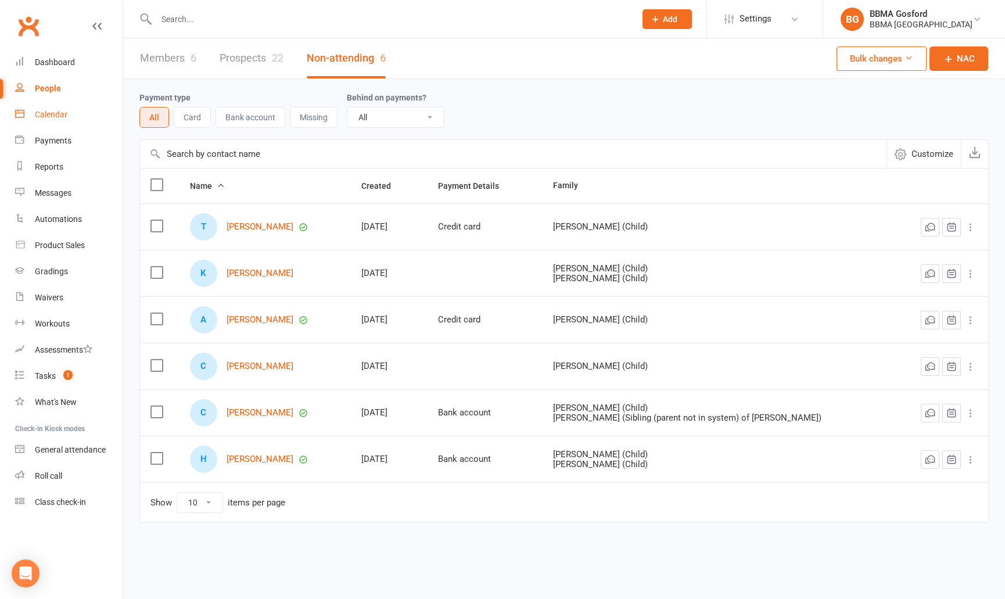
click at [50, 116] on div "Calendar" at bounding box center [51, 114] width 33 height 9
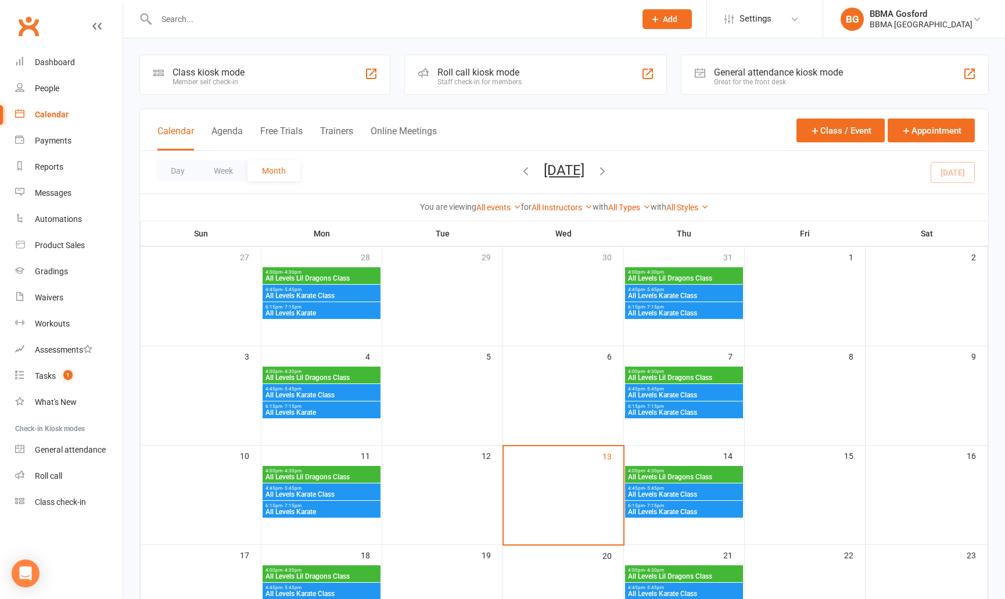
click at [705, 495] on span "All Levels Karate Class" at bounding box center [683, 494] width 113 height 7
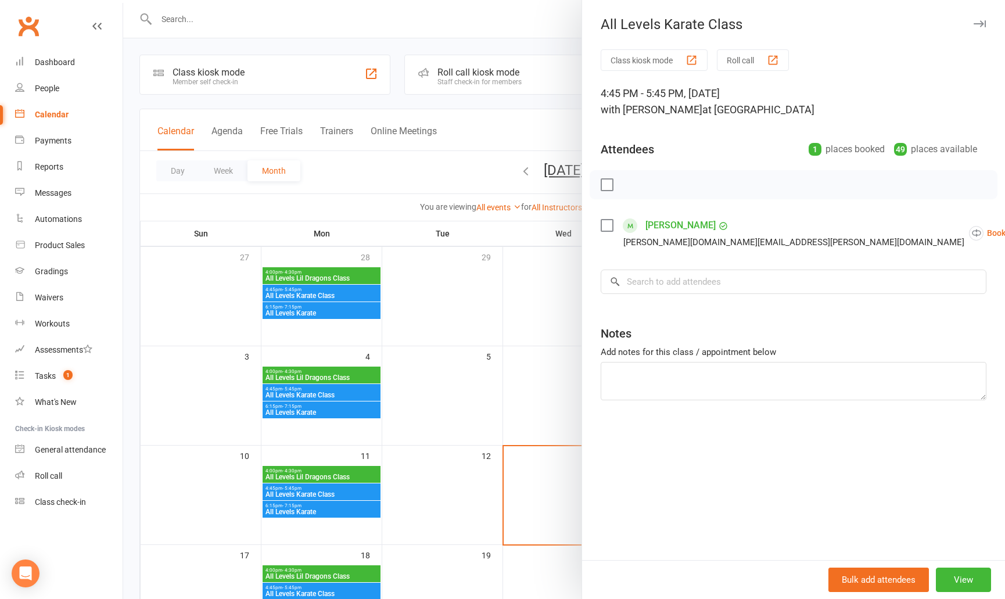
drag, startPoint x: 488, startPoint y: 458, endPoint x: 497, endPoint y: 460, distance: 8.9
click at [488, 458] on div at bounding box center [564, 299] width 882 height 599
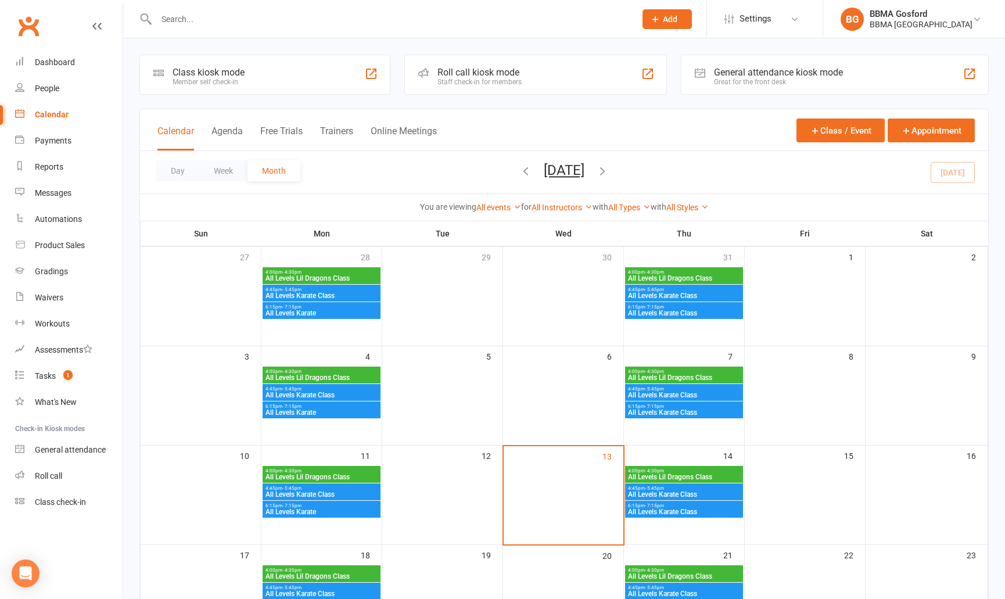
click at [682, 512] on span "All Levels Karate Class" at bounding box center [683, 511] width 113 height 7
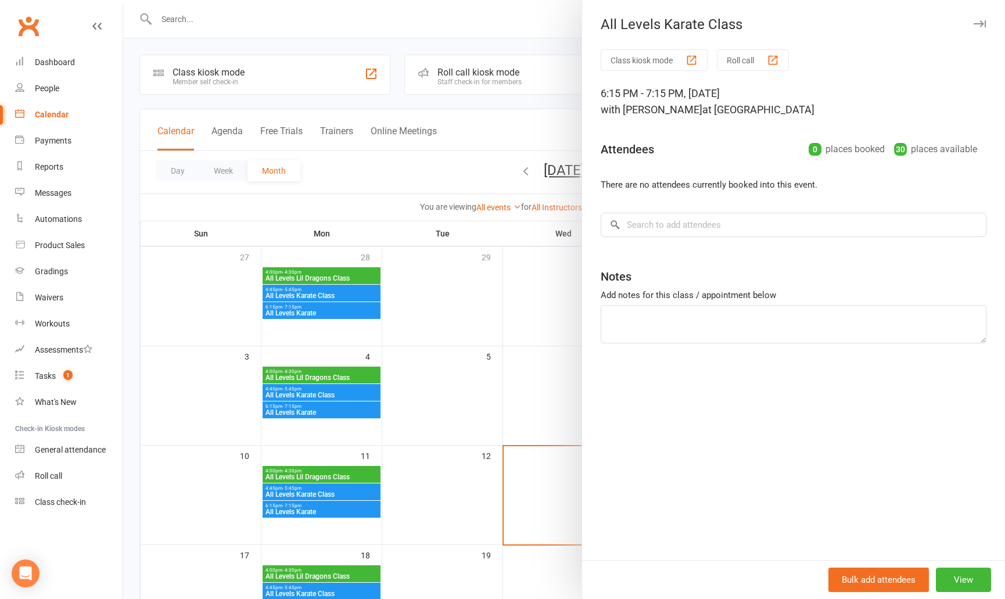
click at [451, 438] on div at bounding box center [564, 299] width 882 height 599
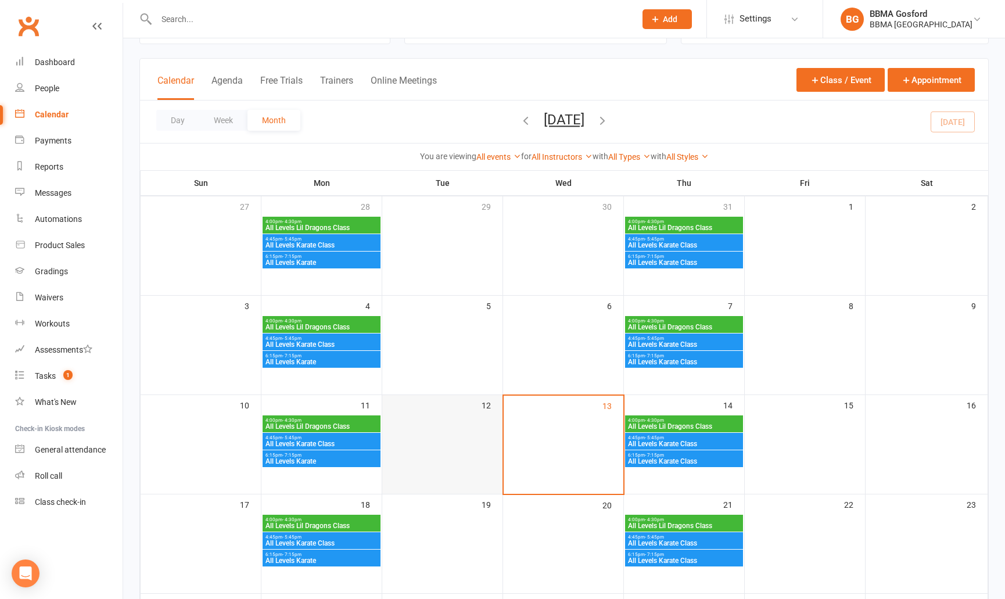
scroll to position [57, 0]
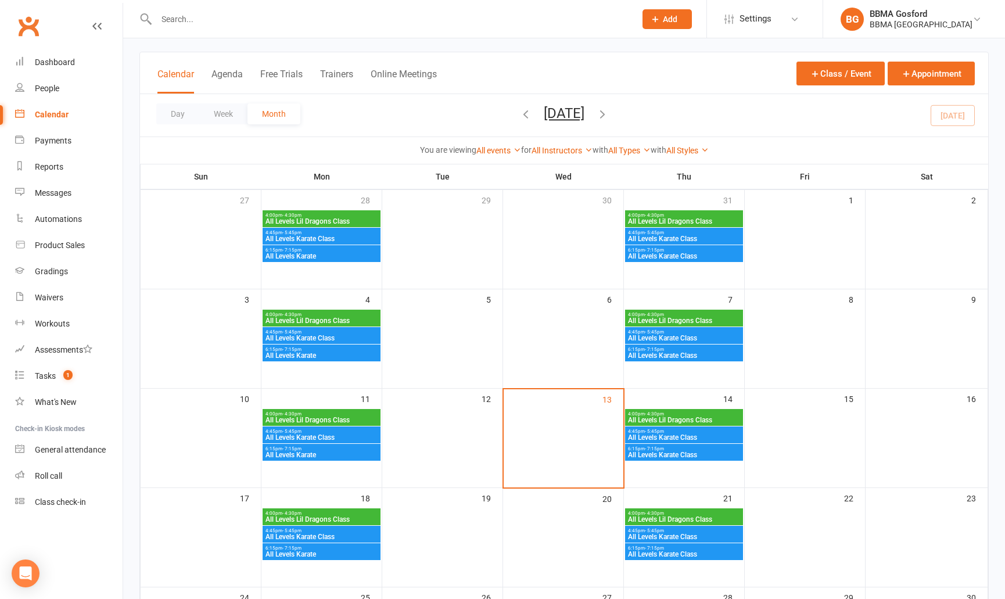
click at [332, 456] on span "All Levels Karate" at bounding box center [321, 454] width 113 height 7
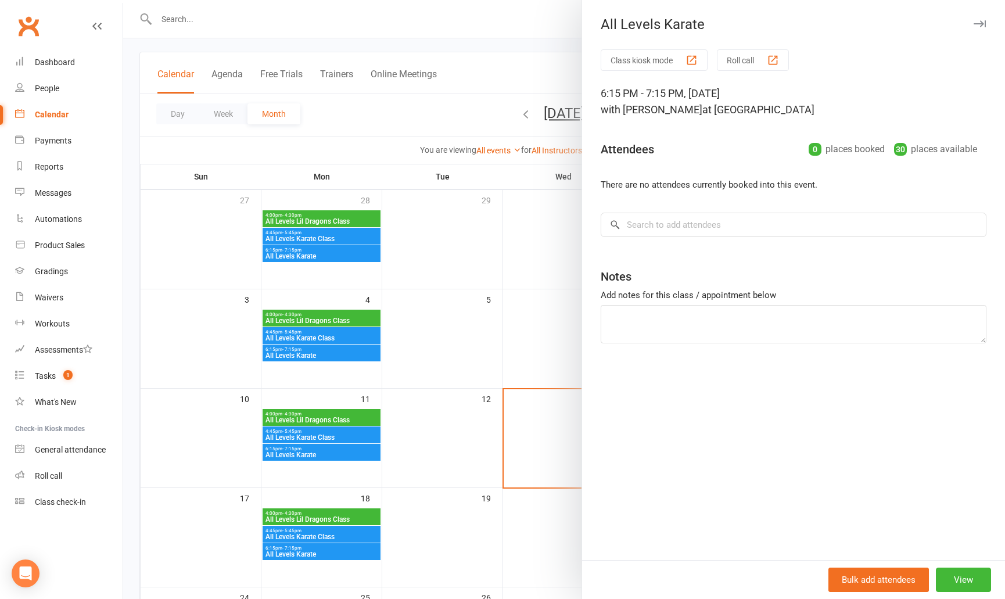
click at [161, 418] on div at bounding box center [564, 299] width 882 height 599
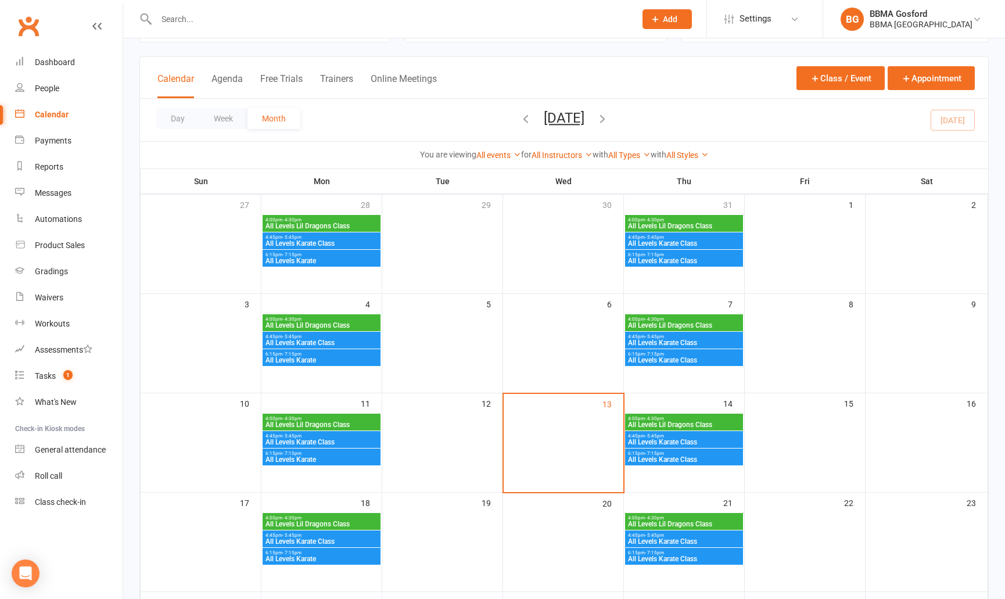
scroll to position [50, 0]
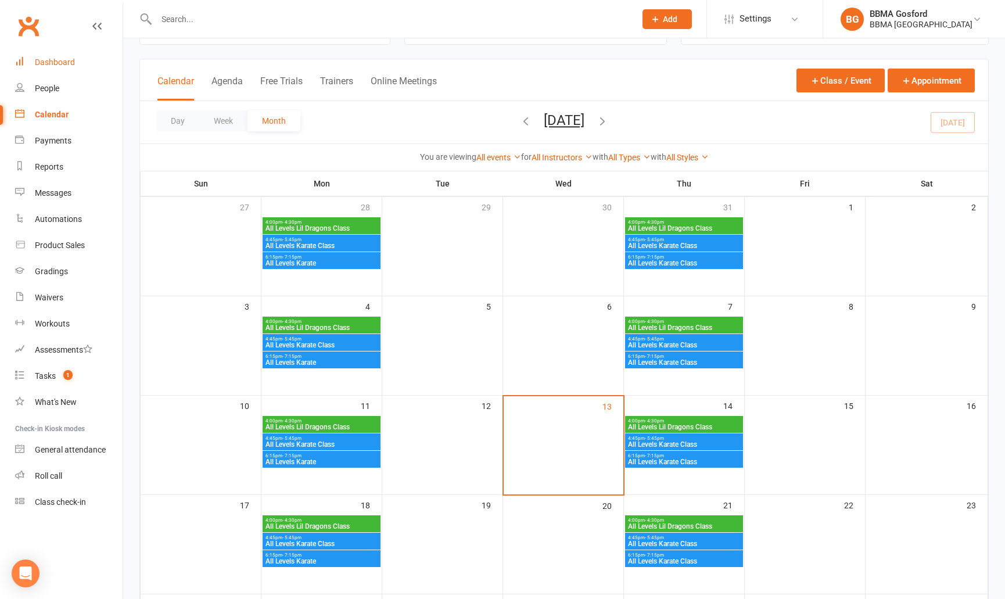
click at [49, 63] on div "Dashboard" at bounding box center [55, 61] width 40 height 9
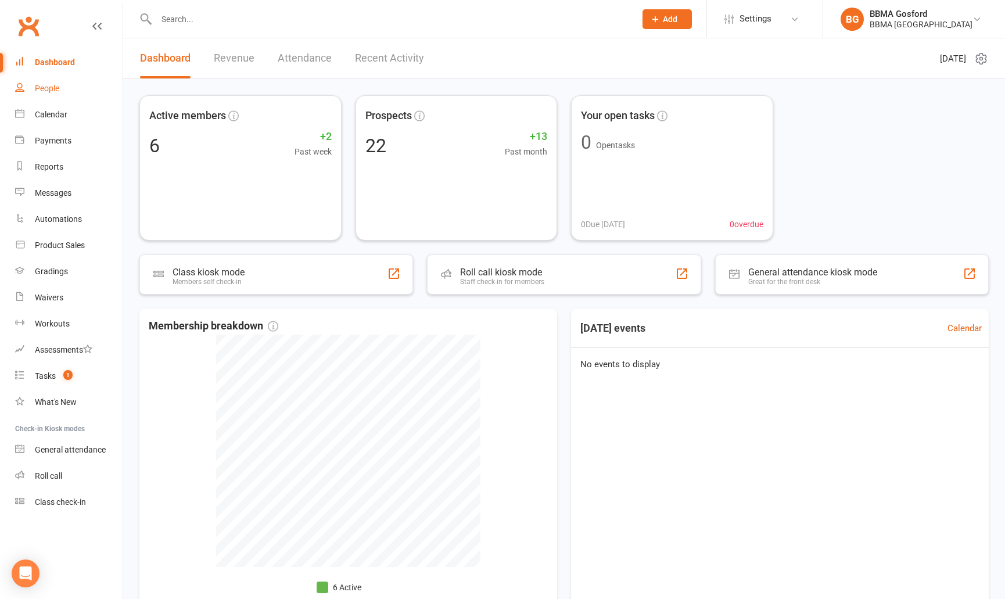
click at [46, 90] on div "People" at bounding box center [47, 88] width 24 height 9
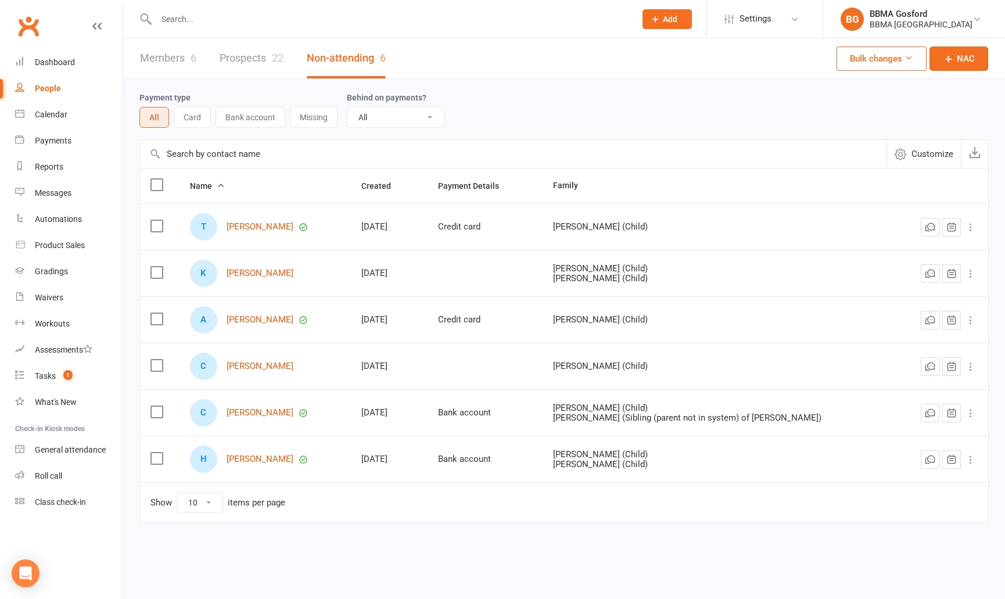
click at [242, 57] on link "Prospects 22" at bounding box center [252, 58] width 64 height 40
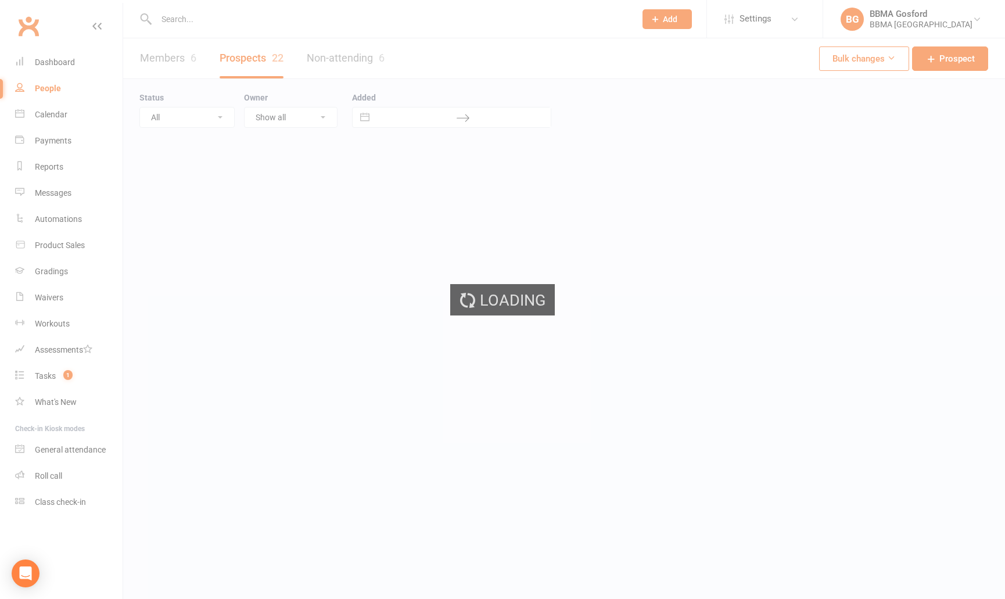
select select "100"
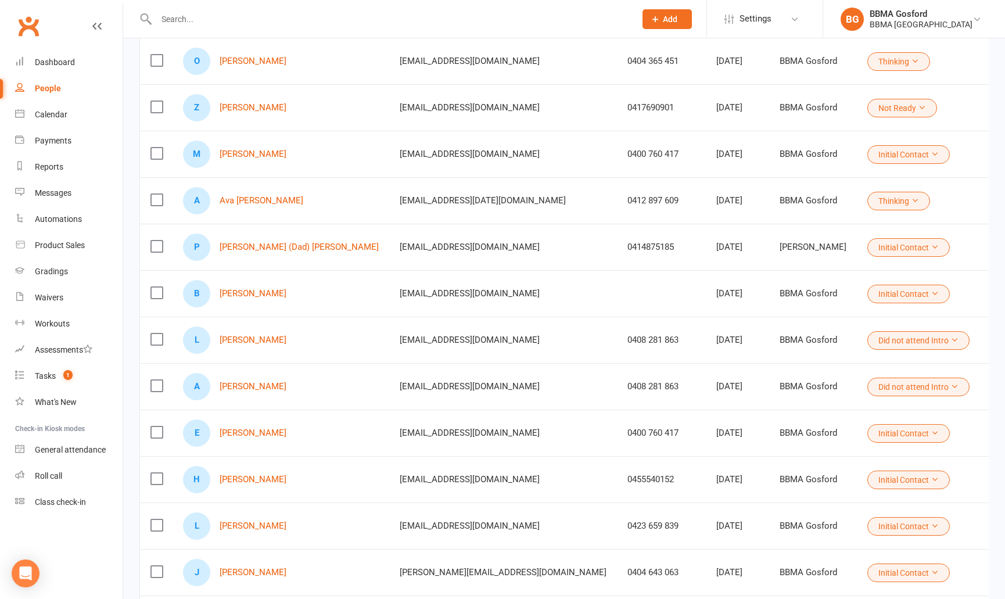
scroll to position [588, 0]
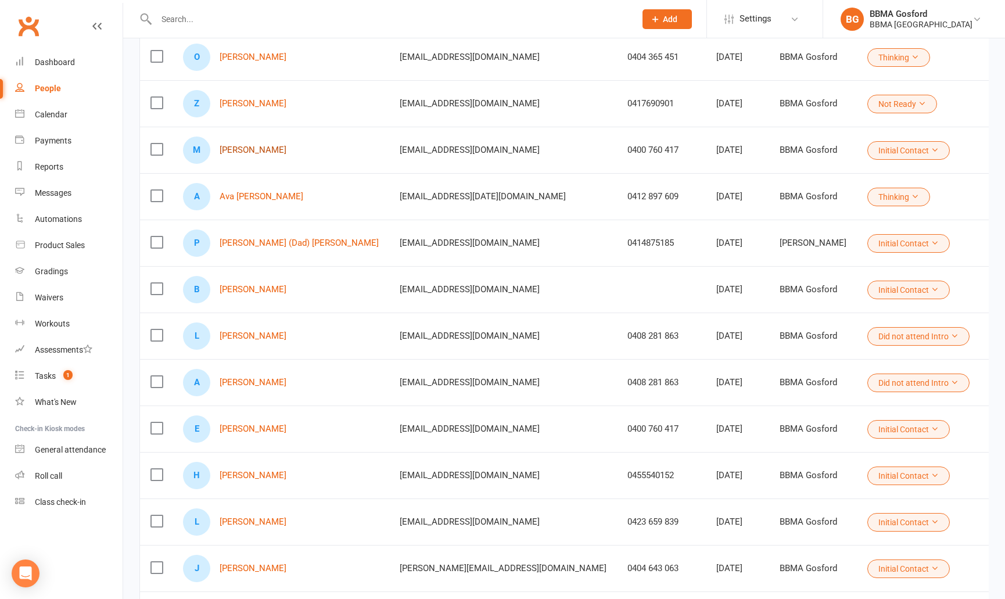
click at [272, 149] on link "Michaela MacGilles" at bounding box center [253, 150] width 67 height 10
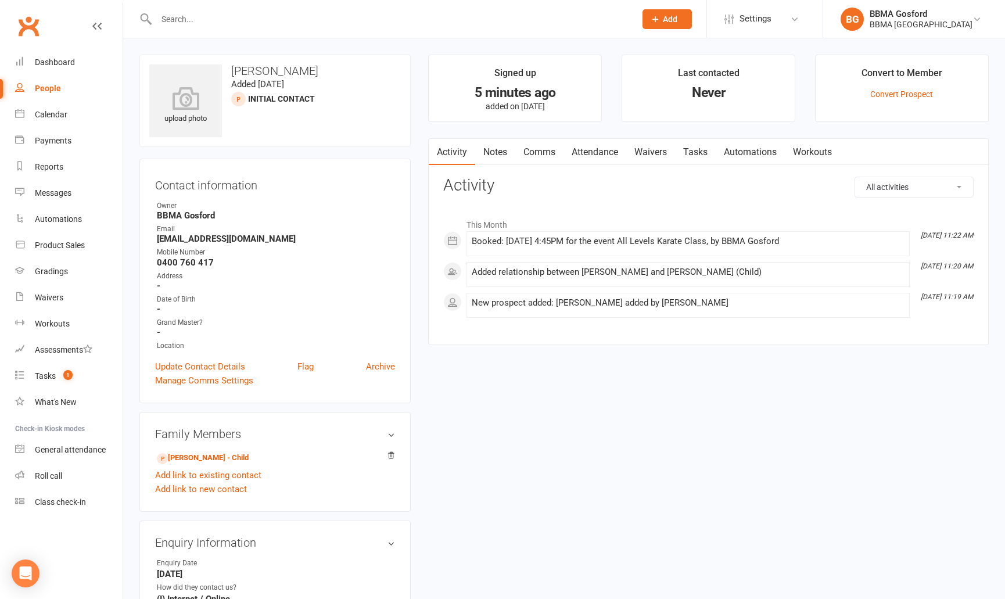
click at [553, 152] on link "Comms" at bounding box center [539, 152] width 48 height 27
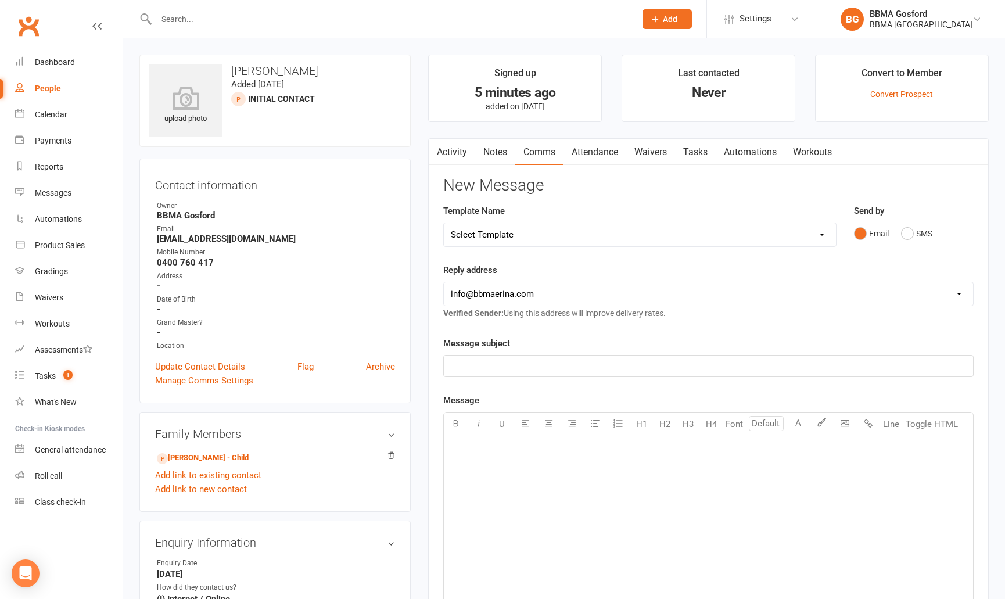
click at [444, 223] on select "Select Template [Email] Active Kids Voucher [Email] Blue Belt Make Appointment …" at bounding box center [640, 234] width 392 height 23
select select "20"
click option "[Email] Appointment Confirmation - Adult" at bounding box center [0, 0] width 0 height 0
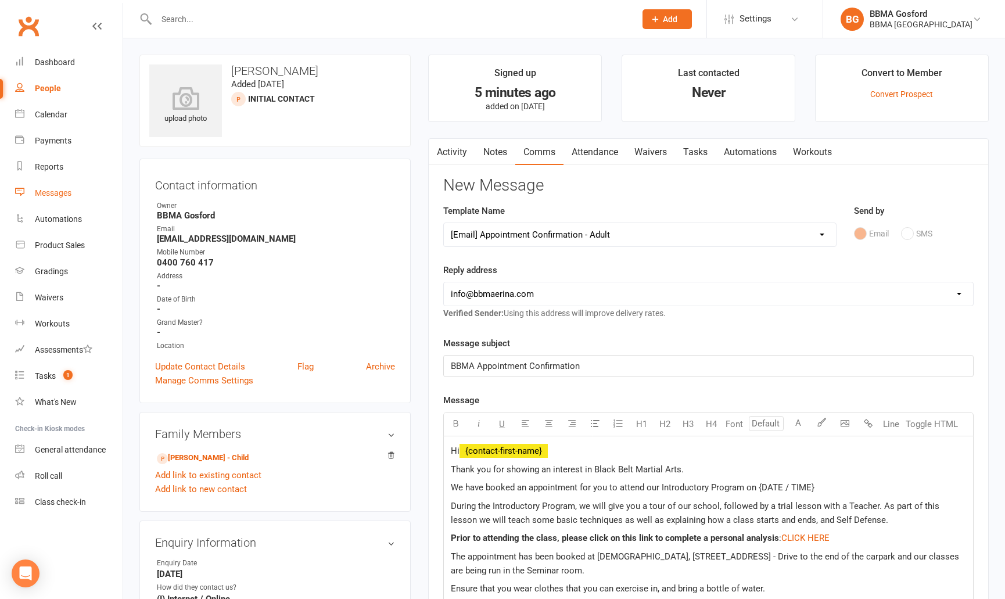
click at [51, 198] on link "Messages" at bounding box center [68, 193] width 107 height 26
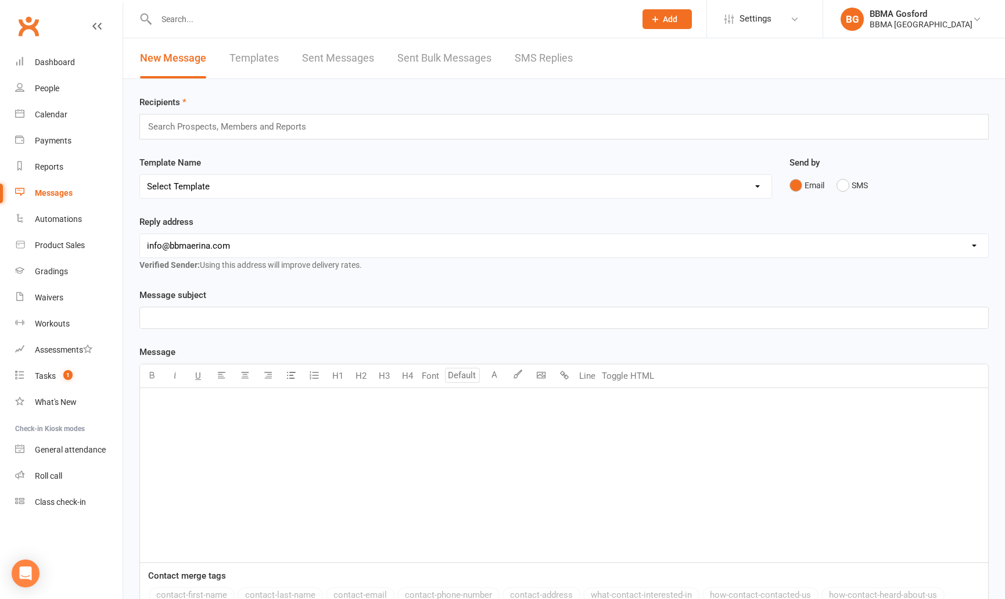
click at [265, 66] on link "Templates" at bounding box center [253, 58] width 49 height 40
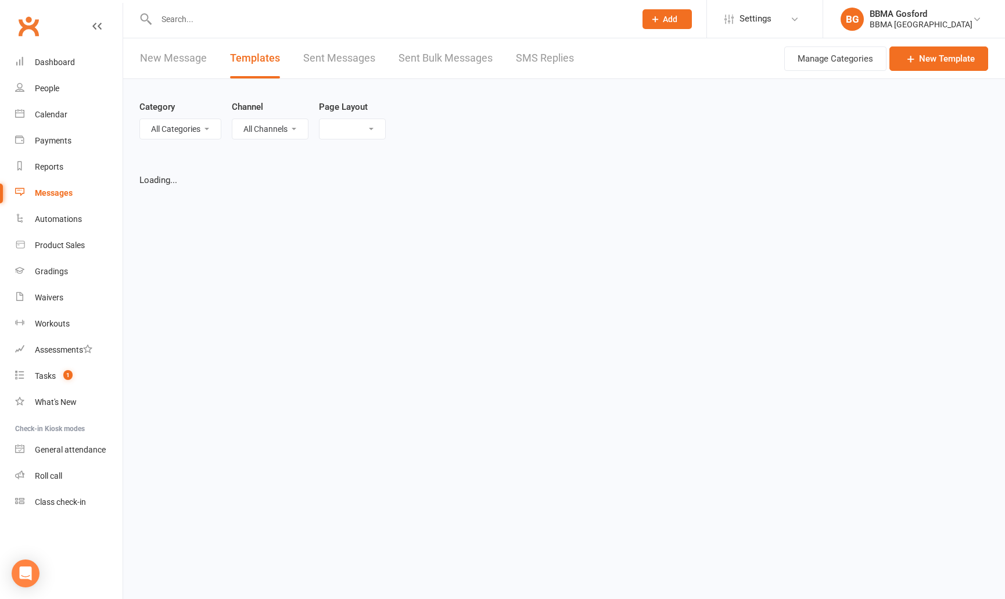
select select "list"
select select "100"
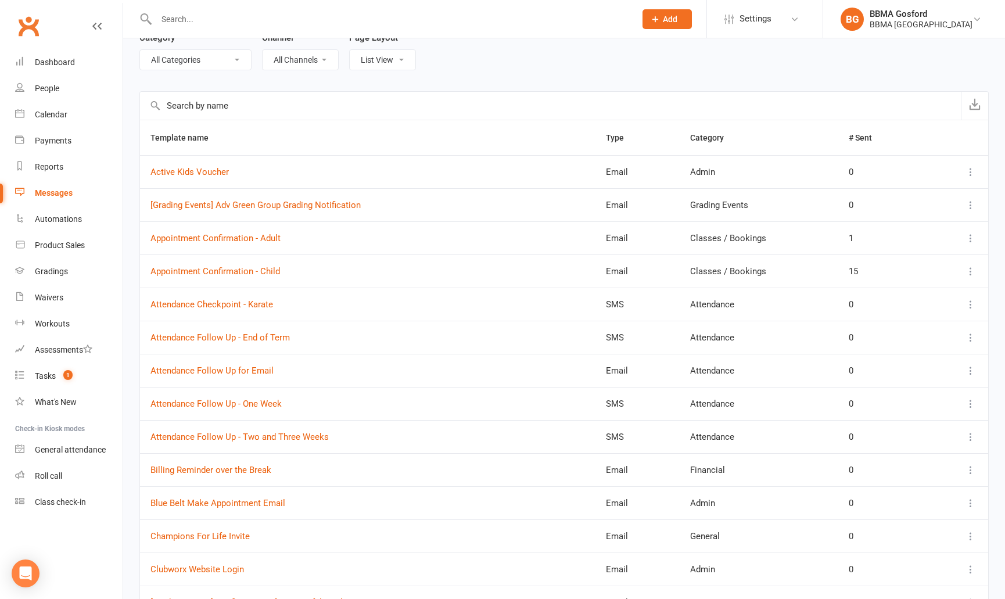
scroll to position [71, 0]
click at [971, 235] on icon at bounding box center [971, 237] width 12 height 12
click at [921, 307] on link "Duplicate" at bounding box center [919, 305] width 115 height 23
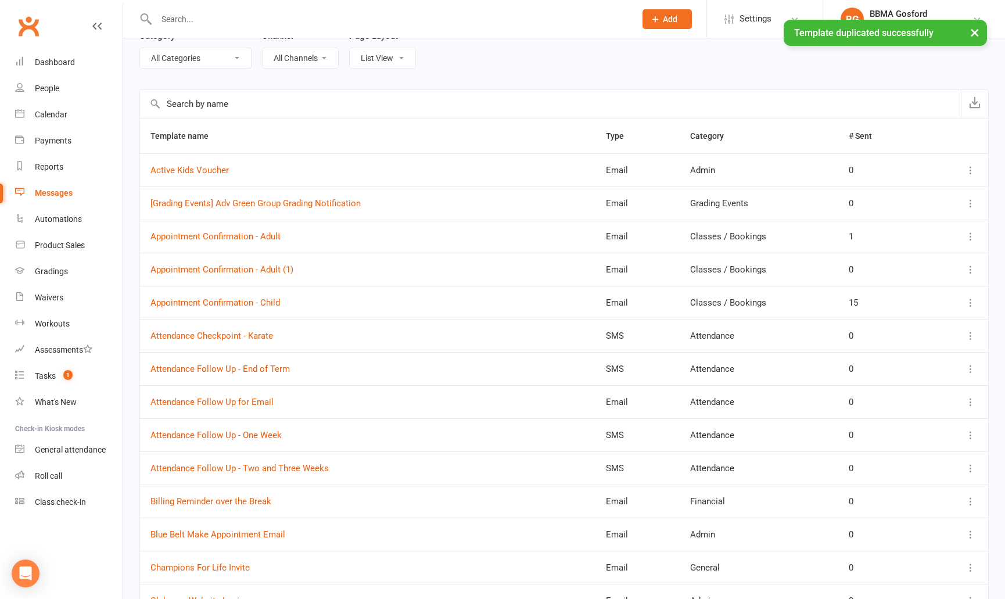
click at [970, 267] on icon at bounding box center [971, 270] width 12 height 12
click at [899, 318] on link "Edit" at bounding box center [919, 315] width 115 height 23
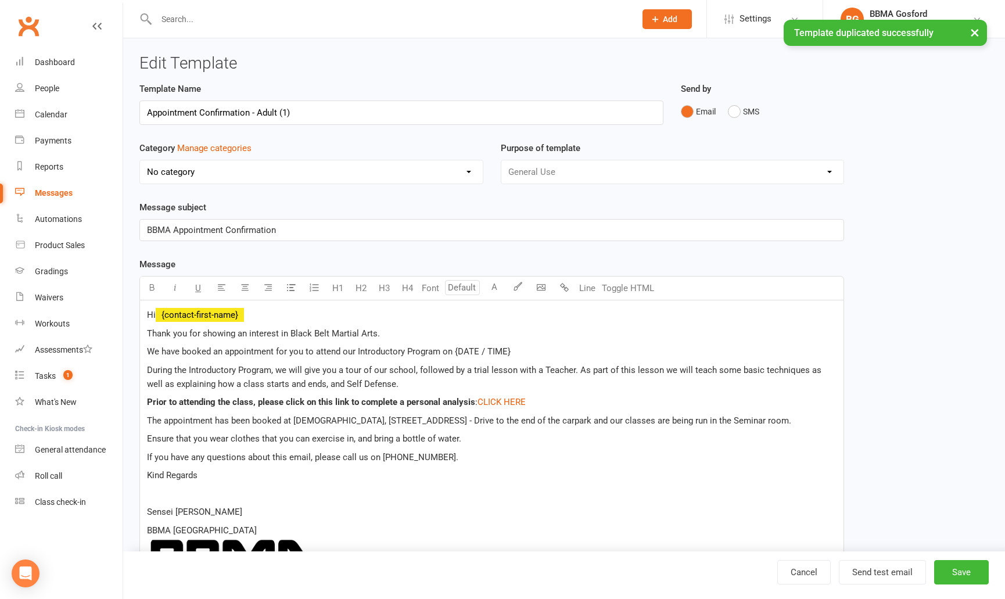
select select "16937"
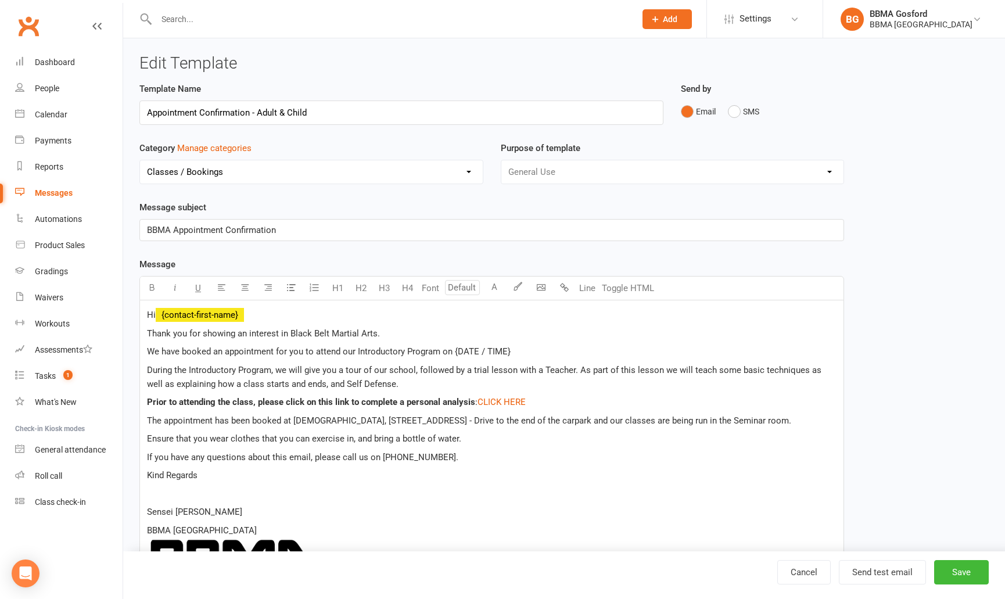
type input "Appointment Confirmation - Adult & Child"
click at [306, 353] on span "We have booked an appointment for you to attend our Introductory Program on {DA…" at bounding box center [329, 351] width 364 height 10
click at [301, 353] on span "We have booked an appointment for you to attend our Introductory Program on {DA…" at bounding box center [329, 351] width 364 height 10
click at [477, 399] on span ":" at bounding box center [476, 402] width 2 height 10
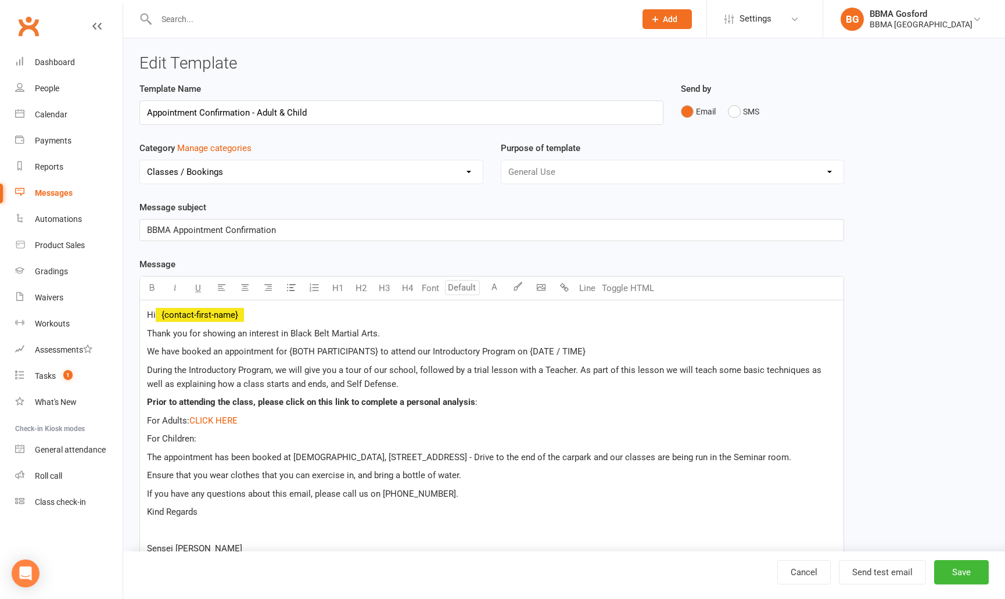
click at [334, 404] on span "Prior to attending the class, please click on this link to complete a personal …" at bounding box center [311, 402] width 328 height 10
click at [217, 443] on p "For Children:" at bounding box center [491, 438] width 689 height 14
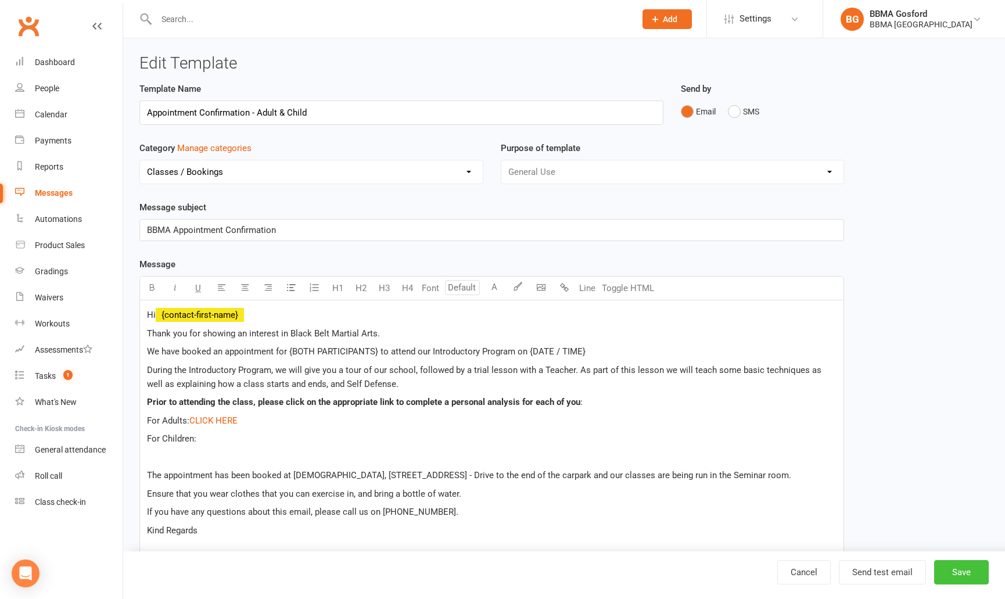
click at [970, 577] on button "Save" at bounding box center [961, 572] width 55 height 24
select select "100"
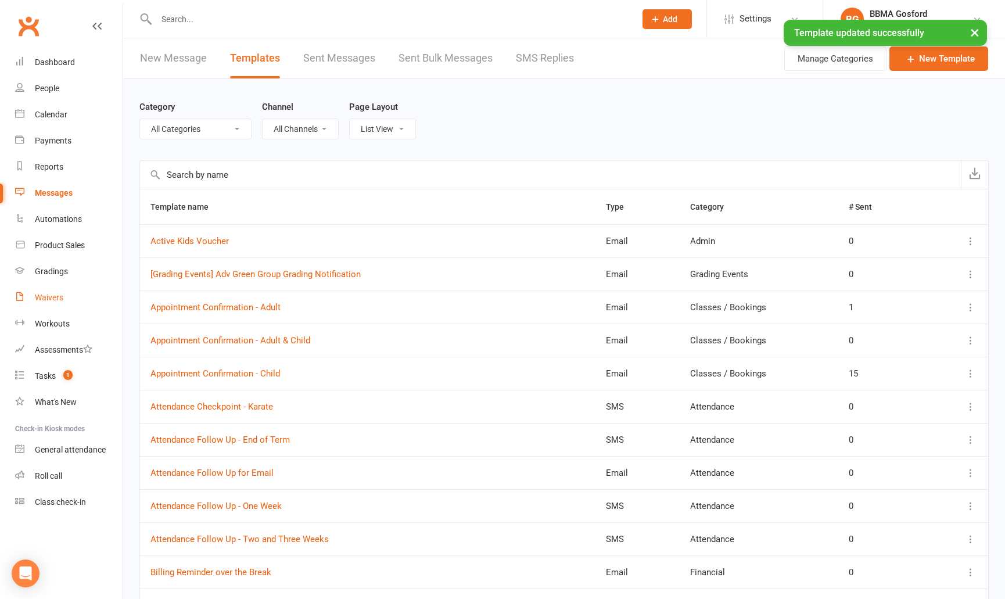
click at [44, 297] on div "Waivers" at bounding box center [49, 297] width 28 height 9
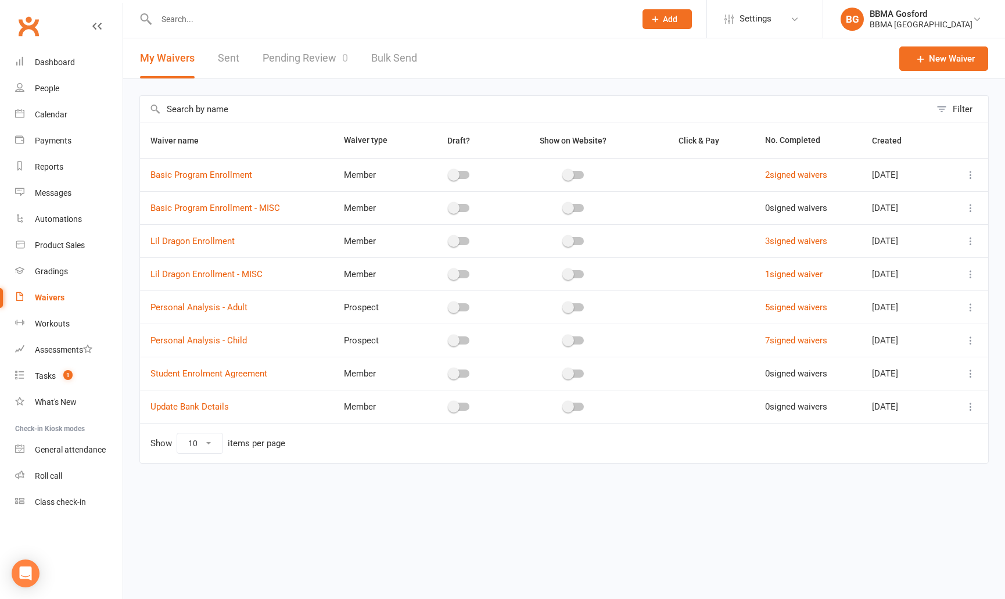
click at [973, 340] on icon at bounding box center [971, 340] width 12 height 12
click at [930, 413] on link "Copy external link to clipboard" at bounding box center [908, 409] width 136 height 23
click at [60, 193] on div "Messages" at bounding box center [53, 192] width 37 height 9
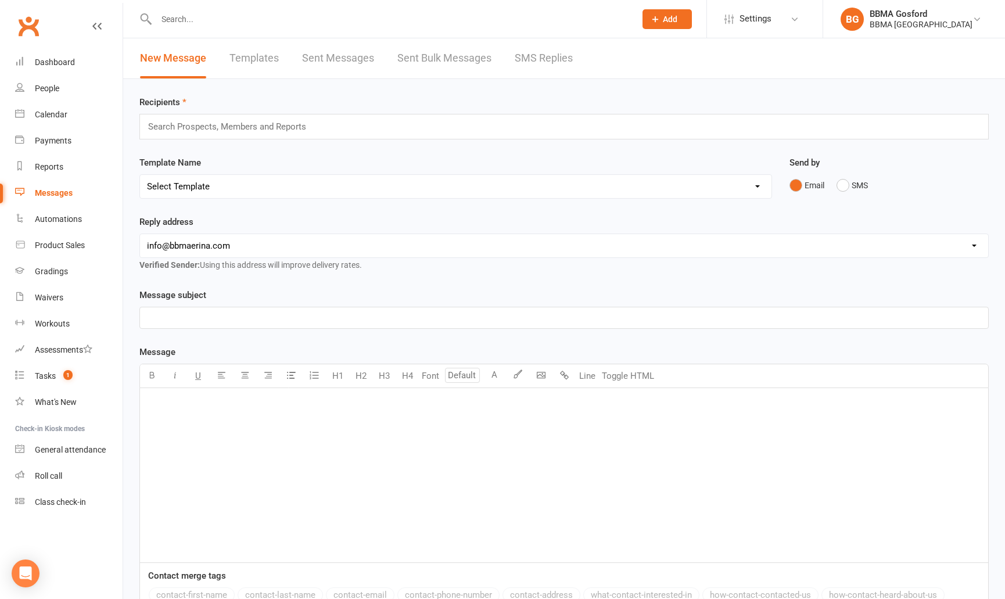
click at [251, 54] on link "Templates" at bounding box center [253, 58] width 49 height 40
select select "100"
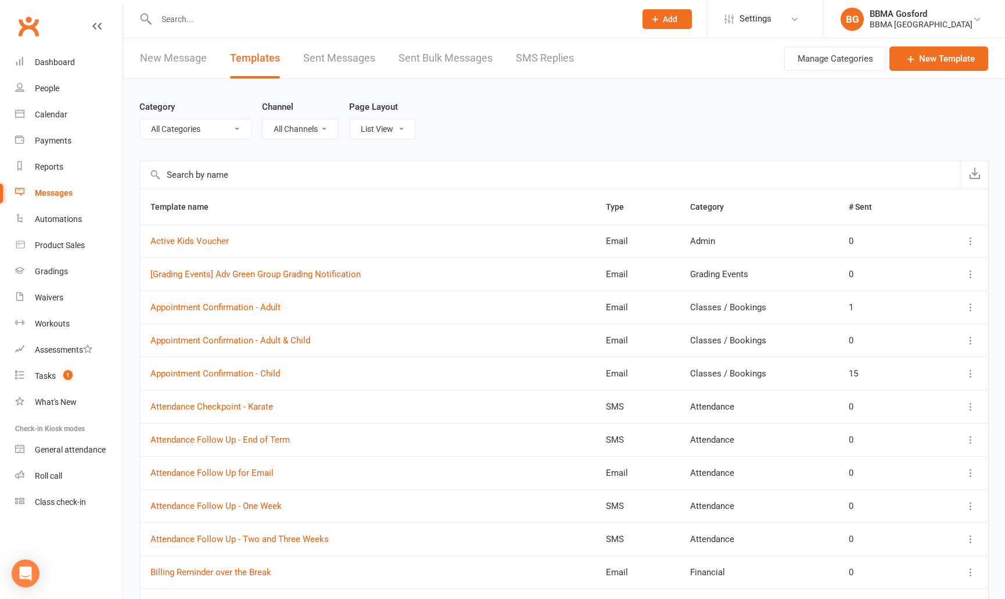
click at [972, 341] on icon at bounding box center [971, 340] width 12 height 12
click at [905, 387] on link "Edit" at bounding box center [919, 386] width 115 height 23
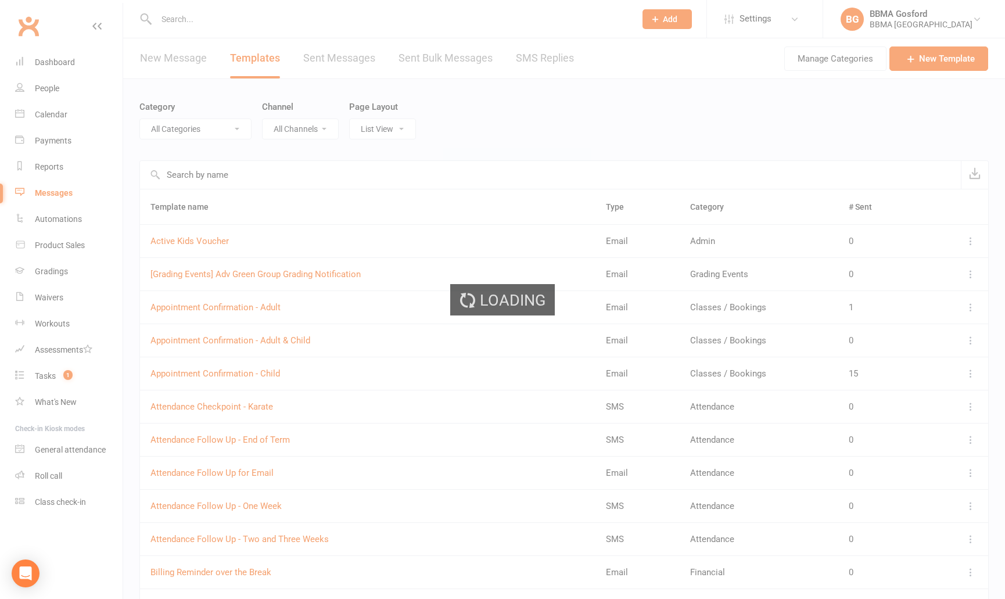
select select "16937"
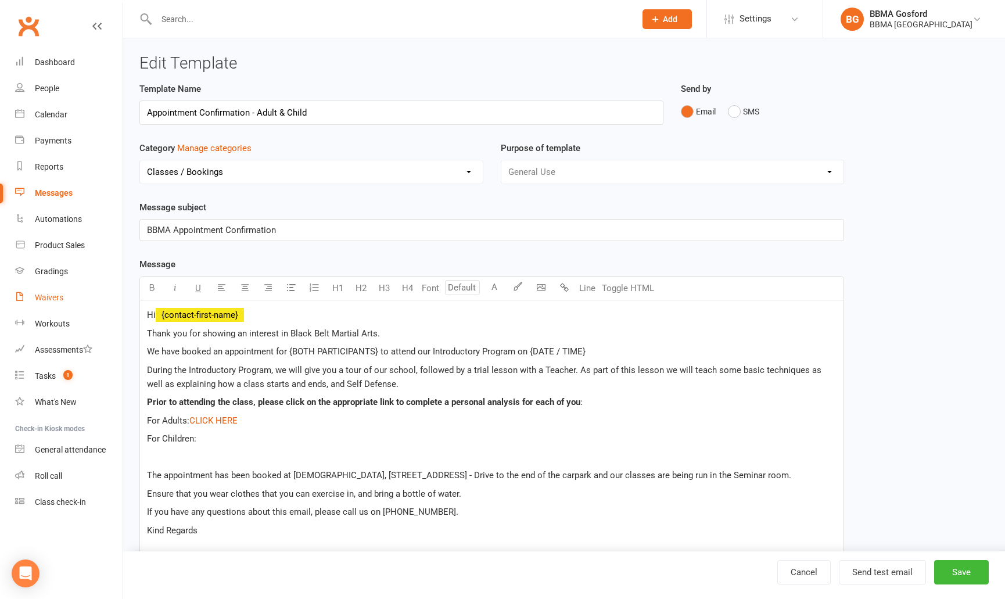
click at [53, 301] on div "Waivers" at bounding box center [49, 297] width 28 height 9
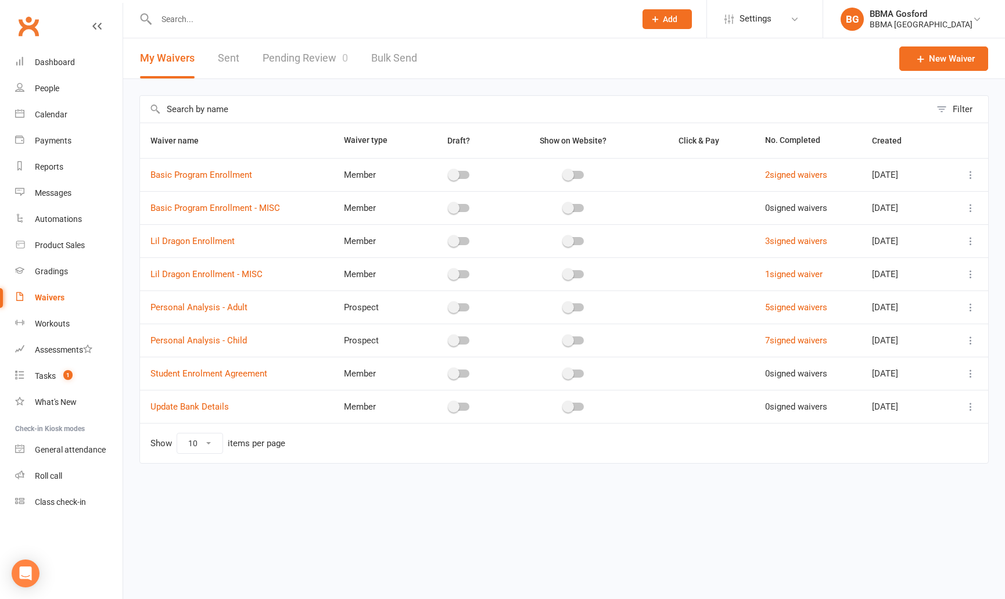
click at [971, 340] on icon at bounding box center [971, 340] width 12 height 12
click at [925, 408] on link "Copy external link to clipboard" at bounding box center [908, 409] width 136 height 23
click at [62, 195] on div "Messages" at bounding box center [53, 192] width 37 height 9
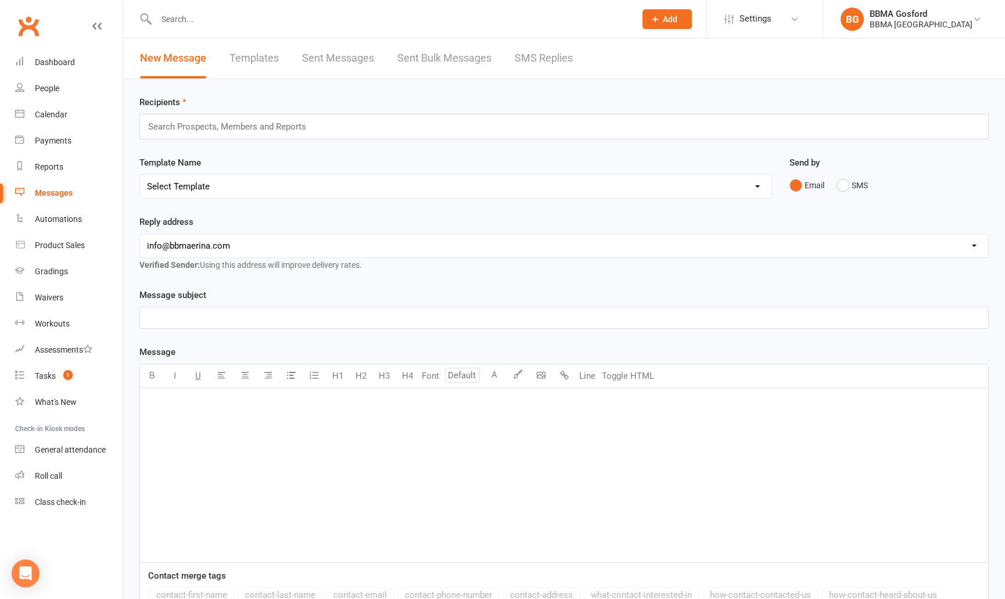
click at [254, 58] on link "Templates" at bounding box center [253, 58] width 49 height 40
select select "100"
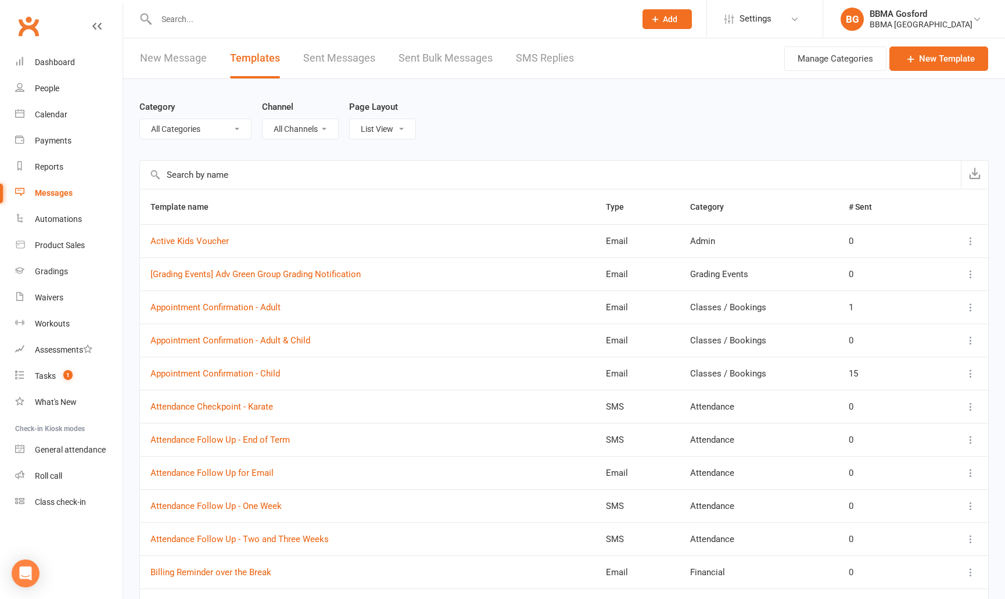
click at [974, 337] on icon at bounding box center [971, 340] width 12 height 12
click at [900, 393] on link "Edit" at bounding box center [919, 386] width 115 height 23
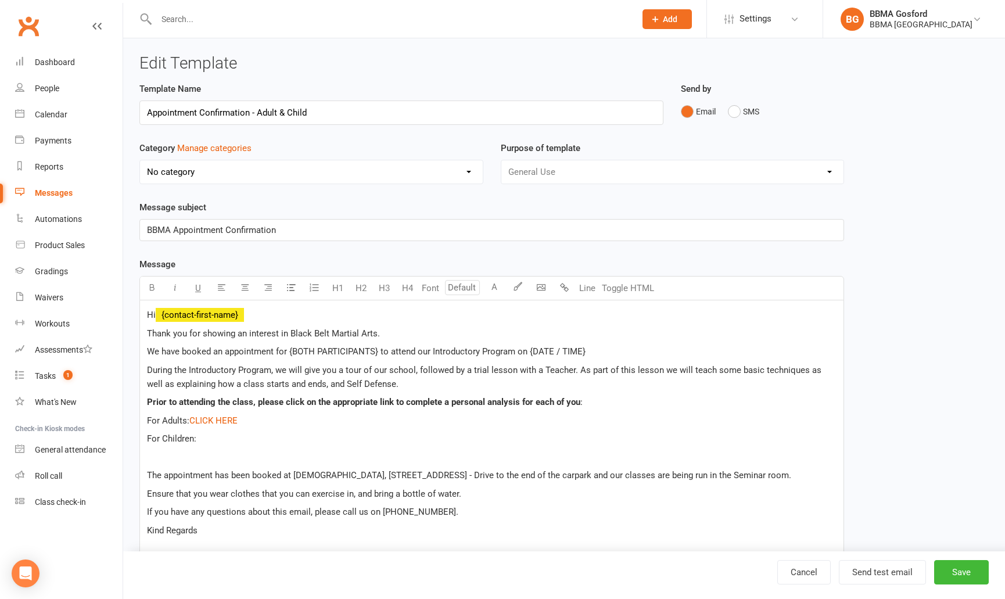
select select "16937"
click at [214, 440] on p "For Children:" at bounding box center [491, 438] width 689 height 14
drag, startPoint x: 199, startPoint y: 441, endPoint x: 224, endPoint y: 443, distance: 25.1
click at [206, 441] on p "For Children:" at bounding box center [491, 438] width 689 height 14
click at [568, 290] on icon "button" at bounding box center [564, 287] width 9 height 9
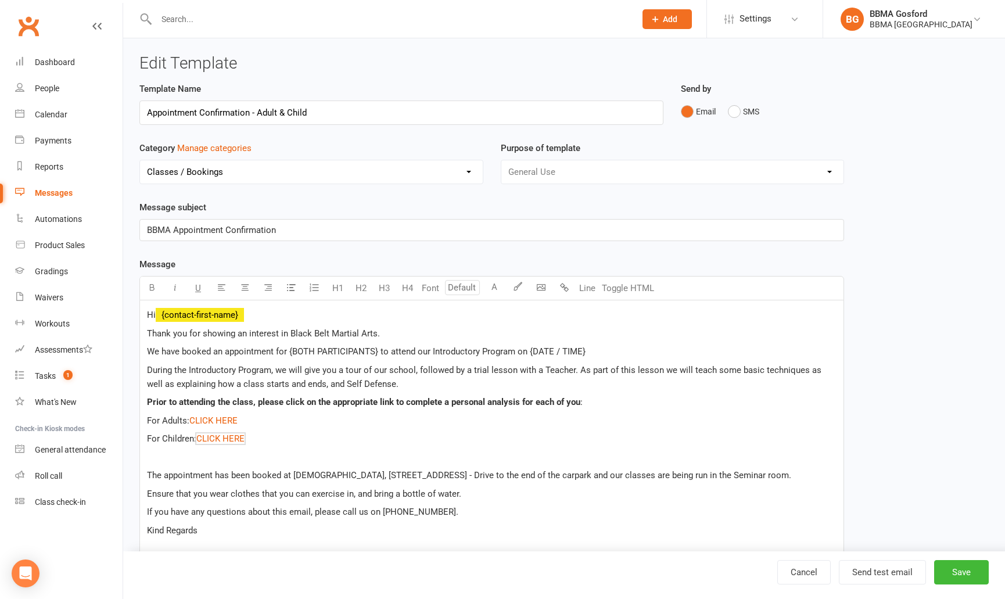
click at [289, 443] on p "For Children: $ CLICK HERE $ ﻿" at bounding box center [491, 438] width 689 height 14
click at [425, 386] on p "During the Introductory Program, we will give you a tour of our school, followe…" at bounding box center [491, 377] width 689 height 28
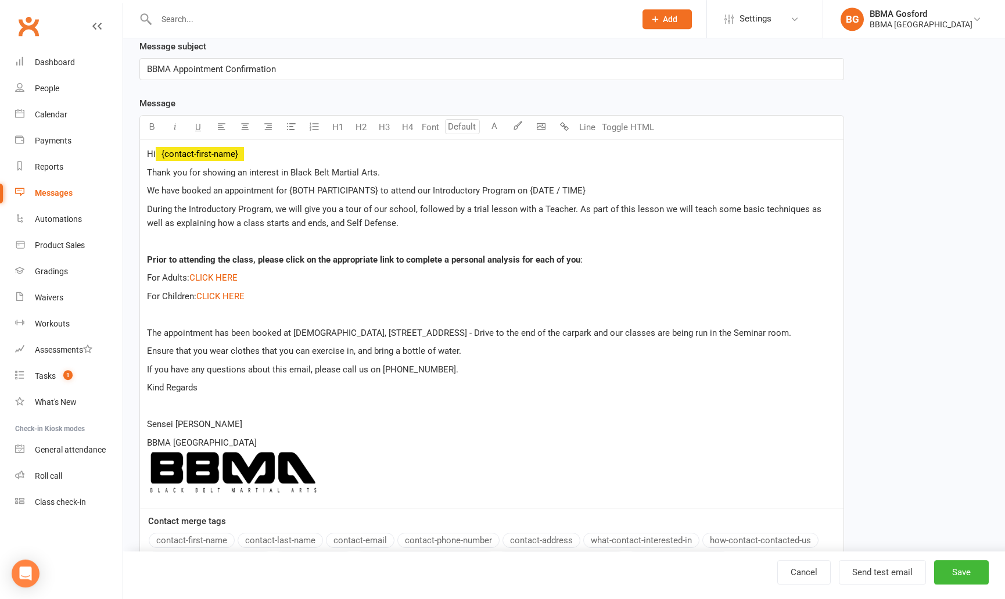
scroll to position [161, 0]
click at [967, 574] on button "Save" at bounding box center [961, 572] width 55 height 24
select select "100"
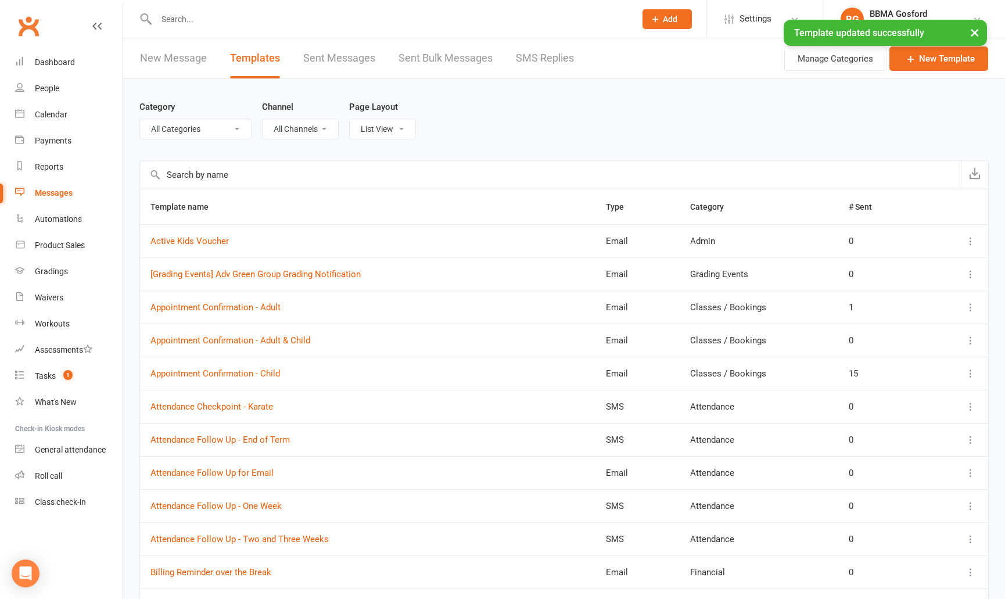
click at [209, 16] on input "text" at bounding box center [390, 19] width 474 height 16
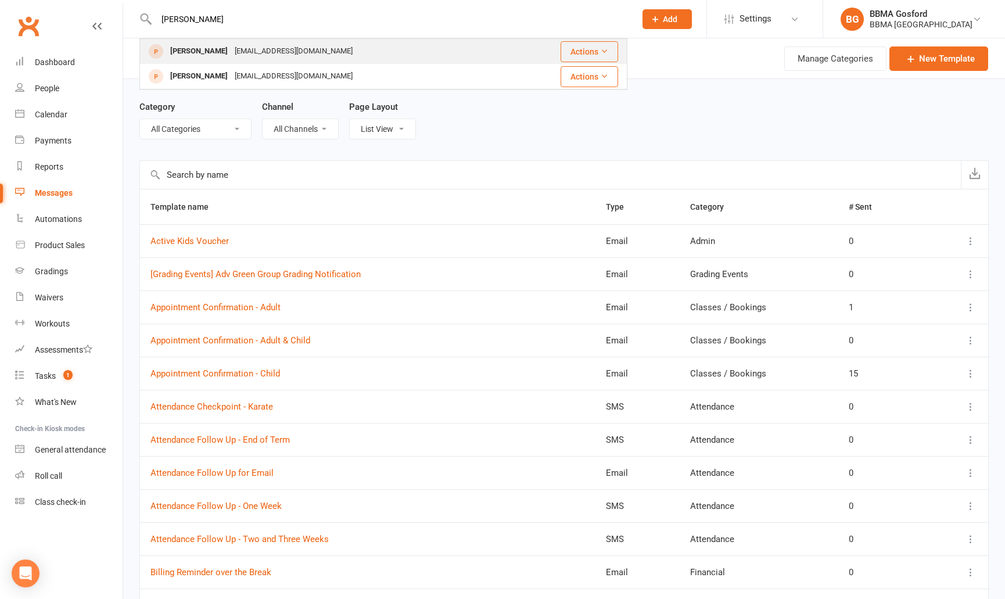
type input "michaela"
click at [210, 49] on div "Michaela MacGilles" at bounding box center [199, 51] width 64 height 17
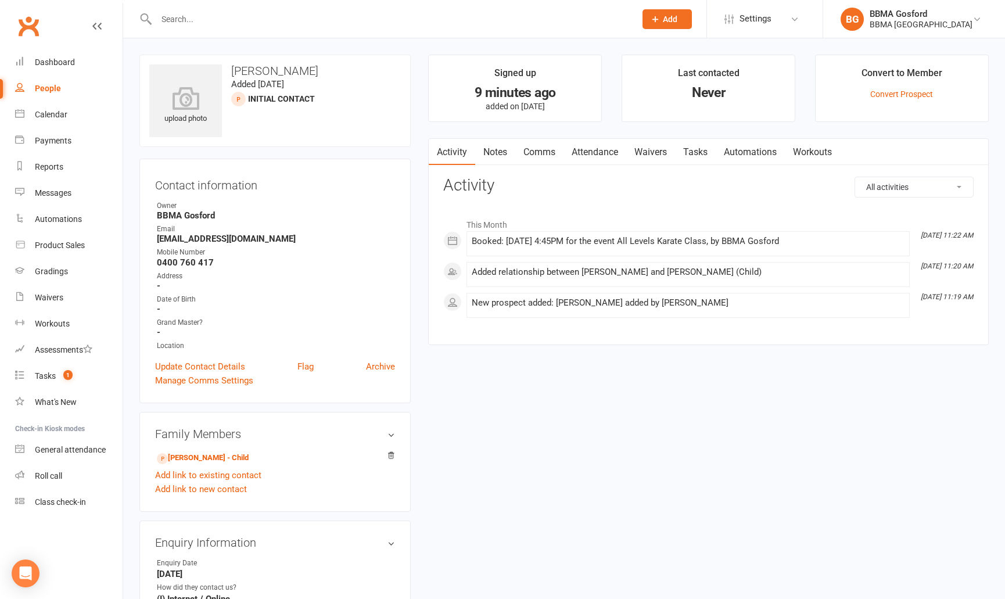
click at [492, 153] on link "Notes" at bounding box center [495, 152] width 40 height 27
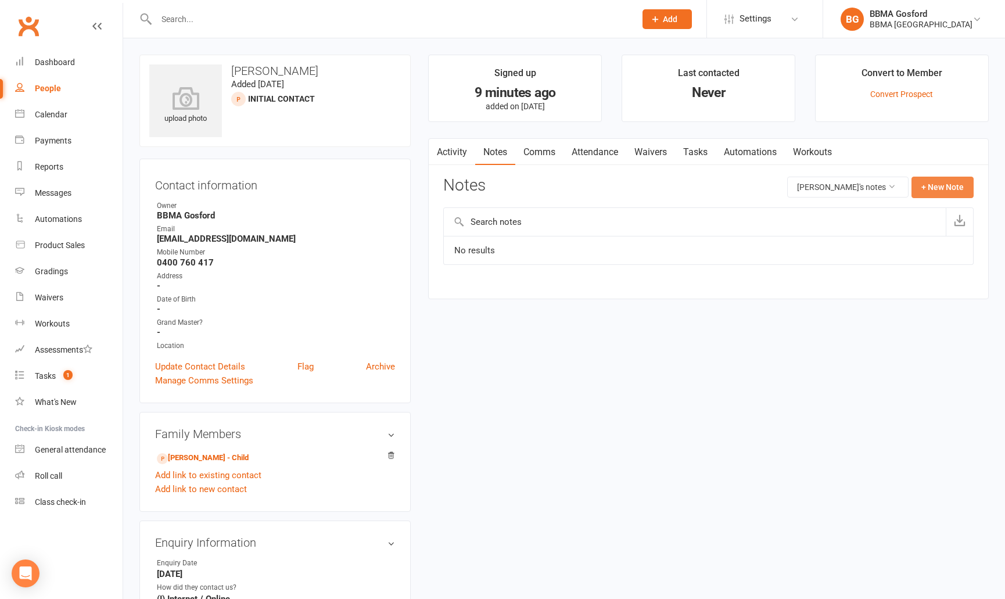
click at [962, 189] on button "+ New Note" at bounding box center [942, 187] width 62 height 21
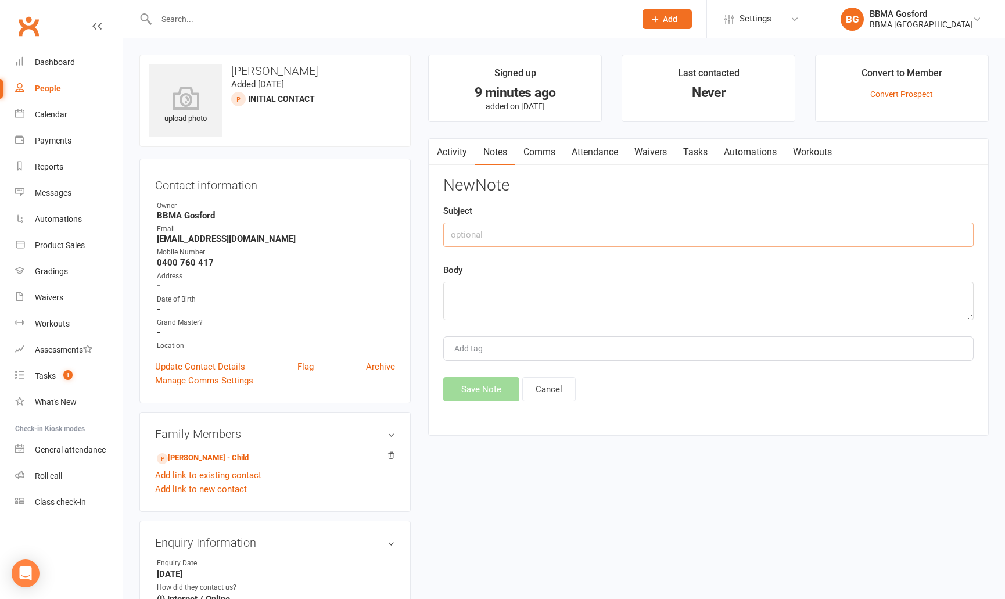
click at [513, 232] on input "text" at bounding box center [708, 234] width 530 height 24
type input "No Deals"
click at [557, 393] on button "Cancel" at bounding box center [548, 389] width 53 height 24
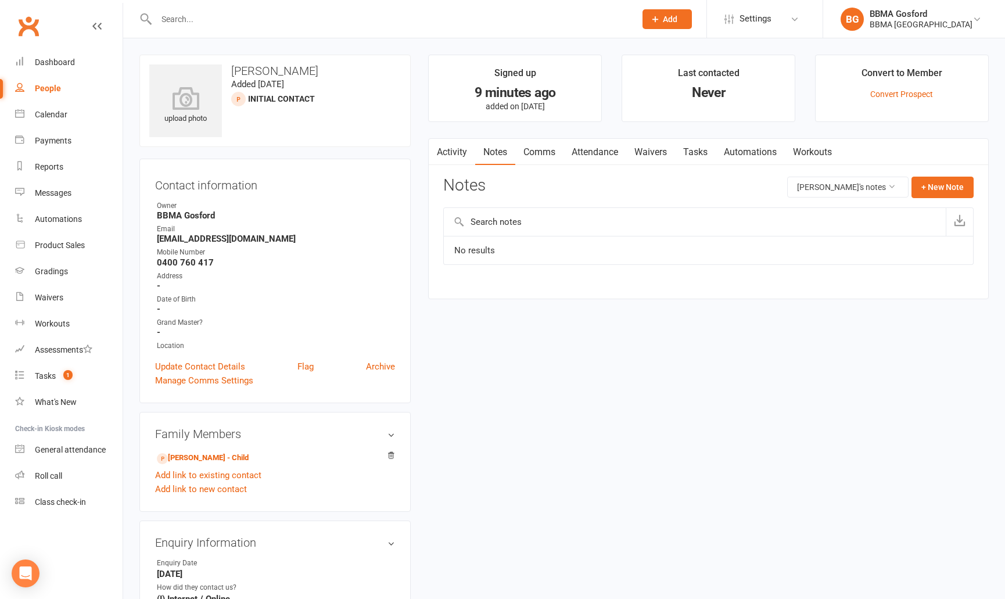
click at [448, 155] on link "Activity" at bounding box center [452, 152] width 46 height 27
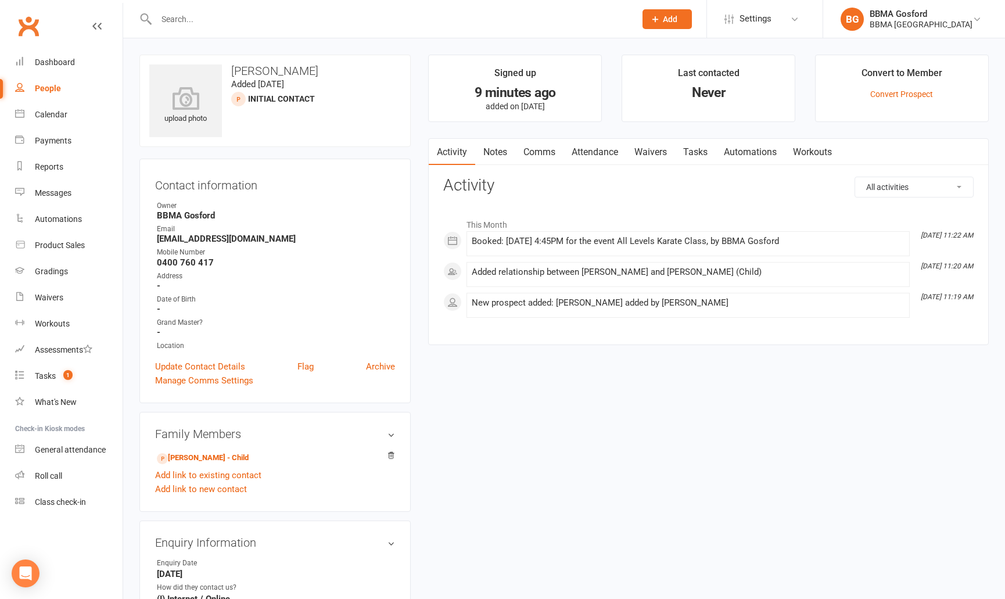
click at [537, 153] on link "Comms" at bounding box center [539, 152] width 48 height 27
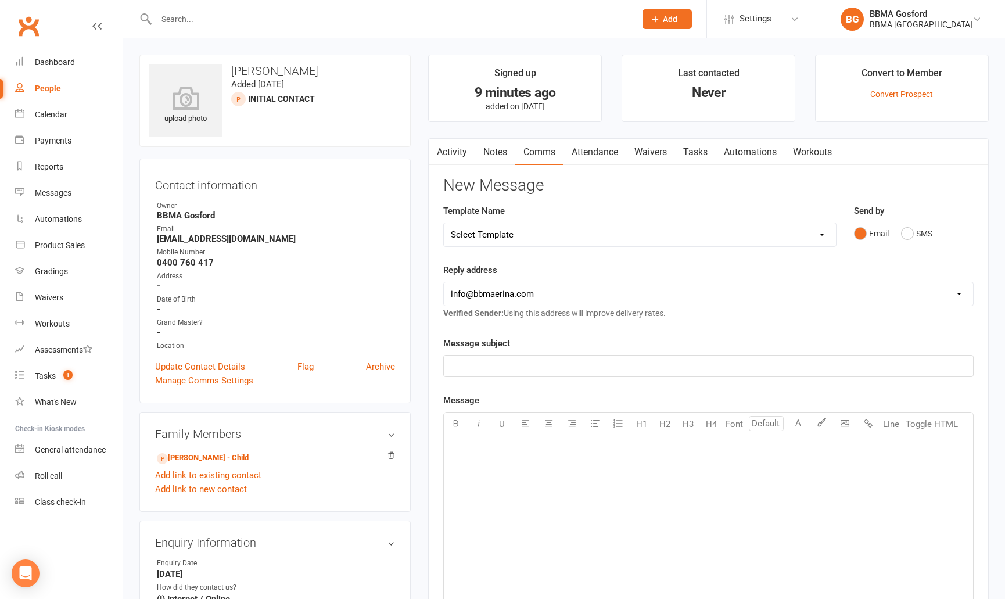
click at [444, 223] on select "Select Template [Email] Active Kids Voucher [Email] Blue Belt Make Appointment …" at bounding box center [640, 234] width 392 height 23
select select "21"
click option "[Email] Appointment Confirmation - Adult & Child" at bounding box center [0, 0] width 0 height 0
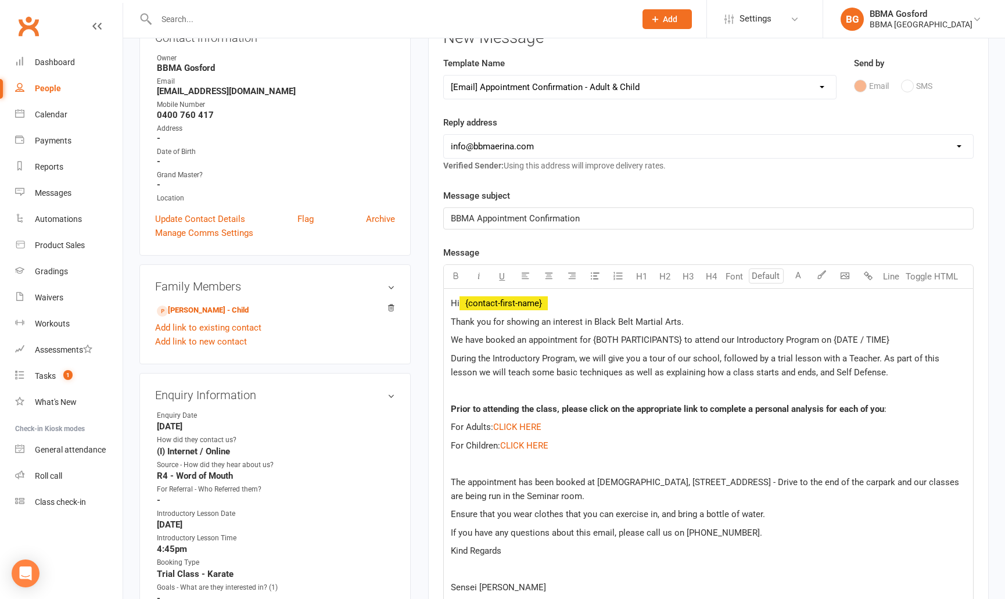
scroll to position [149, 0]
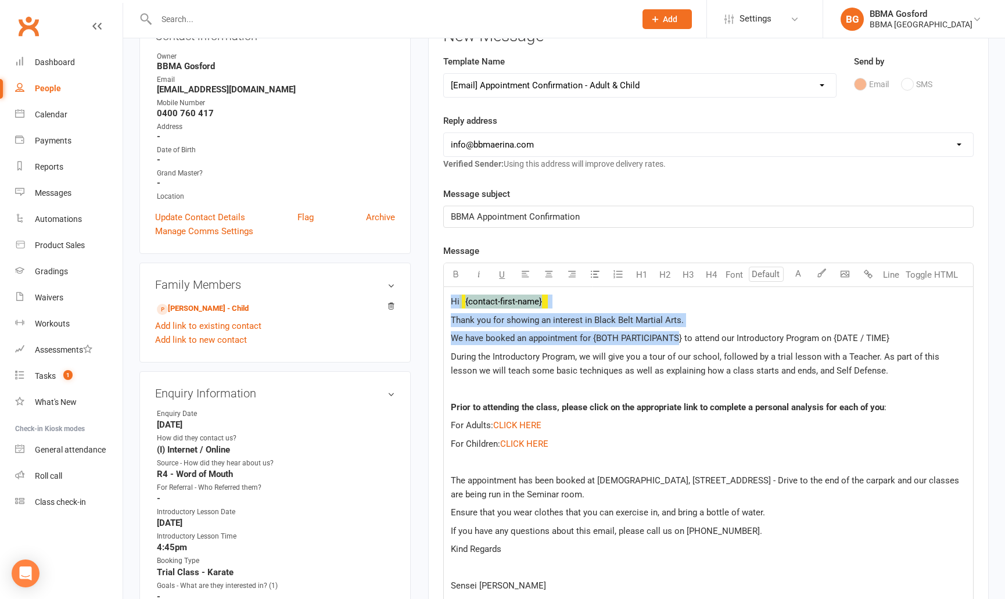
click at [680, 339] on span "We have booked an appointment for {BOTH PARTICIPANTS} to attend our Introductor…" at bounding box center [670, 338] width 438 height 10
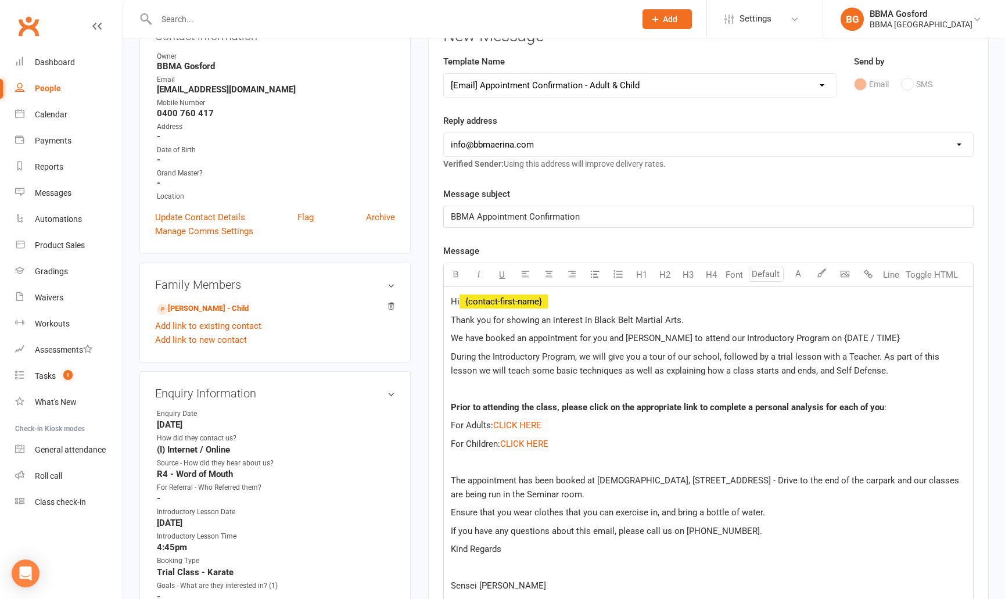
click at [859, 339] on p "We have booked an appointment for you and Ernie to attend our Introductory Prog…" at bounding box center [708, 338] width 515 height 14
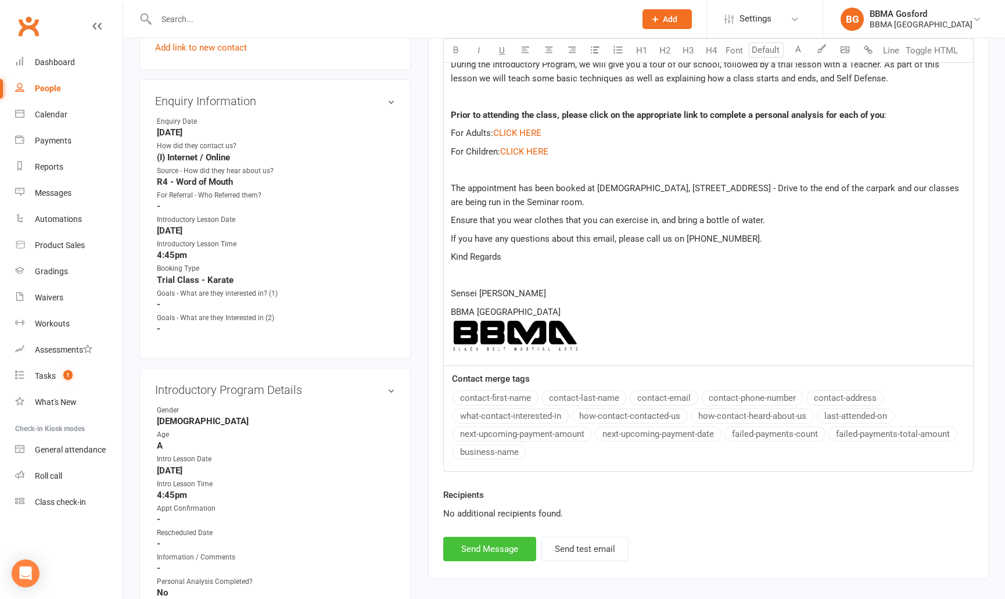
scroll to position [443, 0]
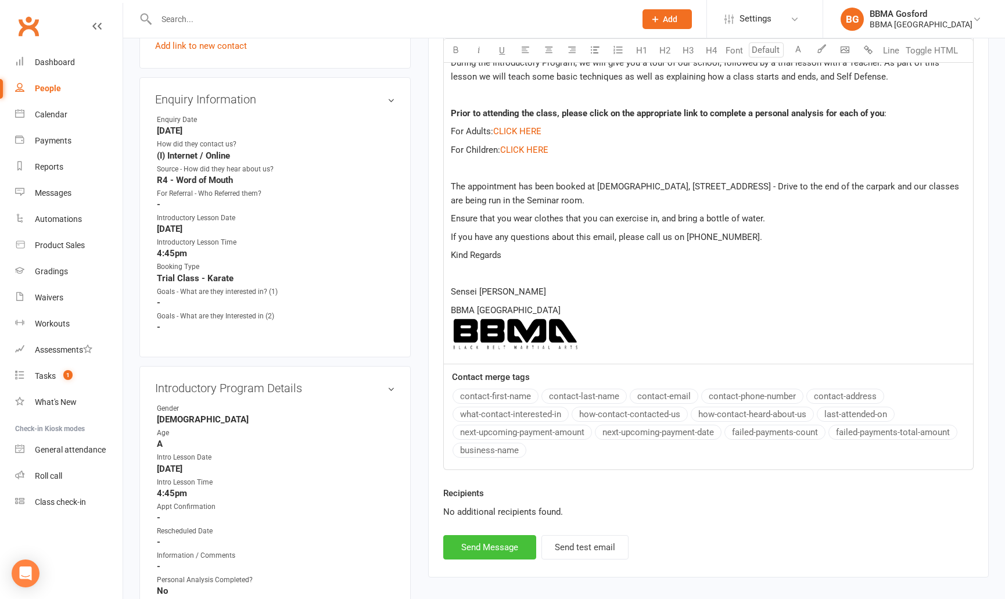
click at [499, 545] on button "Send Message" at bounding box center [489, 547] width 93 height 24
select select
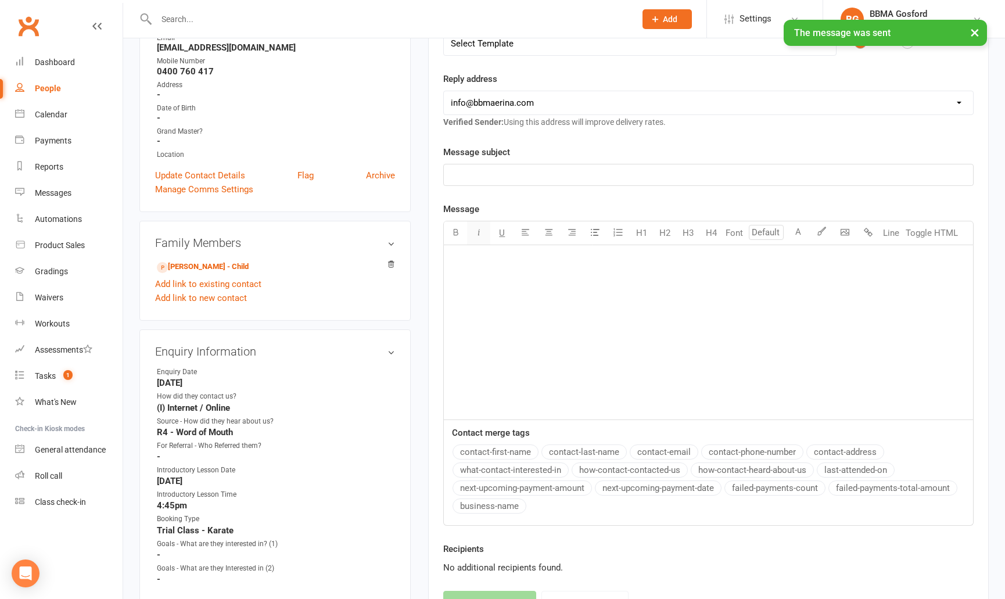
scroll to position [0, 0]
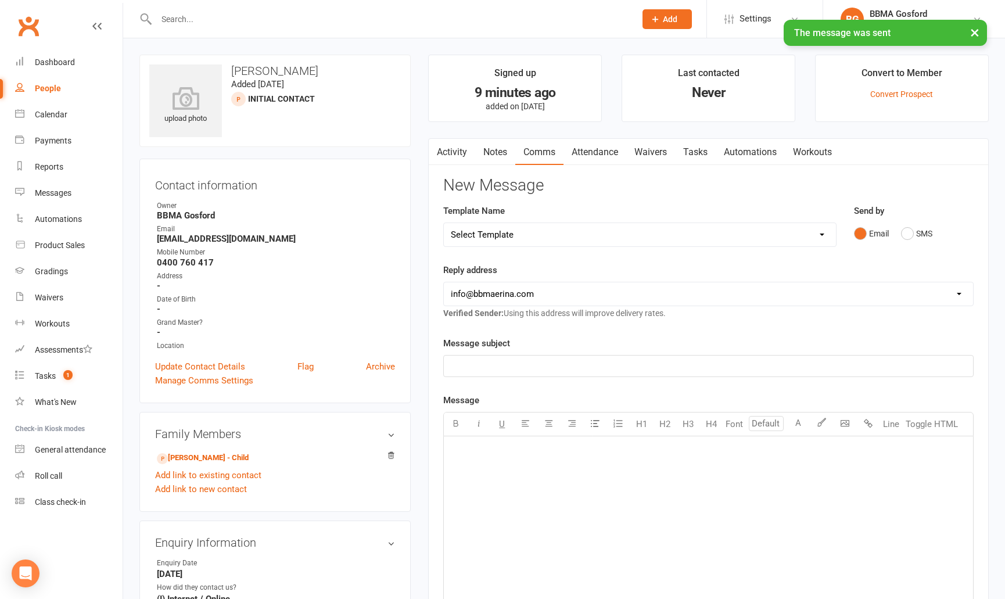
click at [449, 152] on link "Activity" at bounding box center [452, 152] width 46 height 27
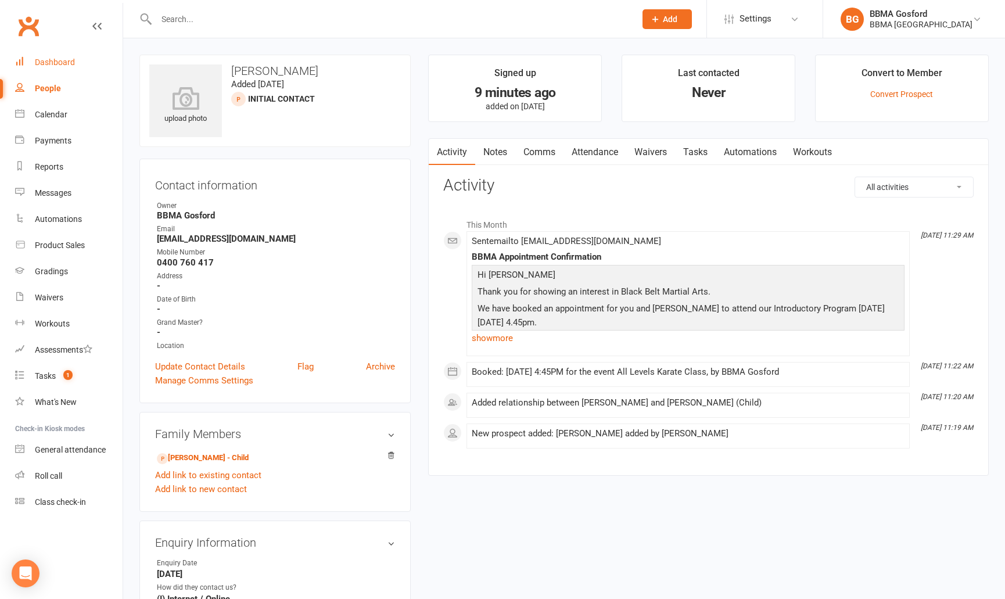
click at [63, 60] on div "Dashboard" at bounding box center [55, 61] width 40 height 9
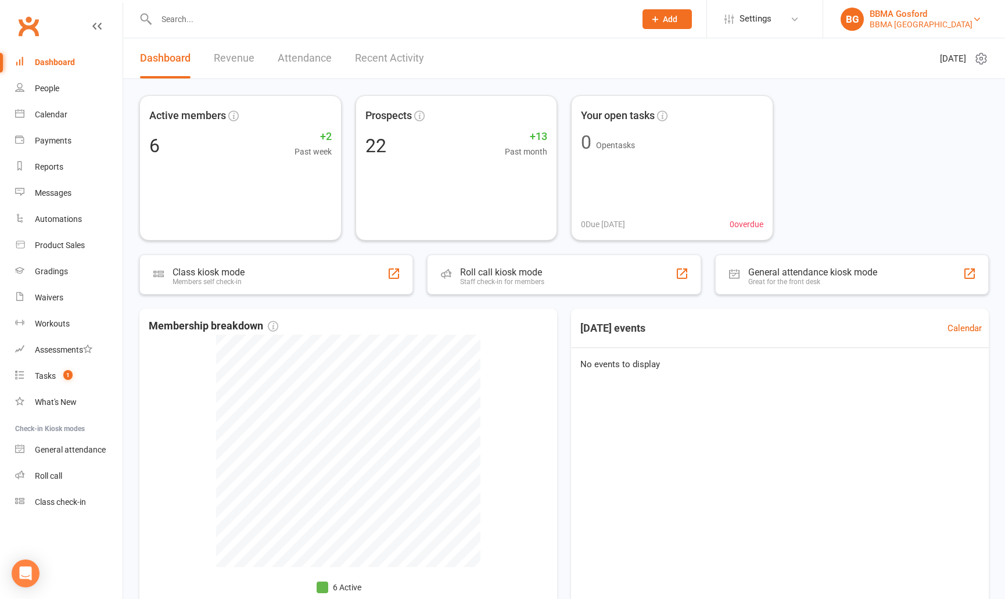
click at [920, 23] on div "BBMA Erina Heights" at bounding box center [920, 24] width 103 height 10
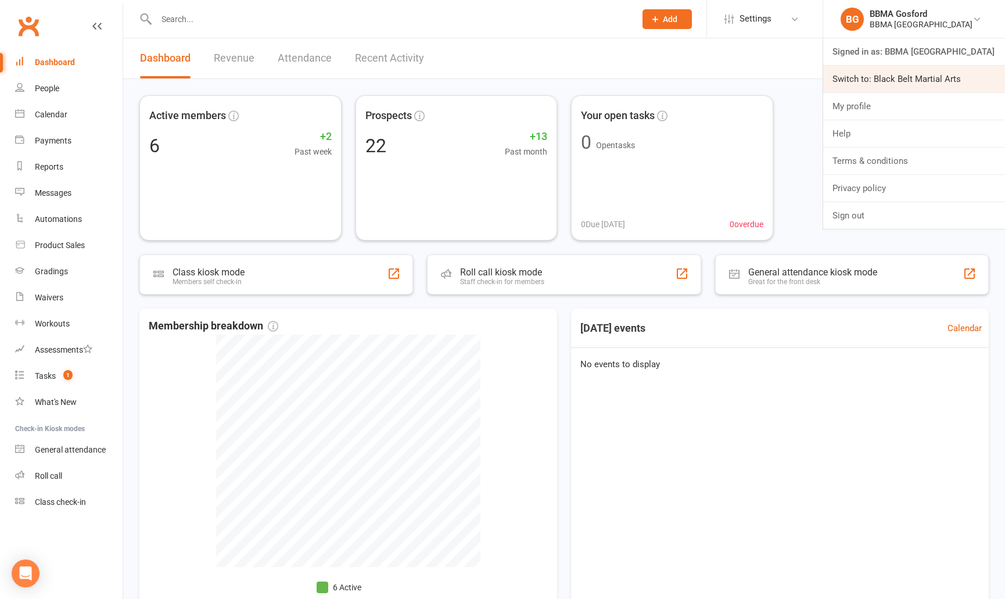
click at [922, 80] on link "Switch to: Black Belt Martial Arts" at bounding box center [914, 79] width 182 height 27
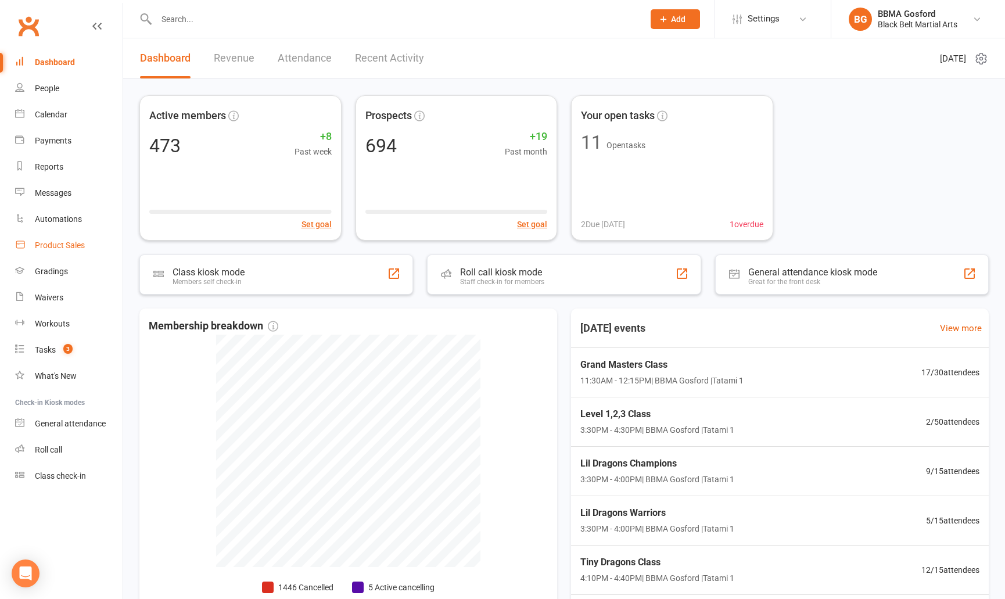
click at [62, 244] on div "Product Sales" at bounding box center [60, 244] width 50 height 9
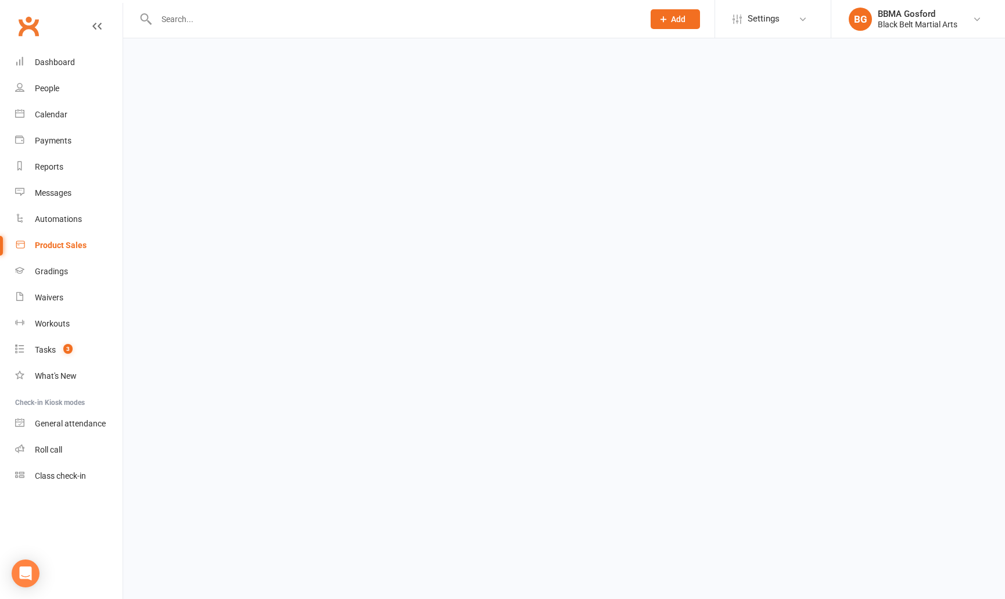
select select "100"
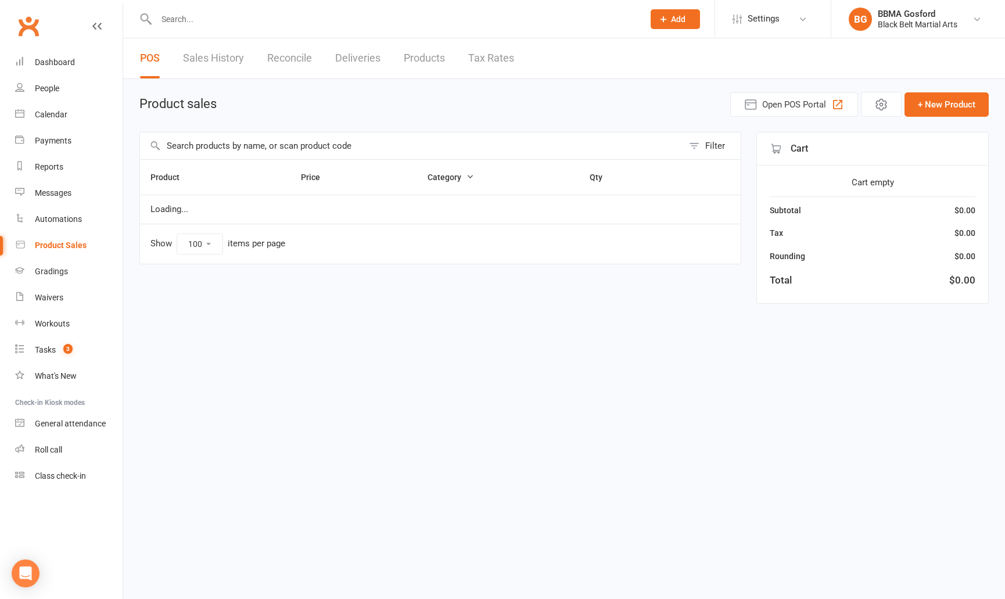
click at [229, 149] on input "text" at bounding box center [411, 145] width 543 height 27
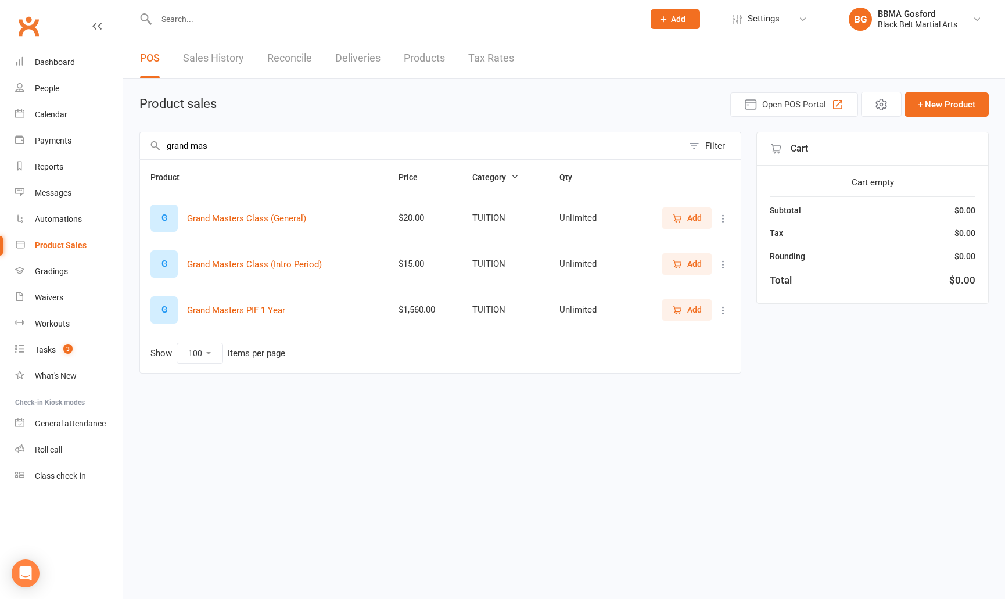
type input "grand mas"
click at [691, 218] on span "Add" at bounding box center [694, 217] width 15 height 13
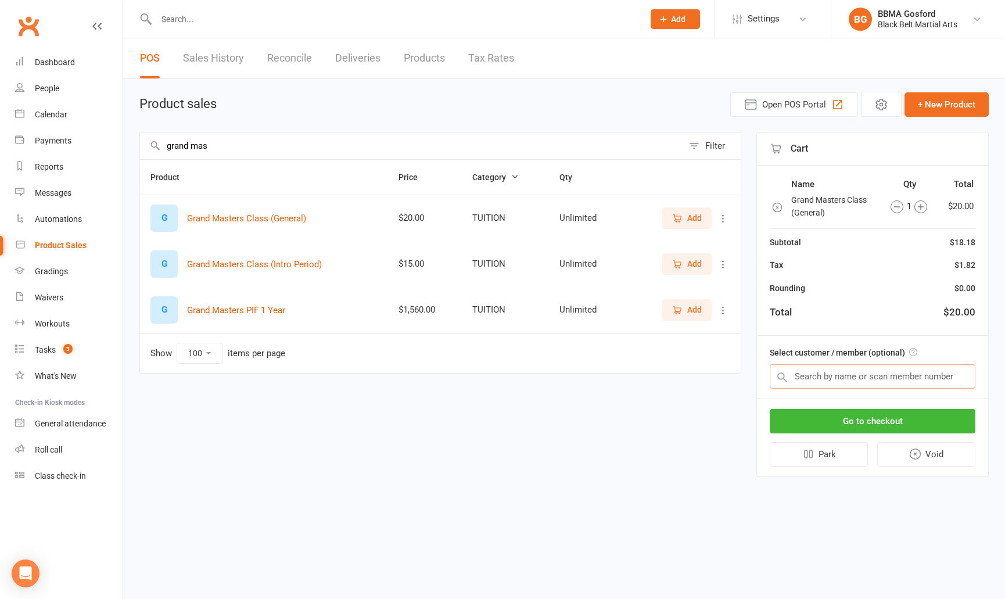
click at [834, 371] on input "text" at bounding box center [872, 376] width 206 height 24
type input "[PERSON_NAME]"
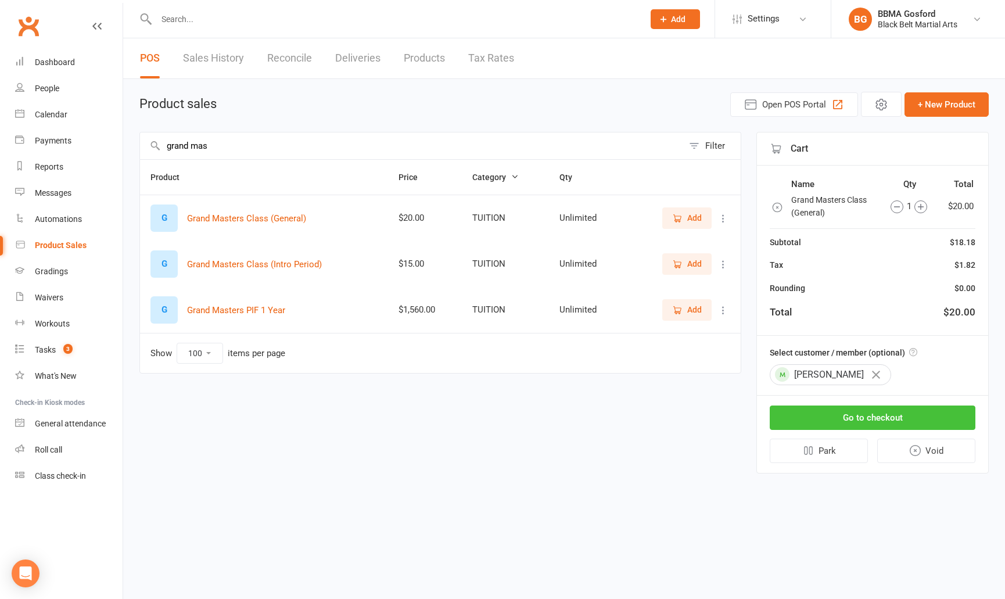
click at [895, 419] on button "Go to checkout" at bounding box center [872, 417] width 206 height 24
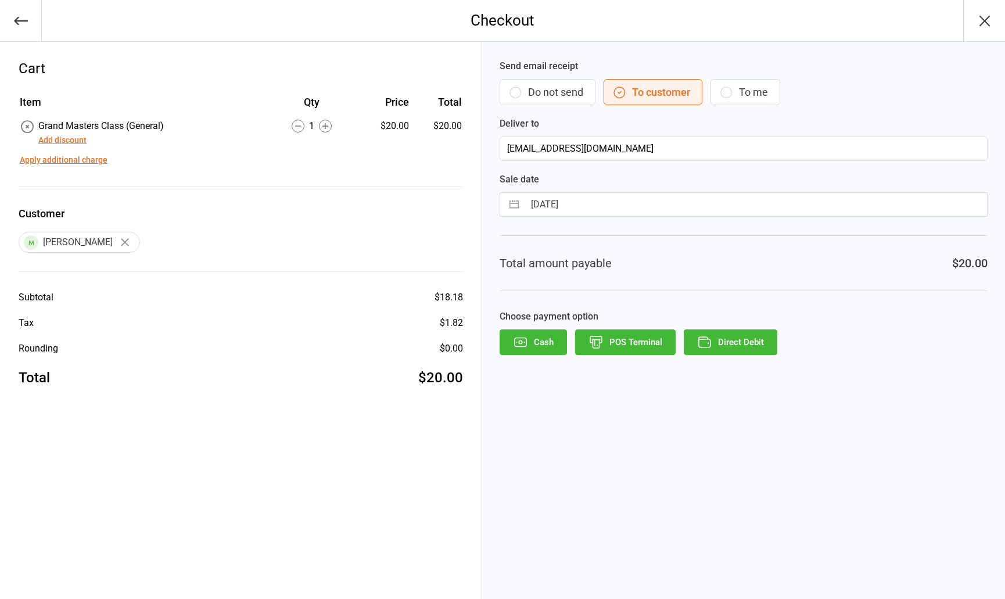
click at [637, 344] on button "POS Terminal" at bounding box center [625, 342] width 100 height 26
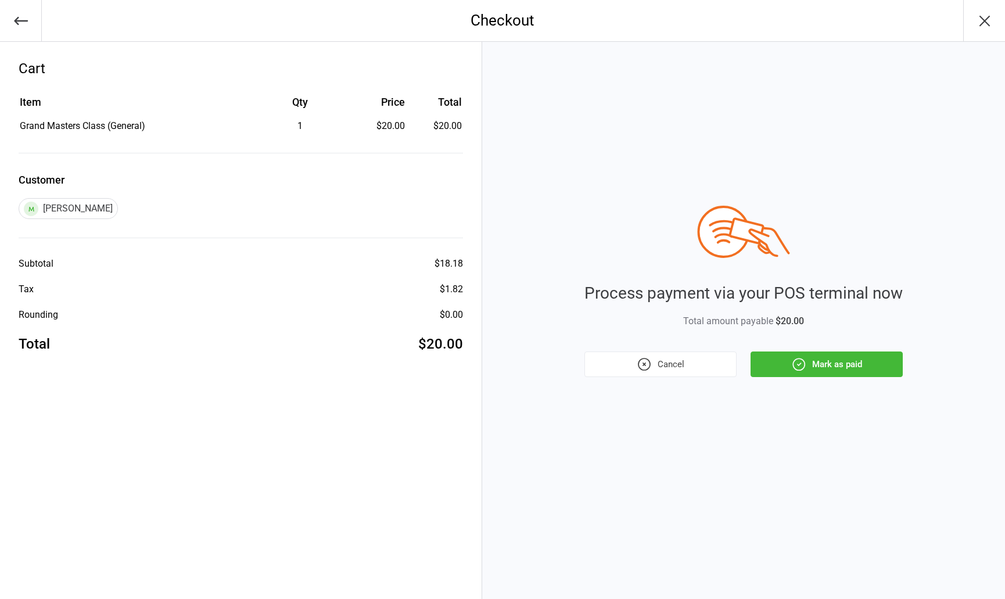
click at [844, 362] on button "Mark as paid" at bounding box center [826, 364] width 152 height 26
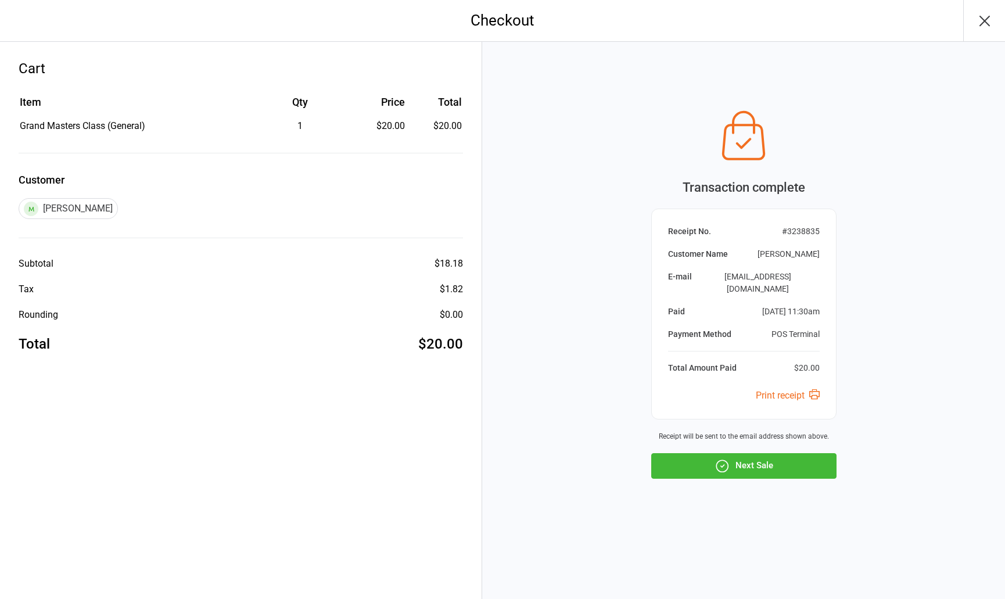
click at [992, 20] on icon "button" at bounding box center [984, 21] width 19 height 19
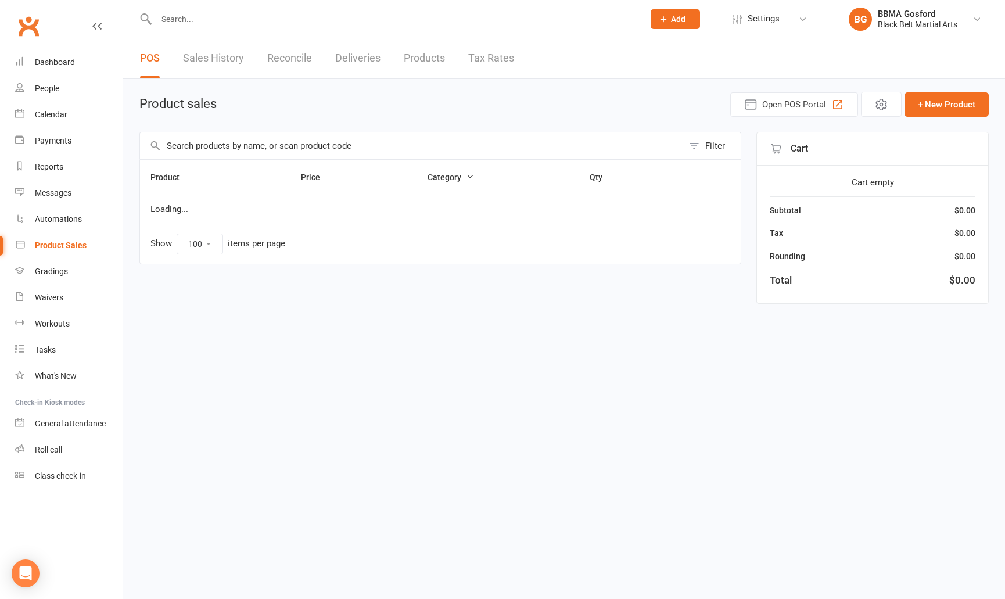
select select "100"
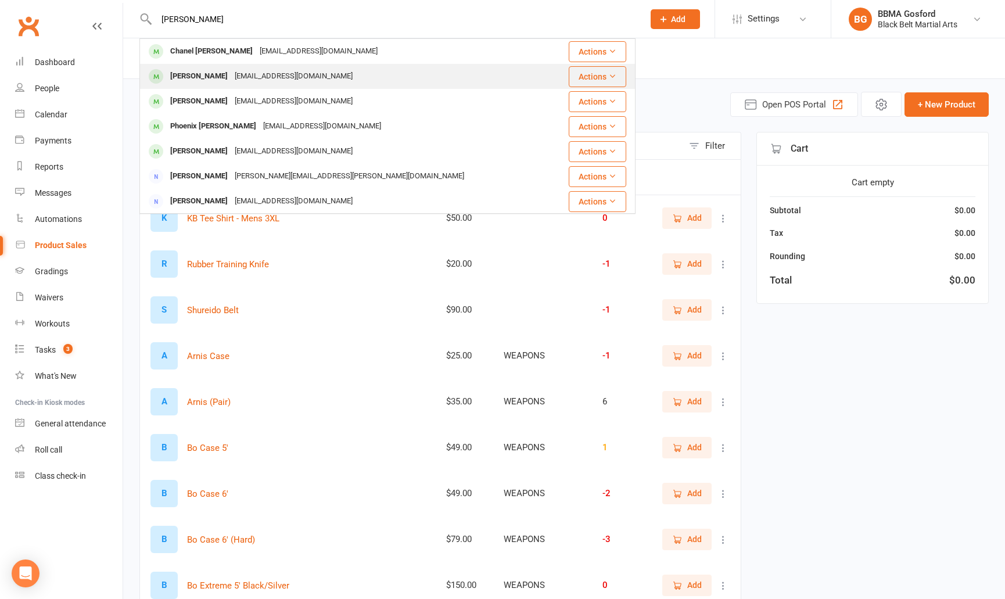
type input "[PERSON_NAME]"
click at [218, 81] on div "[PERSON_NAME]" at bounding box center [199, 76] width 64 height 17
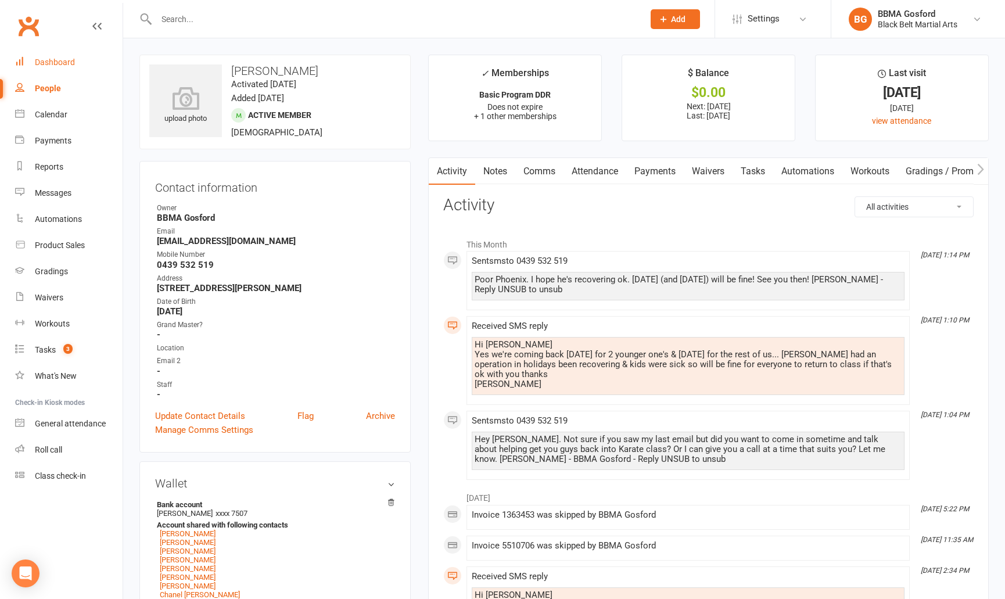
click at [64, 65] on div "Dashboard" at bounding box center [55, 61] width 40 height 9
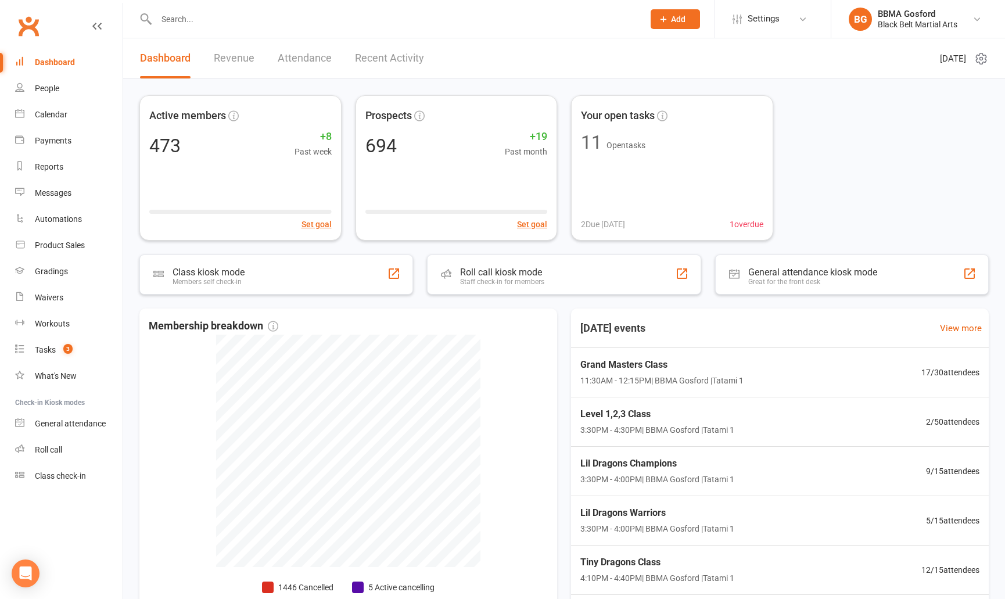
click at [192, 21] on input "text" at bounding box center [394, 19] width 483 height 16
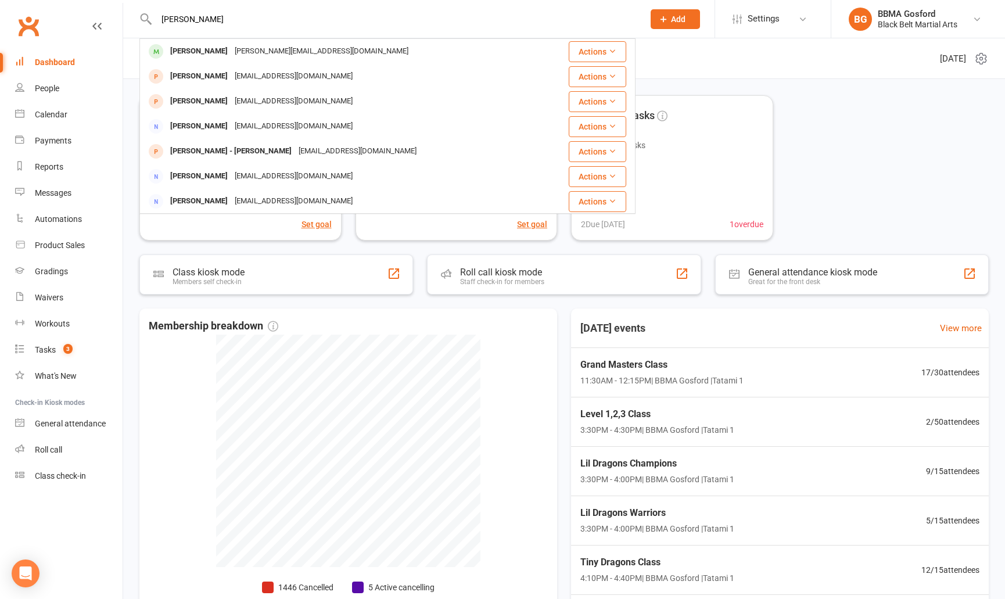
type input "[PERSON_NAME]"
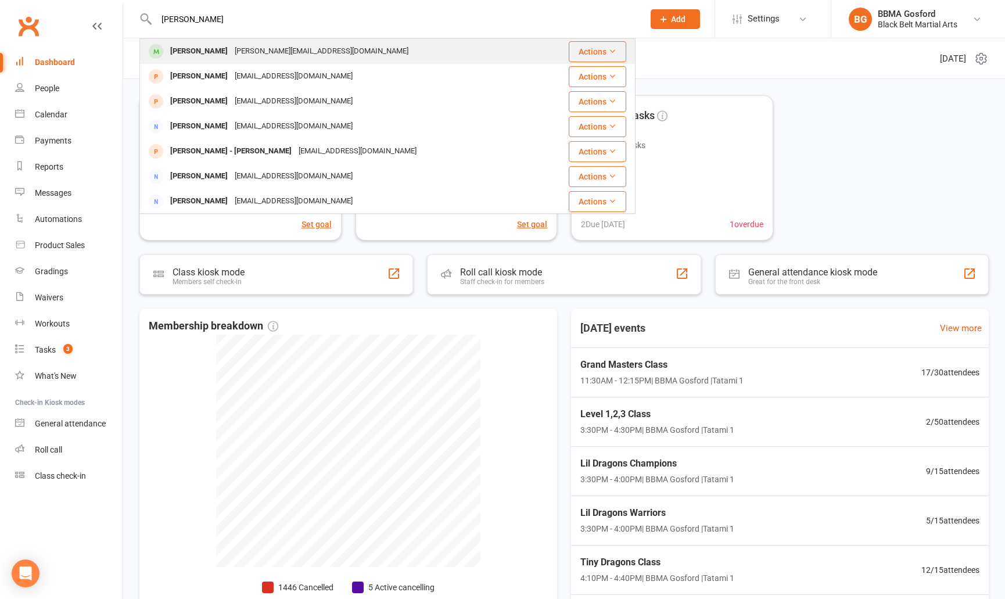
click at [196, 55] on div "[PERSON_NAME]" at bounding box center [199, 51] width 64 height 17
